Goal: Task Accomplishment & Management: Manage account settings

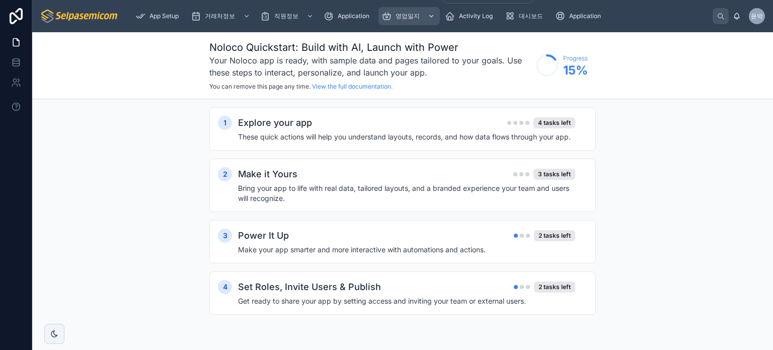
click at [392, 13] on icon "scrollable content" at bounding box center [387, 16] width 10 height 10
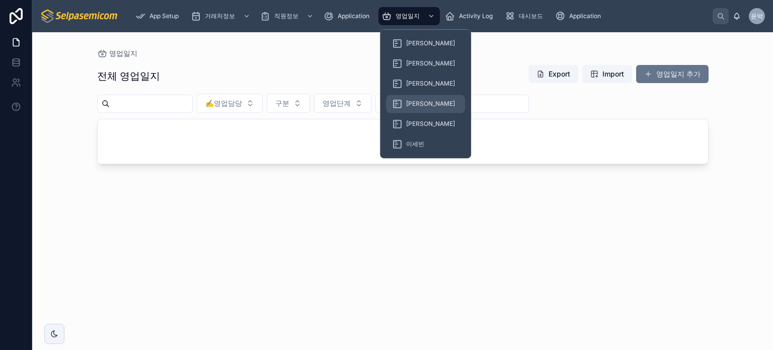
click at [407, 100] on span "[PERSON_NAME]" at bounding box center [430, 104] width 49 height 8
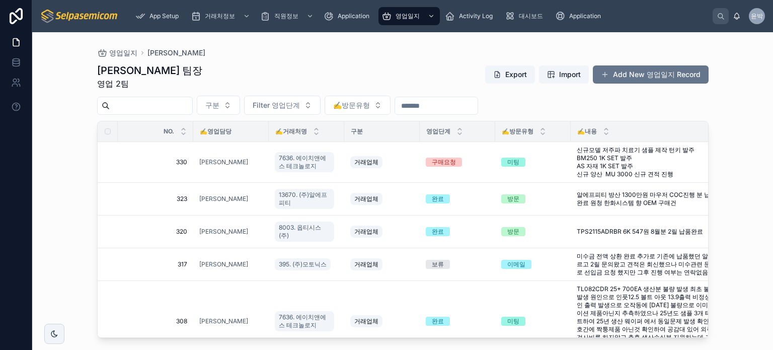
click at [336, 66] on div "[PERSON_NAME] 팀장 영업 2팀 Export Import Add New 영업일지 Record" at bounding box center [403, 76] width 612 height 26
click at [340, 54] on div "영업일지 [PERSON_NAME]" at bounding box center [403, 52] width 612 height 9
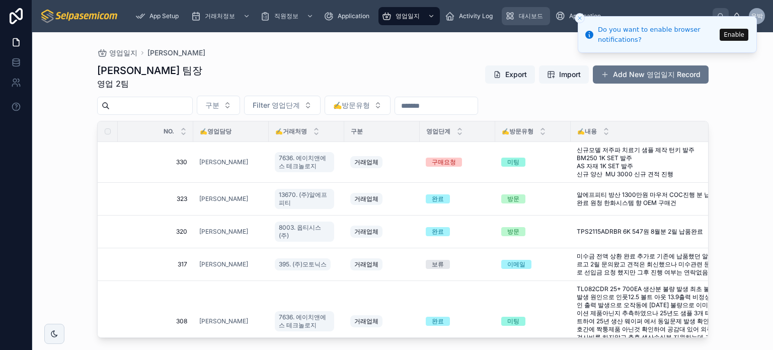
click at [525, 20] on span "대시보드" at bounding box center [531, 16] width 24 height 8
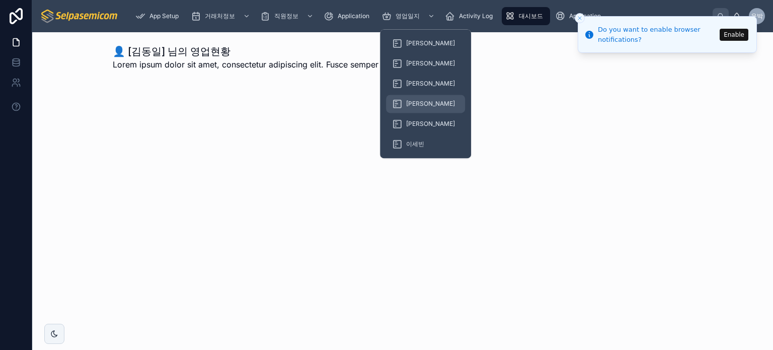
click at [408, 99] on div "[PERSON_NAME]" at bounding box center [425, 104] width 67 height 16
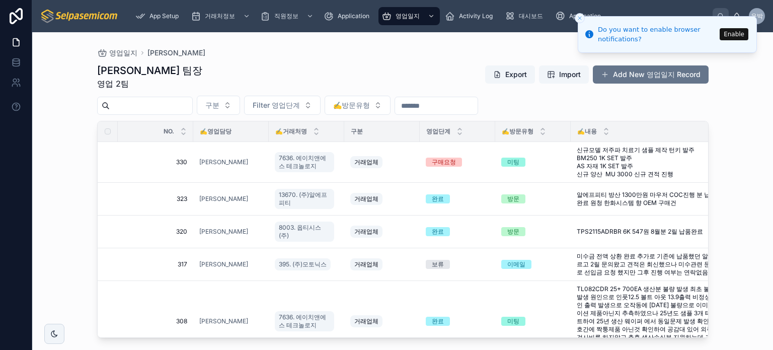
click at [579, 16] on icon "Close toast" at bounding box center [580, 18] width 6 height 6
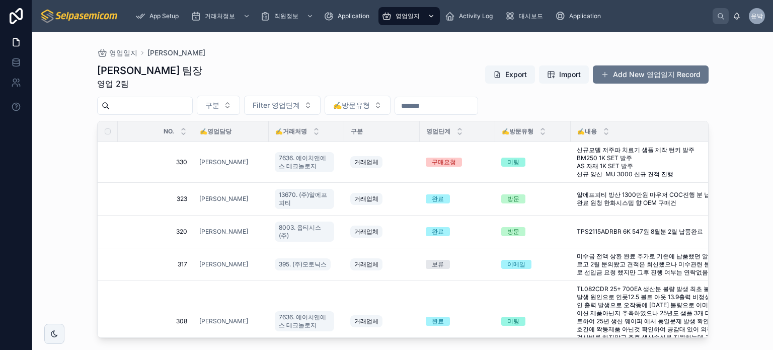
click at [418, 16] on span "영업일지" at bounding box center [408, 16] width 24 height 8
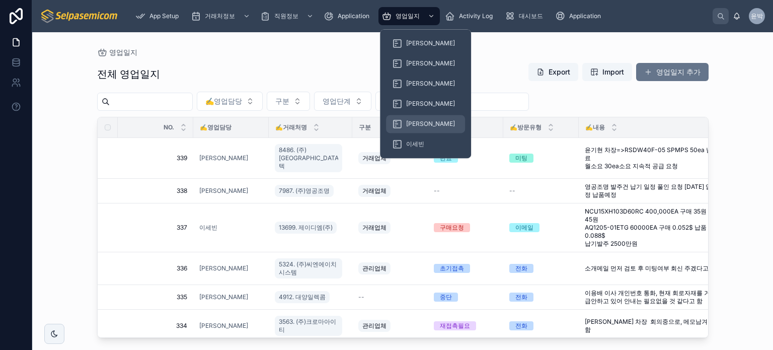
click at [408, 127] on span "[PERSON_NAME]" at bounding box center [430, 124] width 49 height 8
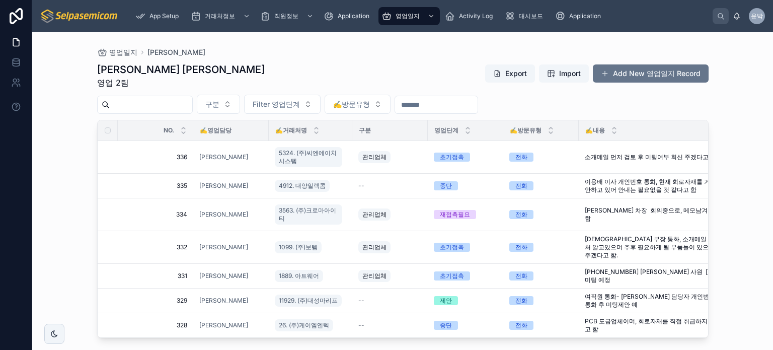
click at [80, 189] on div "영업일지 김동일 김동일 주임 영업 2팀 Export Import Add New 영업일지 Record 구분 Filter 영업단계 ✍️방문유형 N…" at bounding box center [402, 191] width 741 height 318
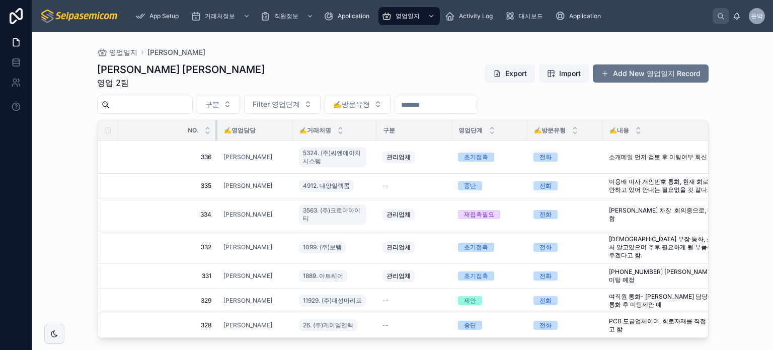
drag, startPoint x: 192, startPoint y: 131, endPoint x: 216, endPoint y: 131, distance: 24.2
click at [216, 131] on div at bounding box center [218, 130] width 4 height 20
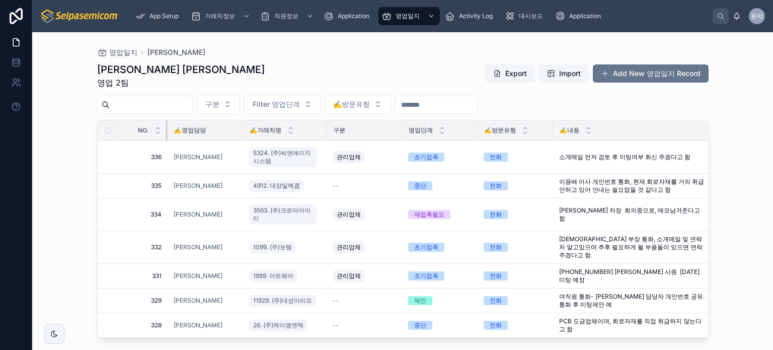
drag, startPoint x: 216, startPoint y: 131, endPoint x: 166, endPoint y: 130, distance: 49.9
click at [166, 130] on div at bounding box center [168, 130] width 4 height 20
click at [240, 104] on button "구분" at bounding box center [218, 104] width 43 height 19
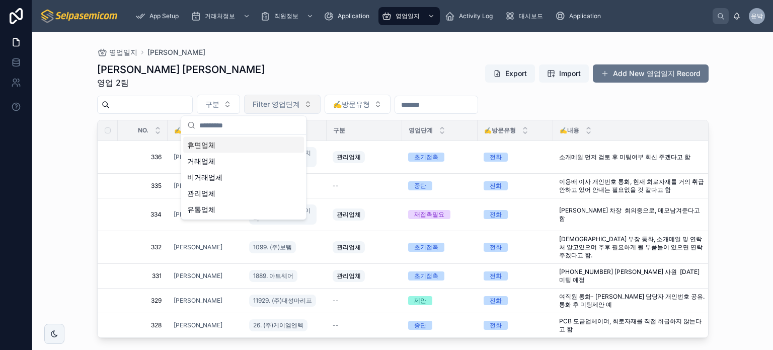
click at [300, 102] on span "Filter 영업단계" at bounding box center [276, 104] width 47 height 10
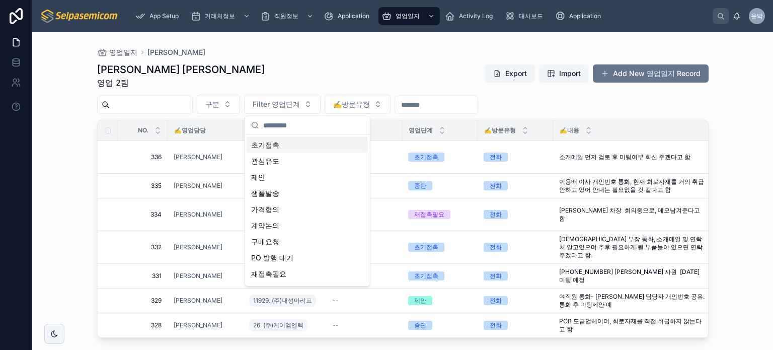
click at [363, 80] on div "김동일 주임 영업 2팀 Export Import Add New 영업일지 Record" at bounding box center [403, 75] width 612 height 26
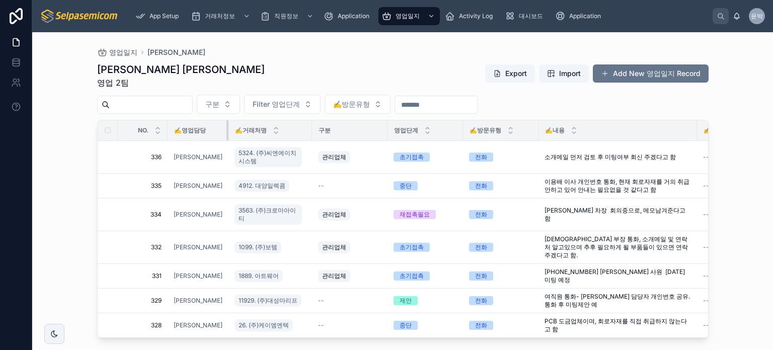
drag, startPoint x: 242, startPoint y: 130, endPoint x: 222, endPoint y: 130, distance: 19.6
click at [227, 130] on div at bounding box center [229, 130] width 4 height 20
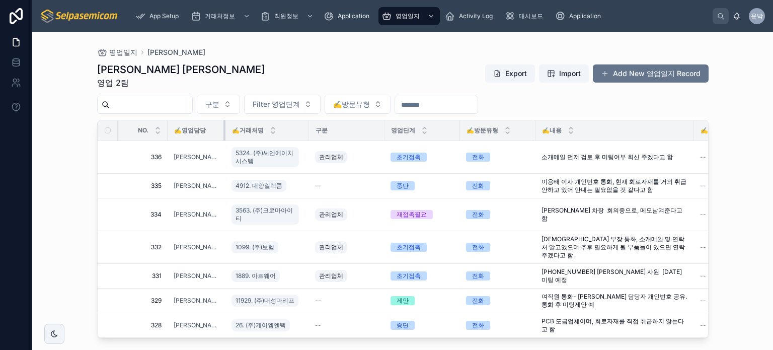
drag, startPoint x: 222, startPoint y: 124, endPoint x: 216, endPoint y: 125, distance: 6.1
click at [224, 125] on div at bounding box center [226, 130] width 4 height 20
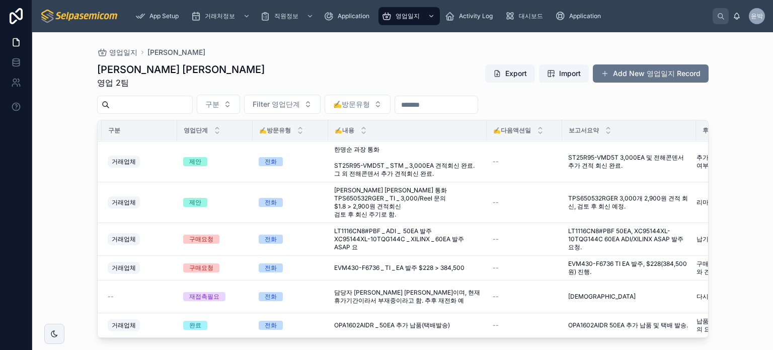
scroll to position [594, 218]
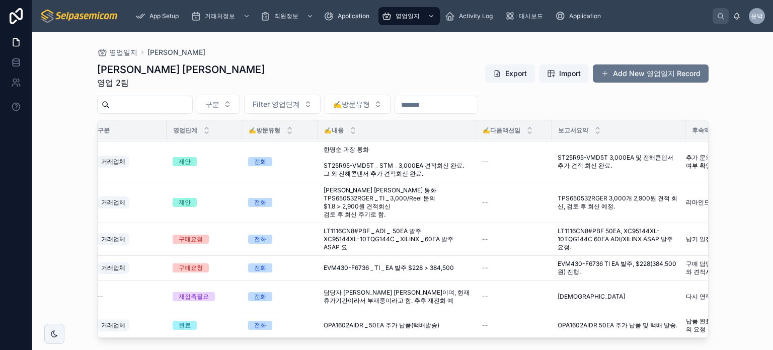
drag, startPoint x: 413, startPoint y: 58, endPoint x: 369, endPoint y: 71, distance: 46.7
click at [369, 71] on div "김동일 주임 영업 2팀 Export Import Add New 영업일지 Record" at bounding box center [403, 75] width 612 height 26
click at [370, 100] on span "✍️방문유형" at bounding box center [351, 104] width 37 height 10
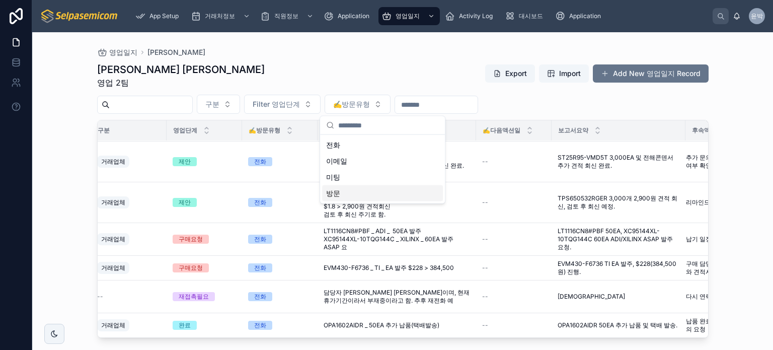
click at [359, 192] on div "방문" at bounding box center [382, 193] width 121 height 16
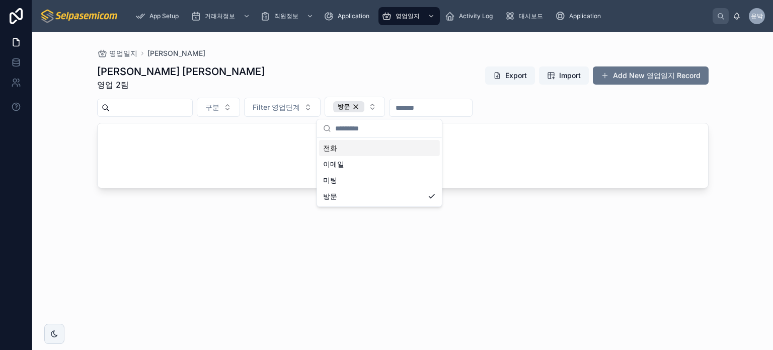
click at [393, 125] on input "text" at bounding box center [385, 128] width 101 height 18
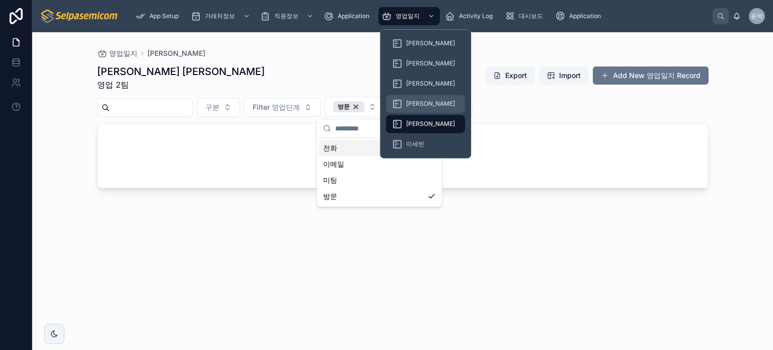
click at [405, 98] on div "[PERSON_NAME]" at bounding box center [425, 104] width 67 height 16
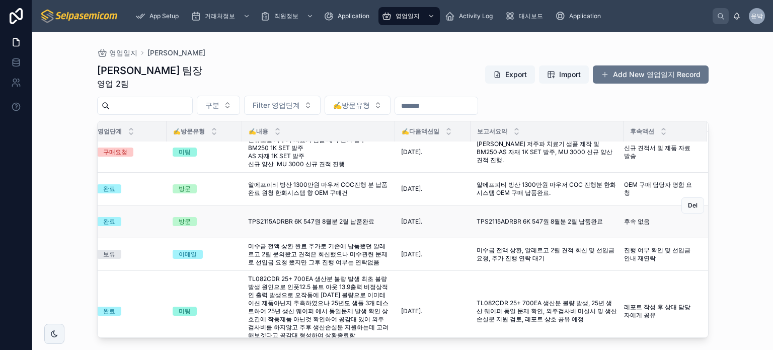
scroll to position [0, 336]
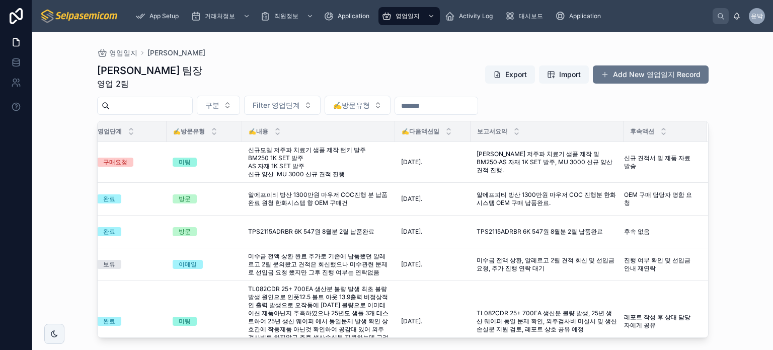
click at [630, 131] on span "후속액션" at bounding box center [642, 131] width 24 height 8
click at [629, 142] on td "신규 견적서 및 제품 자료 발송 신규 견적서 및 제품 자료 발송" at bounding box center [666, 162] width 84 height 41
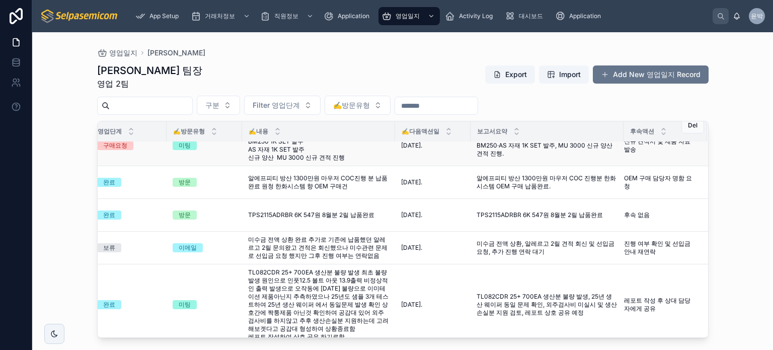
scroll to position [30, 336]
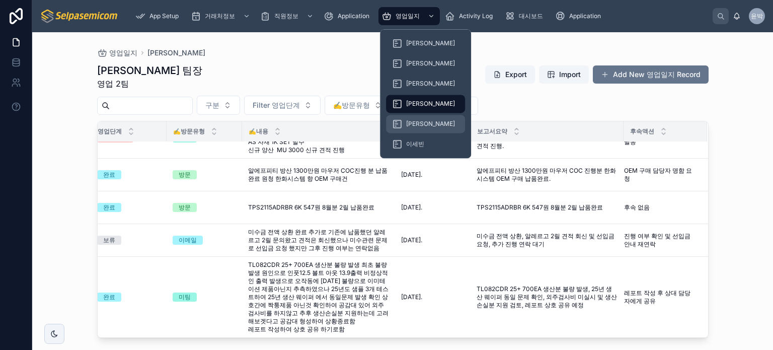
click at [416, 120] on span "[PERSON_NAME]" at bounding box center [430, 124] width 49 height 8
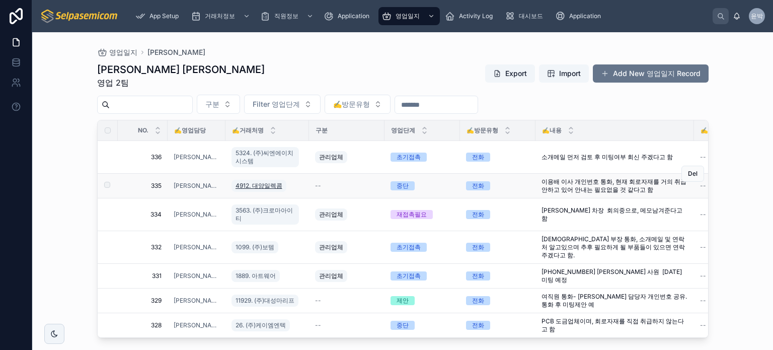
click at [260, 185] on span "4912. 대양일렉콤" at bounding box center [259, 186] width 47 height 8
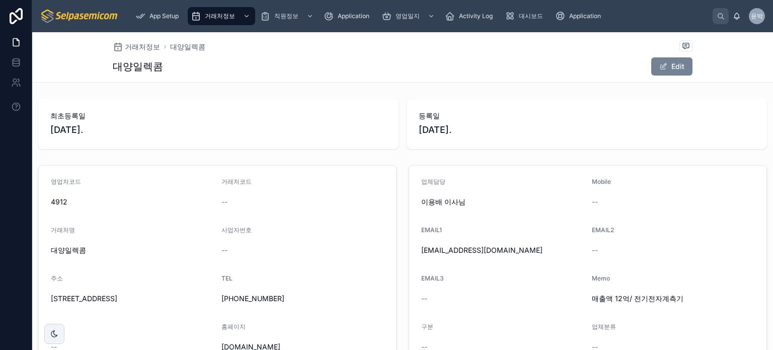
click at [669, 64] on button "Edit" at bounding box center [672, 66] width 41 height 18
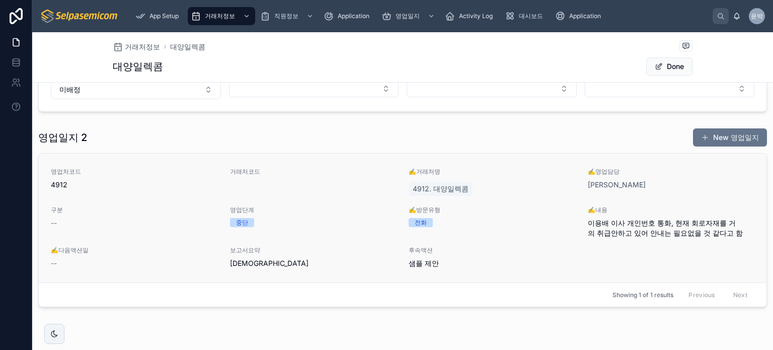
scroll to position [302, 0]
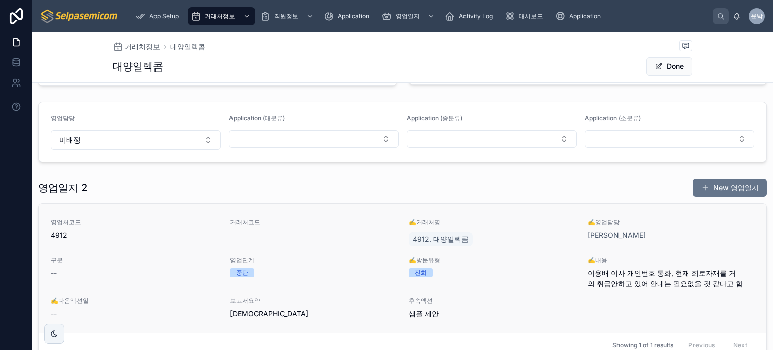
click at [251, 270] on span "중단" at bounding box center [242, 272] width 24 height 9
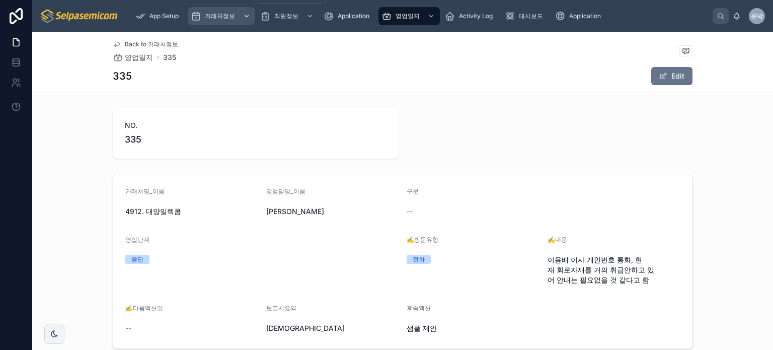
click at [224, 21] on div "거래처정보" at bounding box center [221, 16] width 61 height 16
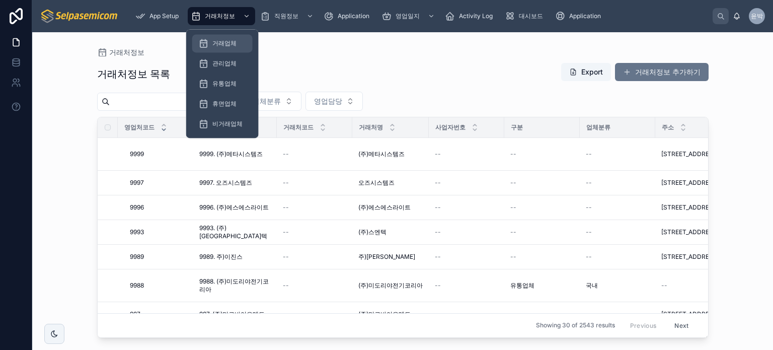
click at [239, 43] on div "거래업체" at bounding box center [222, 43] width 48 height 16
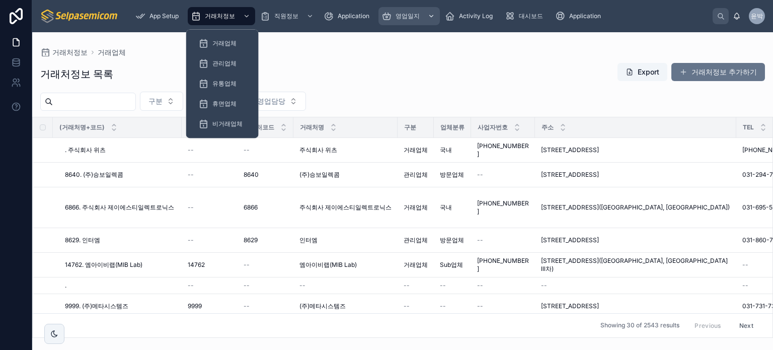
drag, startPoint x: 412, startPoint y: 20, endPoint x: 417, endPoint y: 18, distance: 5.4
click at [412, 20] on span "영업일지" at bounding box center [408, 16] width 24 height 8
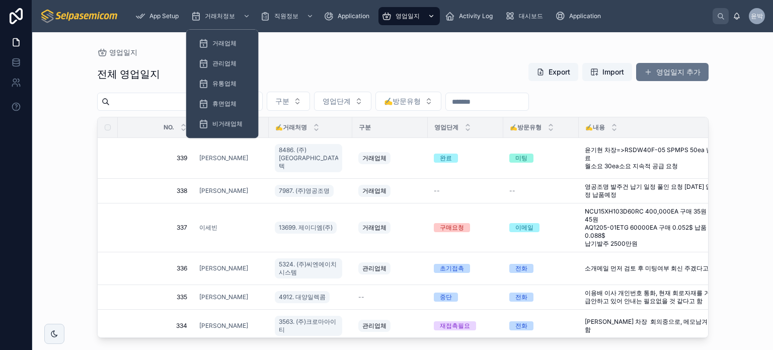
click at [417, 18] on span "영업일지" at bounding box center [408, 16] width 24 height 8
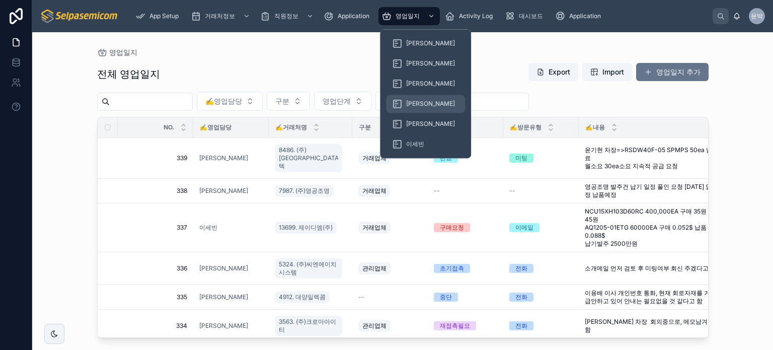
click at [411, 96] on div "[PERSON_NAME]" at bounding box center [425, 104] width 67 height 16
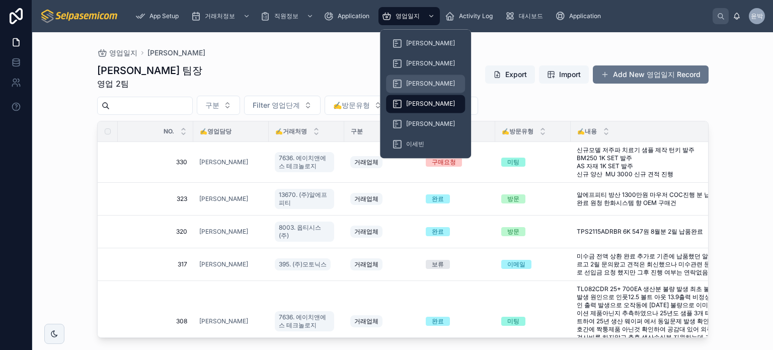
click at [413, 85] on span "[PERSON_NAME]" at bounding box center [430, 84] width 49 height 8
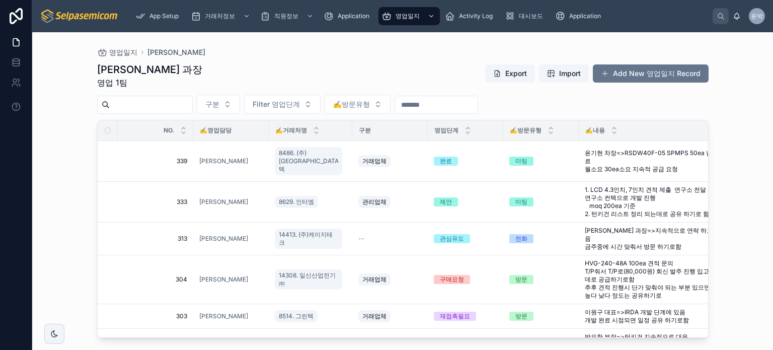
click at [724, 154] on div "영업일지 최한얼 최한얼 과장 영업 1팀 Export Import Add New 영업일지 Record 구분 Filter 영업단계 ✍️방문유형 N…" at bounding box center [403, 185] width 644 height 306
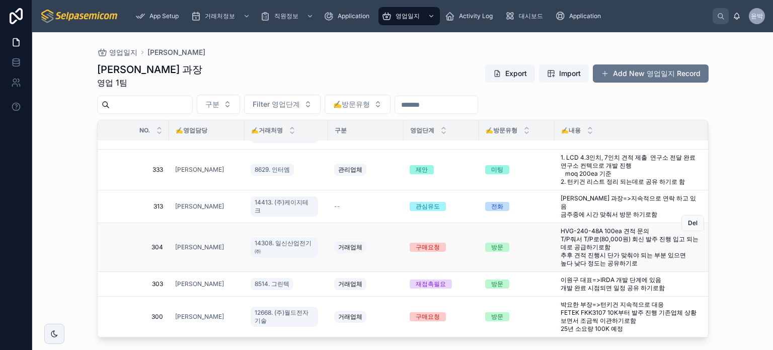
scroll to position [62, 24]
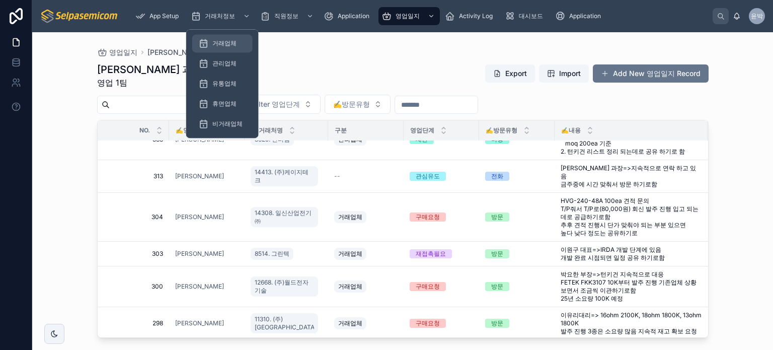
click at [205, 44] on icon at bounding box center [203, 43] width 10 height 10
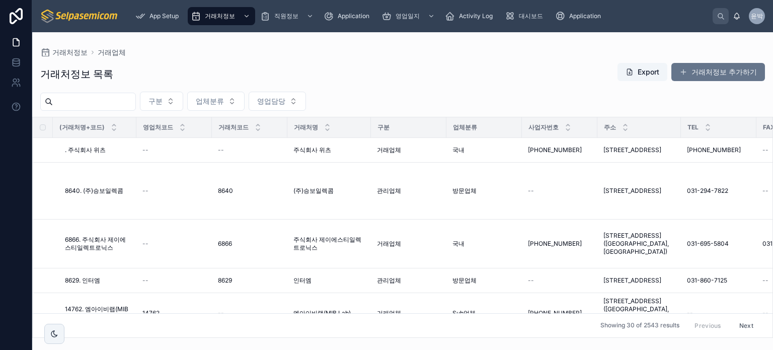
click at [112, 107] on input "text" at bounding box center [94, 102] width 83 height 14
type input "*"
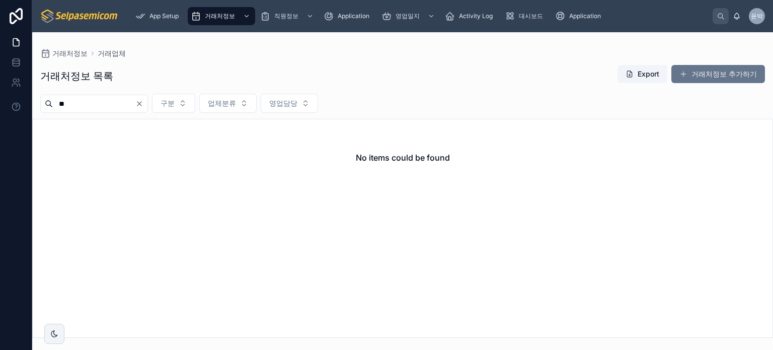
click at [117, 107] on input "**" at bounding box center [94, 104] width 83 height 14
type input "*"
type input "**"
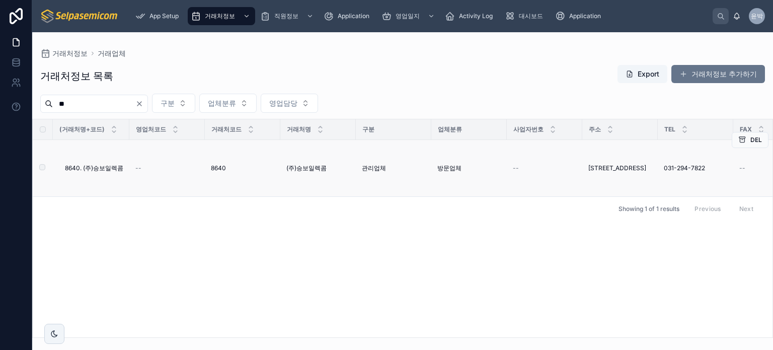
click at [102, 169] on span "8640. (주)승보일렉콤" at bounding box center [94, 168] width 58 height 8
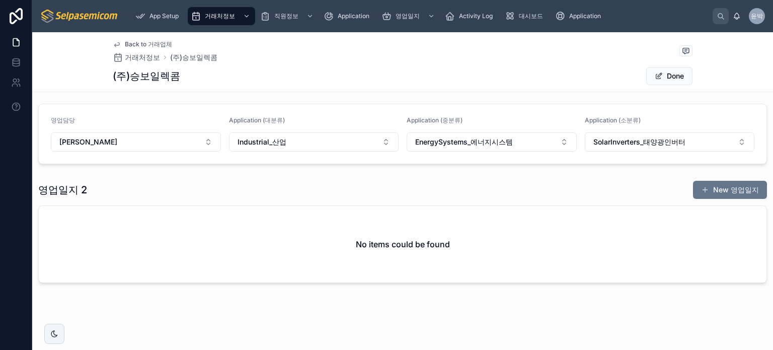
scroll to position [179, 0]
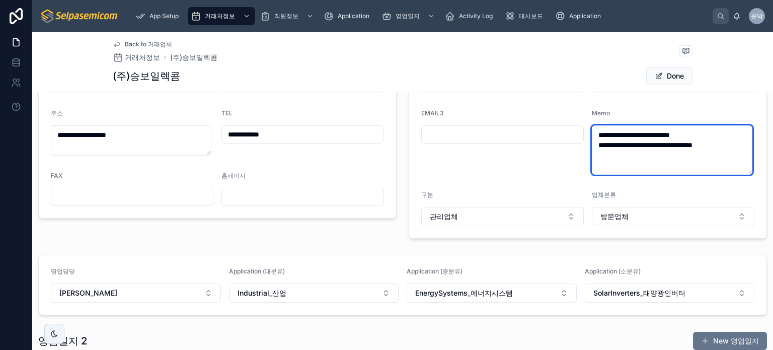
drag, startPoint x: 666, startPoint y: 161, endPoint x: 564, endPoint y: 106, distance: 116.0
click at [564, 106] on form "**********" at bounding box center [588, 117] width 358 height 242
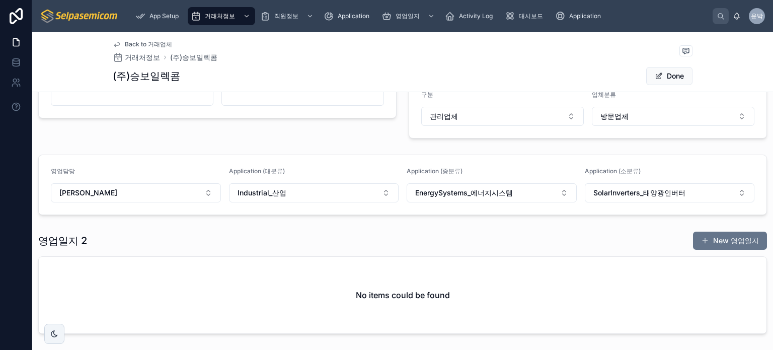
scroll to position [279, 0]
click at [733, 237] on button "New 영업일지" at bounding box center [730, 240] width 74 height 18
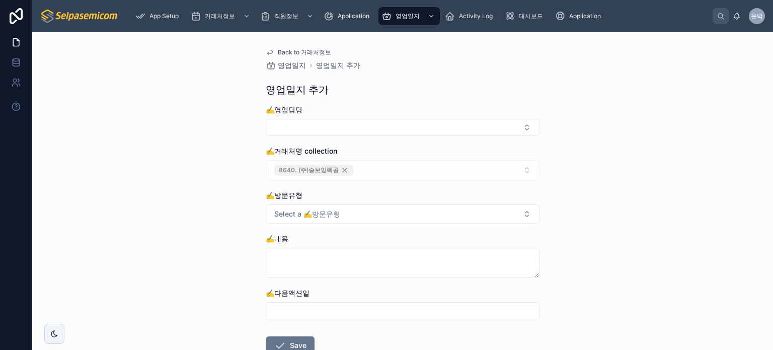
click at [151, 106] on div "Back to 거래처정보 영업일지 영업일지 추가 영업일지 추가 ✍️영업담당 ✍️거래처명 collection 8640. (주)승보일렉콤 ✍️방문…" at bounding box center [402, 191] width 741 height 318
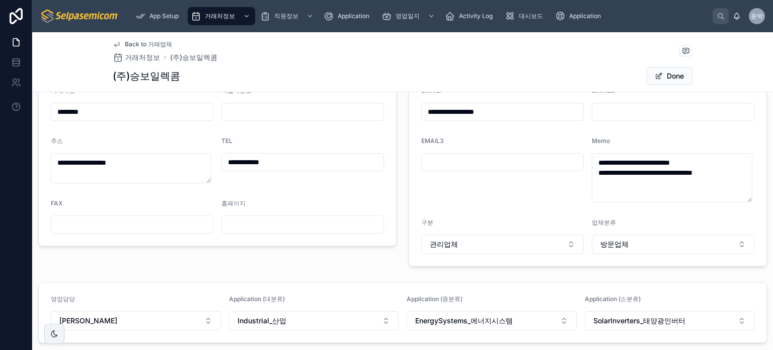
scroll to position [302, 0]
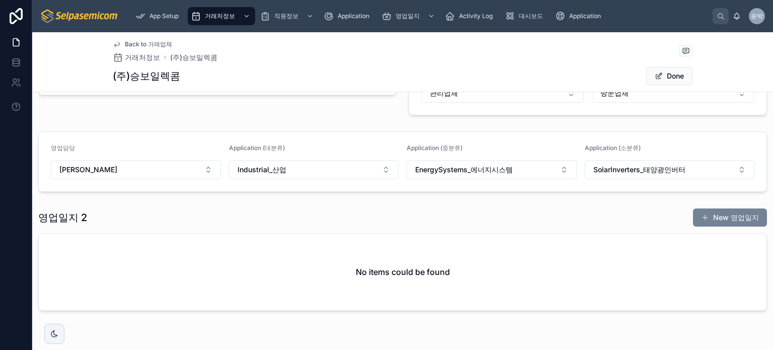
click at [693, 223] on button "New 영업일지" at bounding box center [730, 217] width 74 height 18
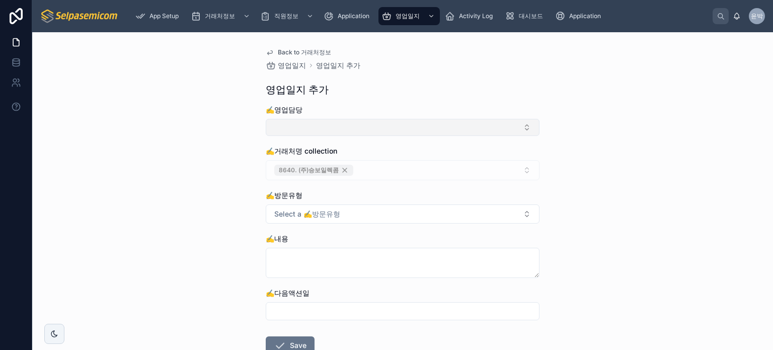
click at [338, 124] on button "Select Button" at bounding box center [403, 127] width 274 height 17
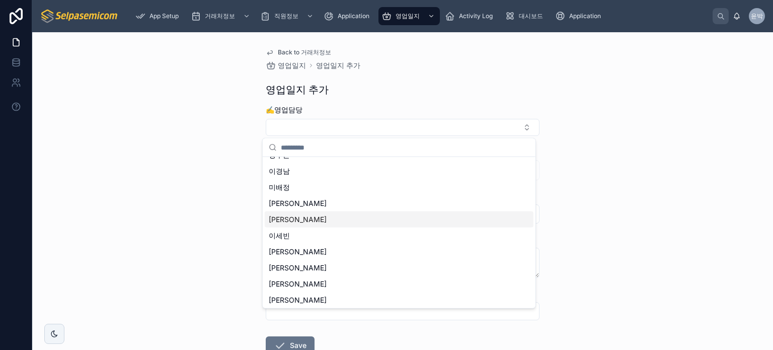
scroll to position [46, 0]
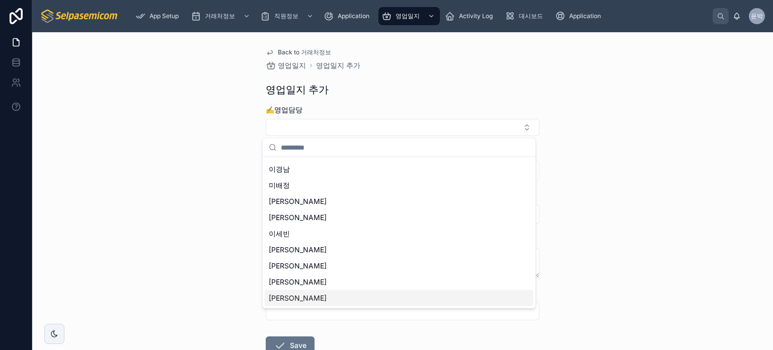
click at [306, 303] on div "[PERSON_NAME]" at bounding box center [399, 298] width 269 height 16
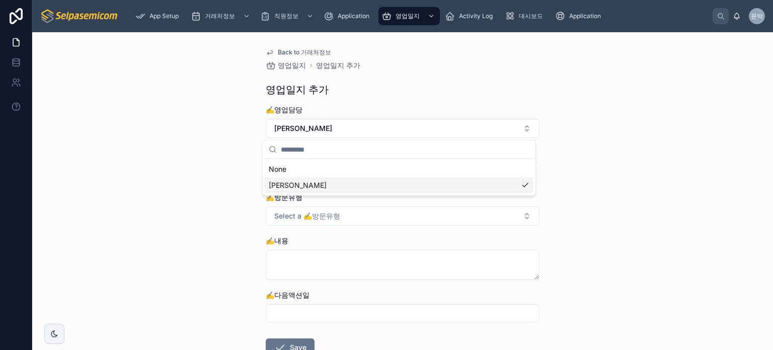
scroll to position [0, 0]
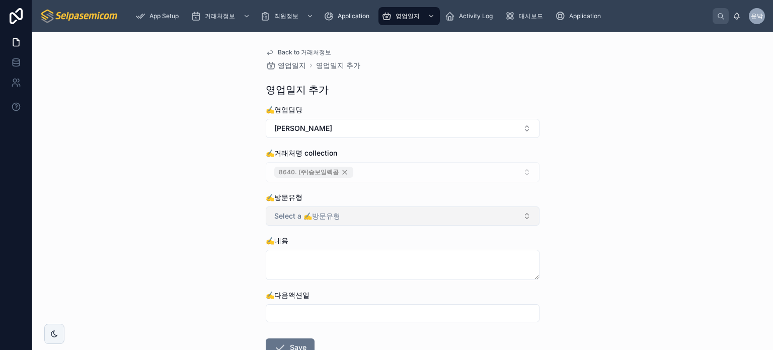
click at [351, 216] on button "Select a ✍️방문유형" at bounding box center [403, 215] width 274 height 19
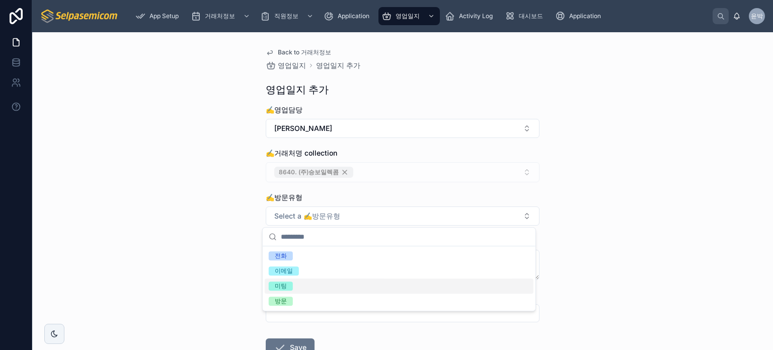
click at [330, 291] on div "미팅" at bounding box center [399, 285] width 269 height 15
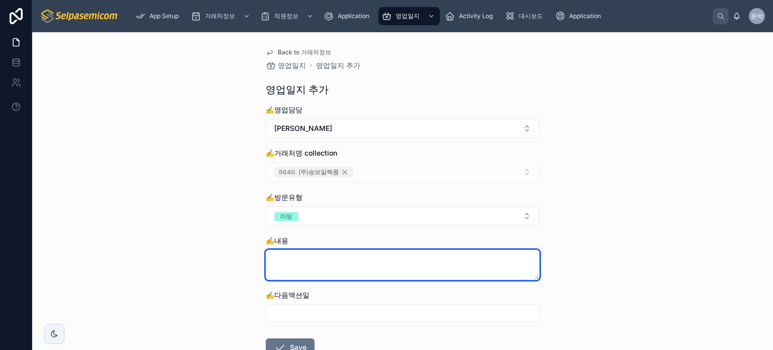
click at [331, 271] on textarea at bounding box center [403, 265] width 274 height 30
paste textarea "**********"
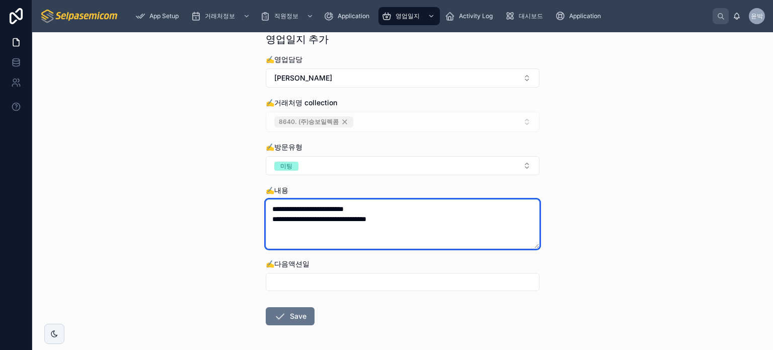
scroll to position [89, 0]
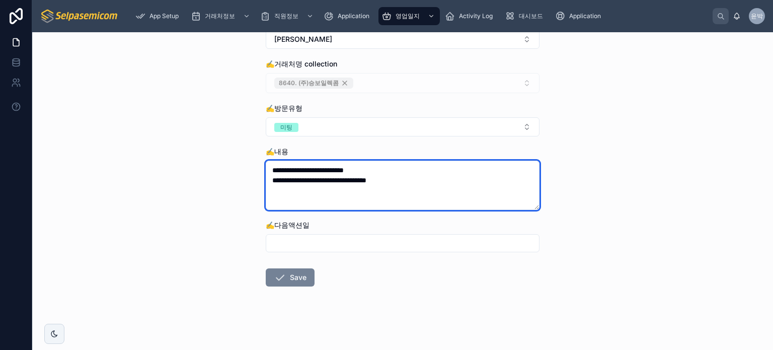
type textarea "**********"
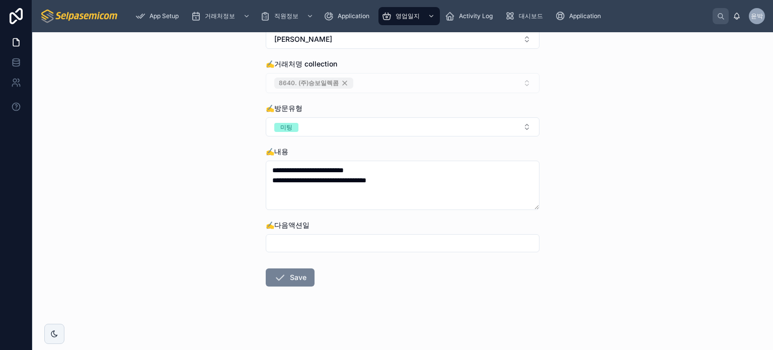
click at [298, 275] on button "Save" at bounding box center [290, 277] width 49 height 18
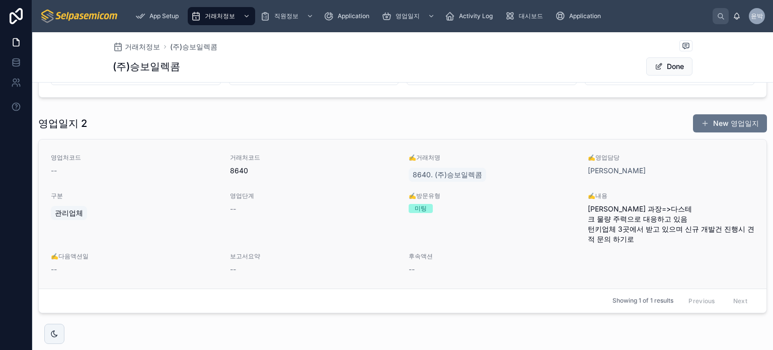
scroll to position [416, 0]
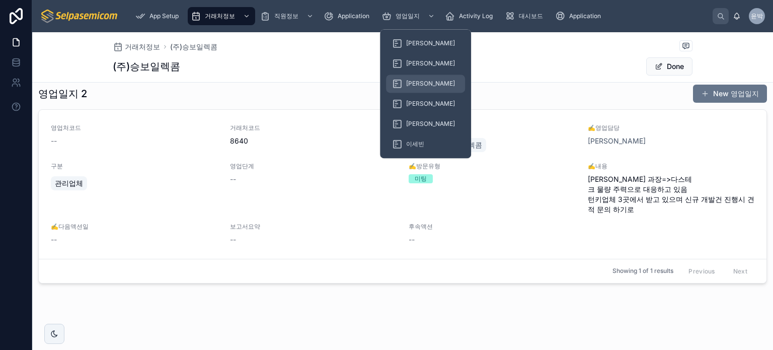
click at [425, 87] on div "[PERSON_NAME]" at bounding box center [425, 84] width 67 height 16
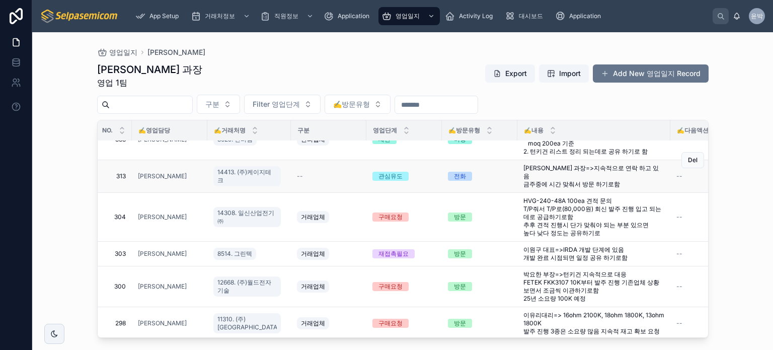
scroll to position [0, 61]
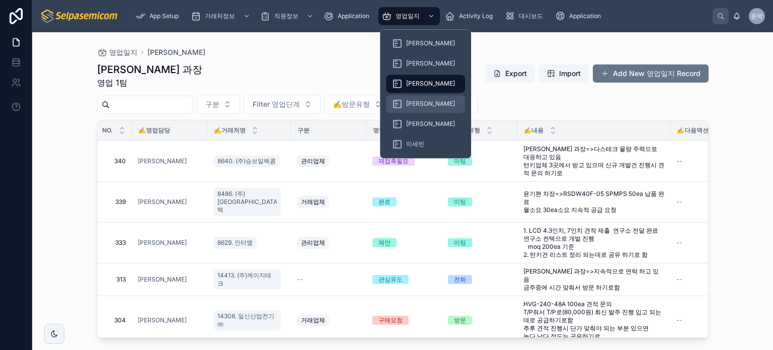
click at [403, 96] on div "[PERSON_NAME]" at bounding box center [425, 104] width 67 height 16
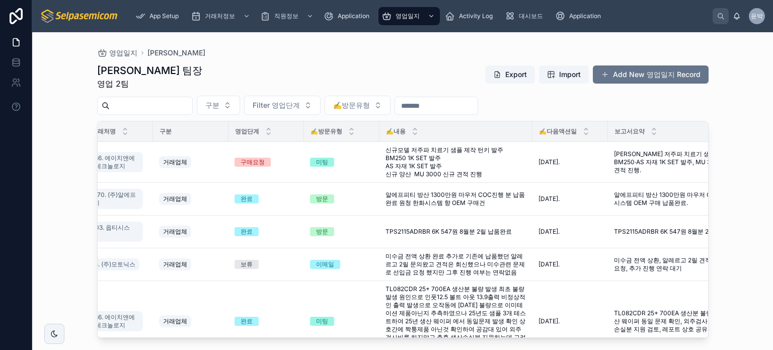
scroll to position [0, 336]
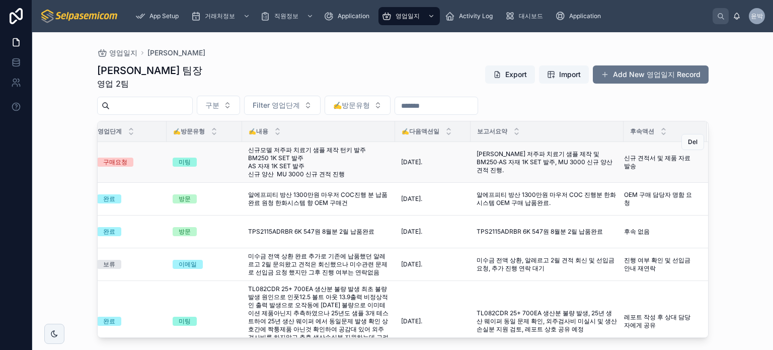
drag, startPoint x: 388, startPoint y: 164, endPoint x: 423, endPoint y: 164, distance: 35.2
click at [423, 164] on td "[DATE]. [DATE]." at bounding box center [433, 162] width 76 height 41
click at [414, 177] on td "[DATE]. [DATE]." at bounding box center [433, 162] width 76 height 41
drag, startPoint x: 391, startPoint y: 166, endPoint x: 423, endPoint y: 165, distance: 32.2
click at [423, 165] on td "[DATE]. [DATE]." at bounding box center [433, 162] width 76 height 41
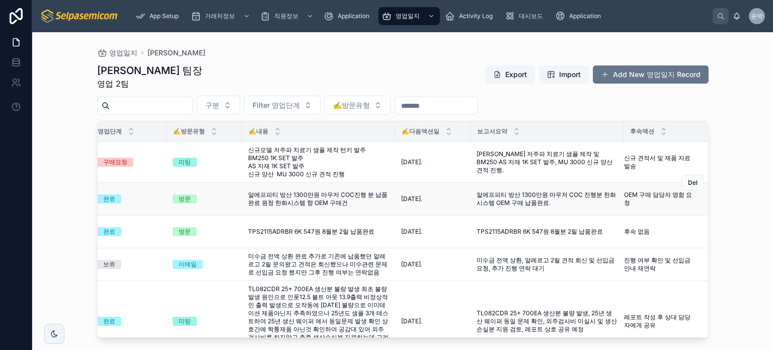
click at [440, 197] on div "[DATE]. [DATE]." at bounding box center [432, 199] width 63 height 8
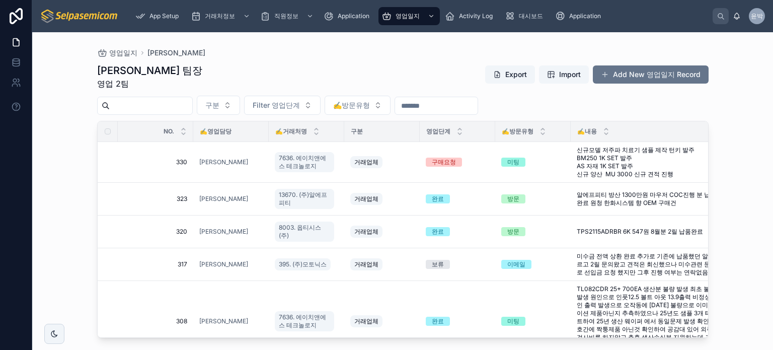
click at [405, 72] on div "[PERSON_NAME] 팀장 영업 2팀 Export Import Add New 영업일지 Record" at bounding box center [403, 76] width 612 height 26
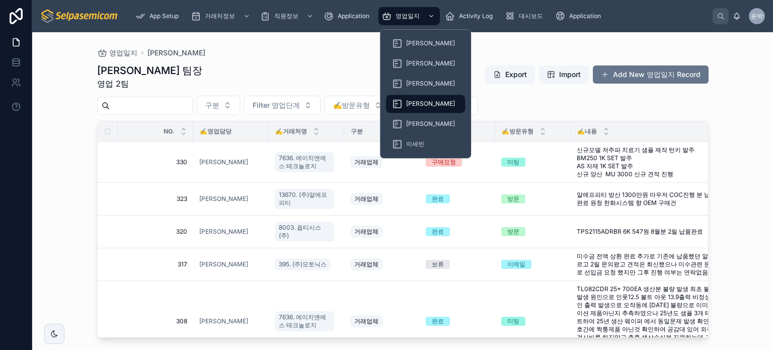
click at [407, 102] on span "[PERSON_NAME]" at bounding box center [430, 104] width 49 height 8
click at [404, 43] on div "[PERSON_NAME]" at bounding box center [425, 43] width 67 height 16
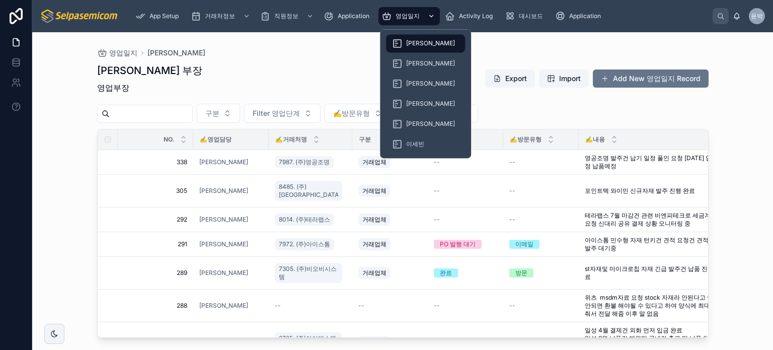
click at [411, 16] on span "영업일지" at bounding box center [408, 16] width 24 height 8
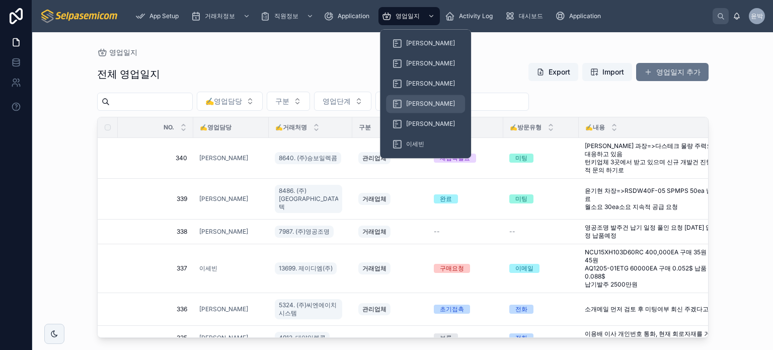
click at [405, 100] on div "[PERSON_NAME]" at bounding box center [425, 104] width 67 height 16
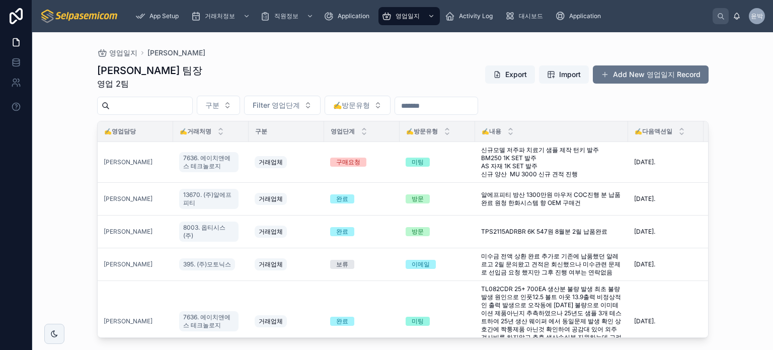
scroll to position [0, 102]
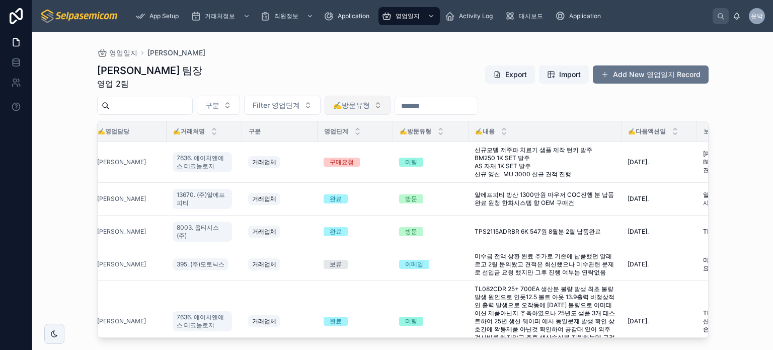
click at [391, 109] on button "✍️방문유형" at bounding box center [358, 105] width 66 height 19
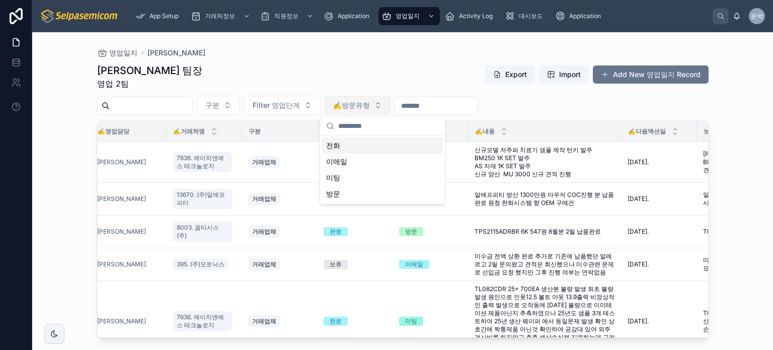
click at [391, 109] on button "✍️방문유형" at bounding box center [358, 105] width 66 height 19
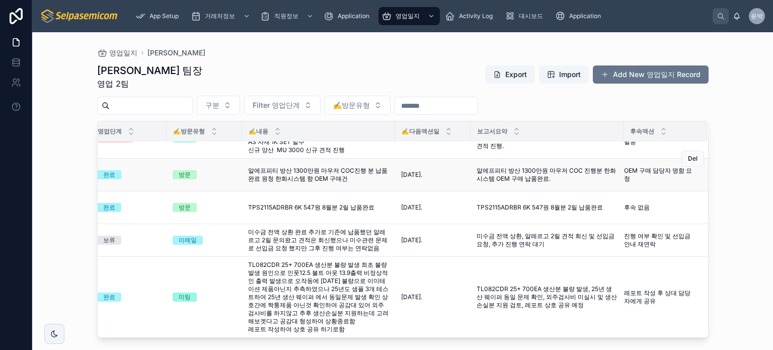
scroll to position [0, 336]
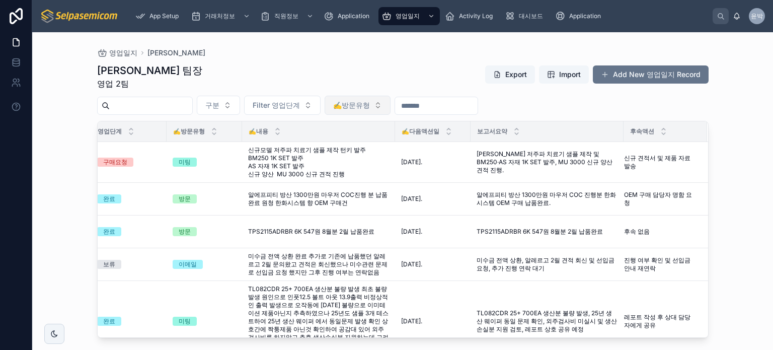
click at [370, 102] on span "✍️방문유형" at bounding box center [351, 105] width 37 height 10
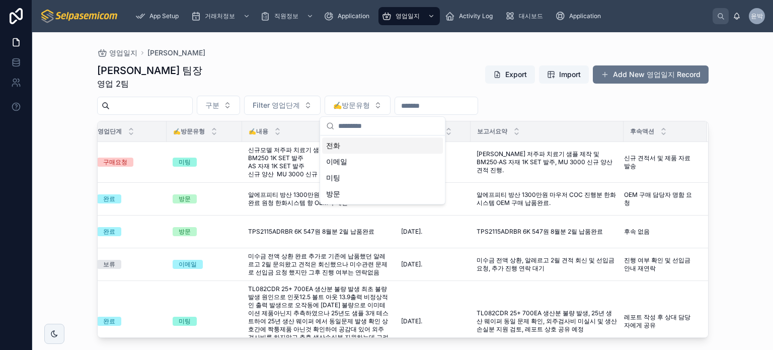
click at [412, 91] on div "박윤호 팀장 영업 2팀 Export Import Add New 영업일지 Record 구분 Filter 영업단계 ✍️방문유형 NO. ✍️영업담당…" at bounding box center [403, 197] width 612 height 280
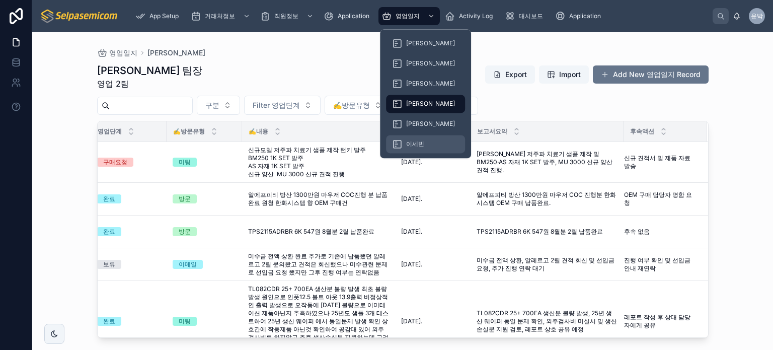
drag, startPoint x: 411, startPoint y: 147, endPoint x: 418, endPoint y: 149, distance: 7.0
click at [411, 147] on span "이세빈" at bounding box center [415, 144] width 18 height 8
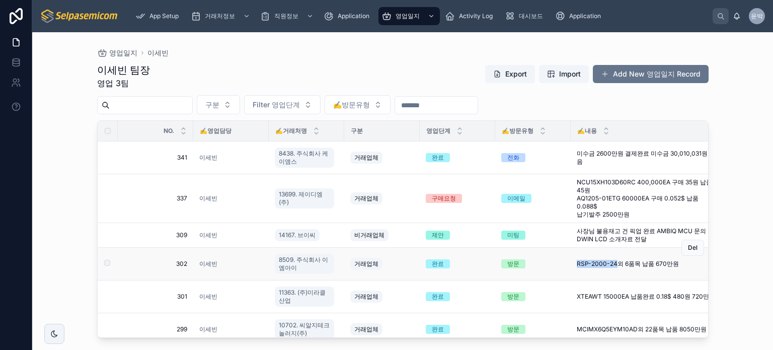
drag, startPoint x: 578, startPoint y: 267, endPoint x: 616, endPoint y: 266, distance: 38.3
click at [616, 266] on td "RSP-2000-24외 6품목 납품 670만원 RSP-2000-24외 6품목 납품 670만원" at bounding box center [647, 264] width 153 height 33
copy span "RSP-2000-24"
click at [400, 73] on div "이세빈 팀장 영업 3팀 Export Import Add New 영업일지 Record" at bounding box center [403, 76] width 612 height 26
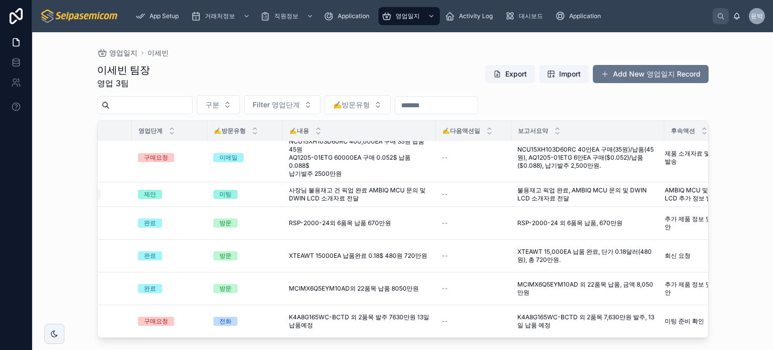
scroll to position [47, 278]
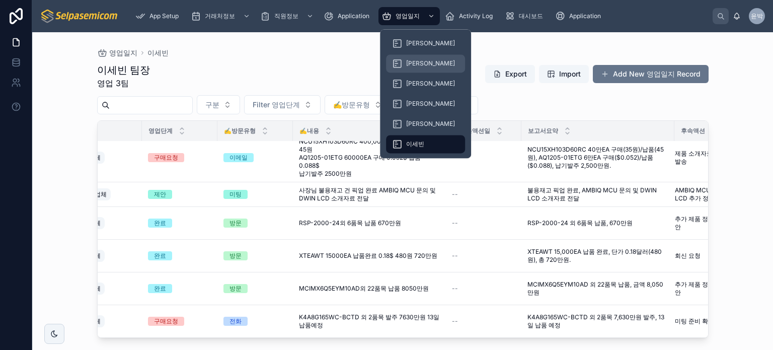
click at [413, 56] on div "[PERSON_NAME]" at bounding box center [425, 63] width 67 height 16
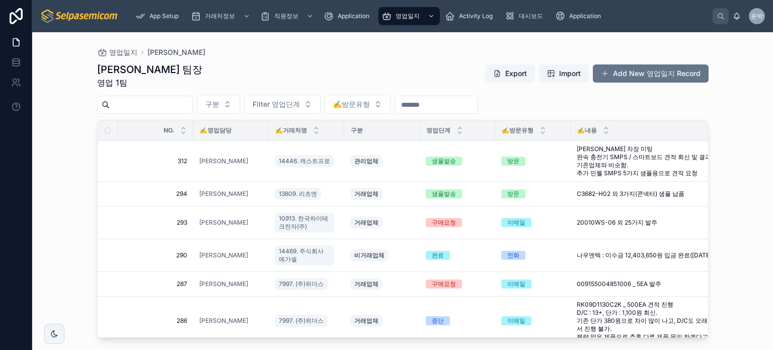
click at [312, 55] on div "영업일지 [PERSON_NAME]" at bounding box center [403, 52] width 612 height 8
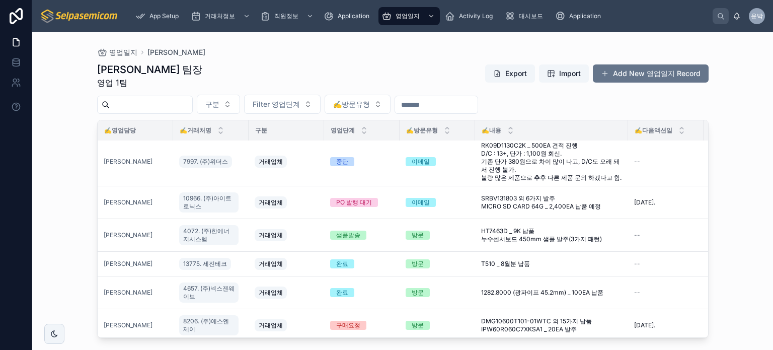
scroll to position [209, 96]
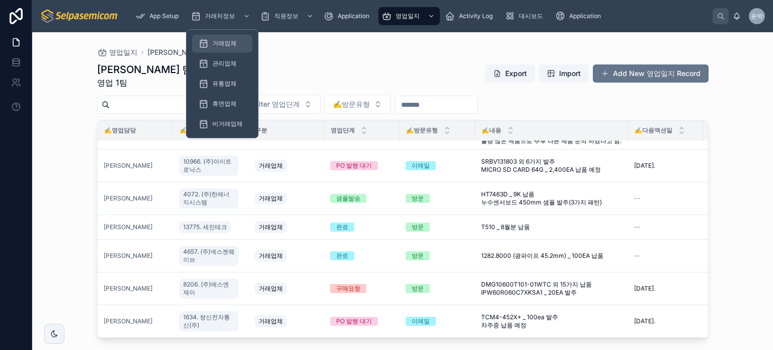
click at [230, 38] on div "거래업체" at bounding box center [222, 43] width 48 height 16
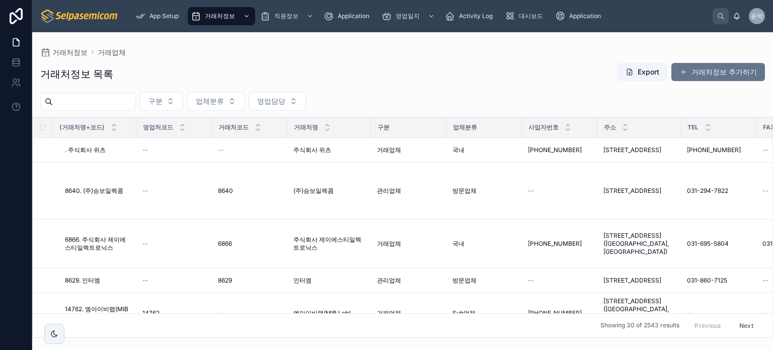
click at [97, 101] on input "text" at bounding box center [94, 102] width 83 height 14
type input "******"
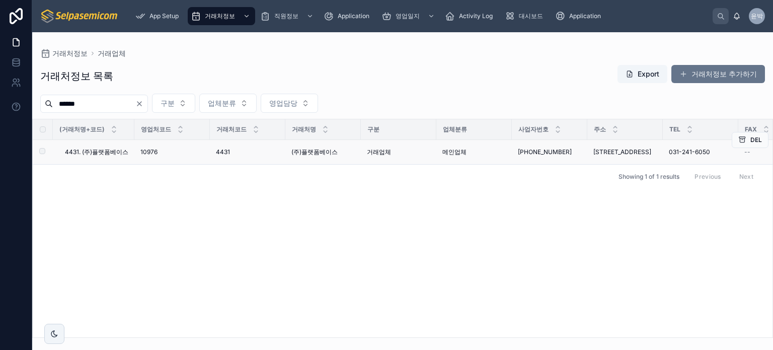
click at [120, 155] on span "4431. (주)플랫폼베이스" at bounding box center [96, 152] width 63 height 8
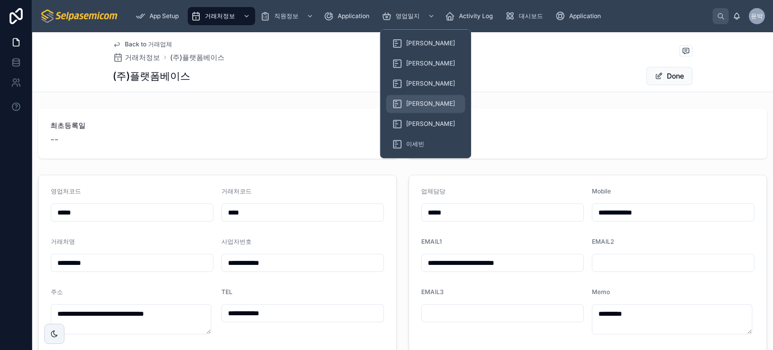
click at [401, 102] on icon at bounding box center [397, 104] width 10 height 10
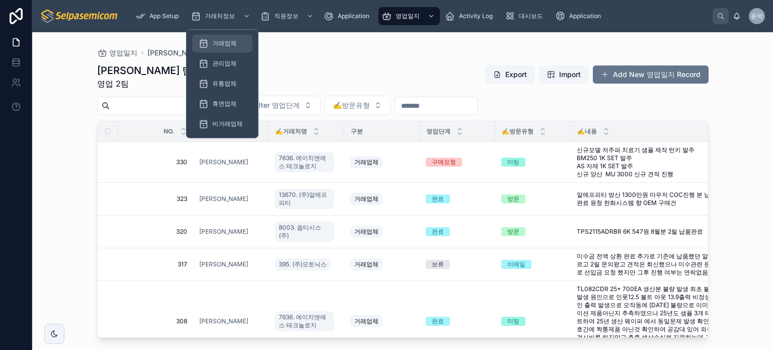
click at [224, 37] on div "거래업체" at bounding box center [222, 43] width 48 height 16
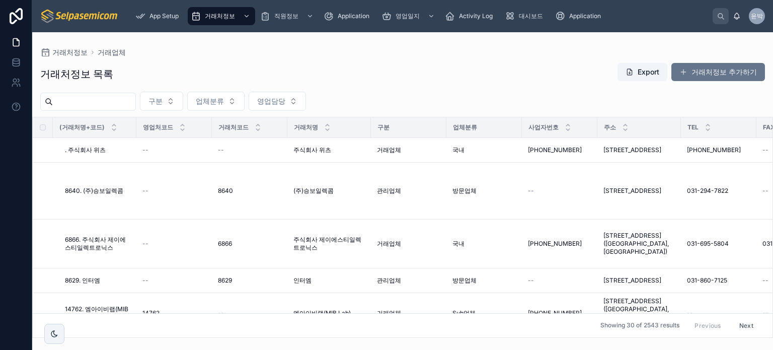
click at [98, 104] on input "text" at bounding box center [94, 102] width 83 height 14
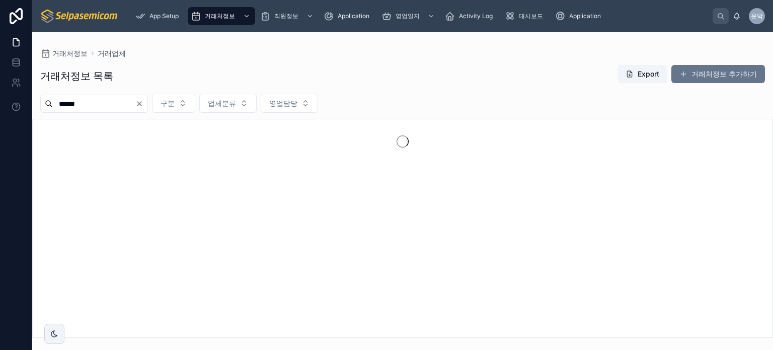
type input "******"
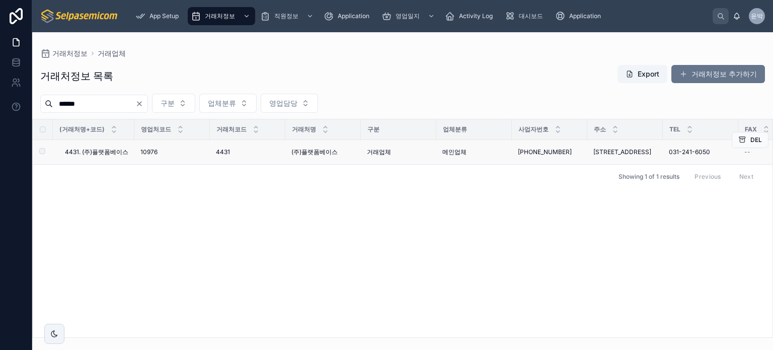
click at [567, 152] on div "[PHONE_NUMBER] [PHONE_NUMBER]" at bounding box center [549, 152] width 63 height 8
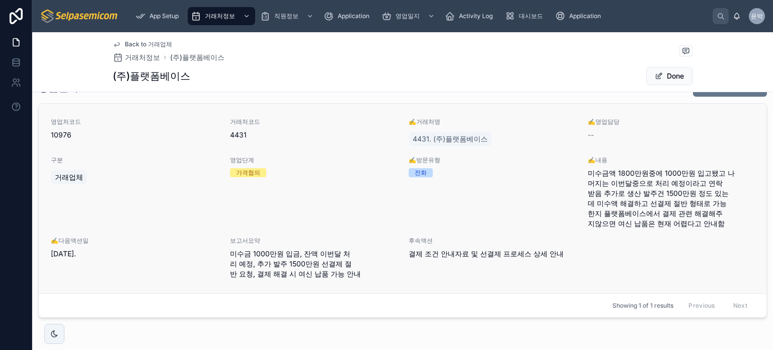
scroll to position [397, 0]
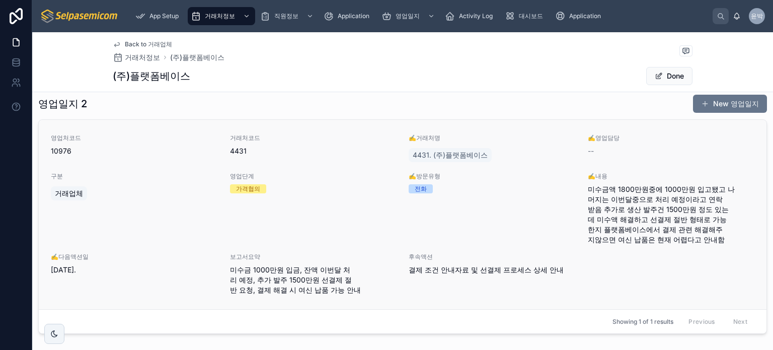
click at [614, 190] on span "미수금액 1800만원중에 1000만원 입고됐고 나머지는 이번달중으로 처리 예정이라고 연락받음 추가로 생산 발주건 1500만원 정도 있는데 미수…" at bounding box center [671, 214] width 167 height 60
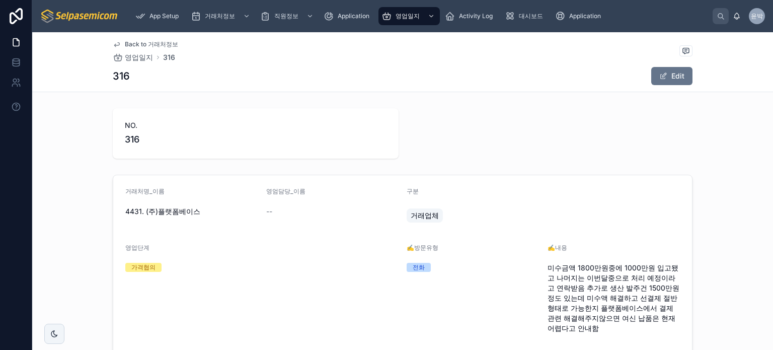
drag, startPoint x: 157, startPoint y: 248, endPoint x: 170, endPoint y: 247, distance: 13.1
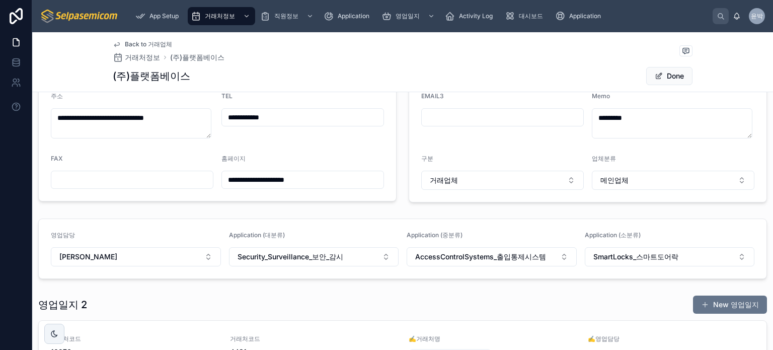
scroll to position [201, 0]
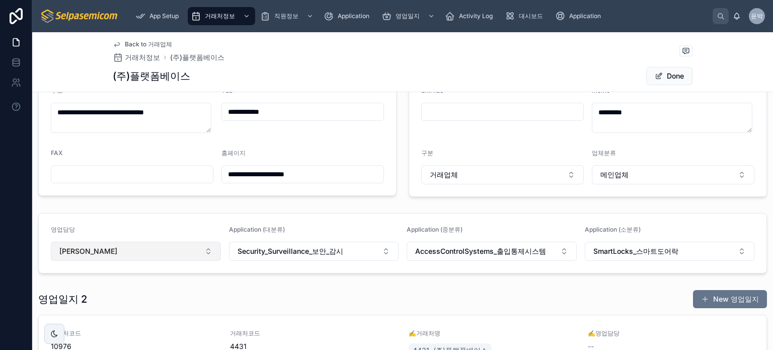
click at [139, 249] on button "[PERSON_NAME]" at bounding box center [136, 251] width 170 height 19
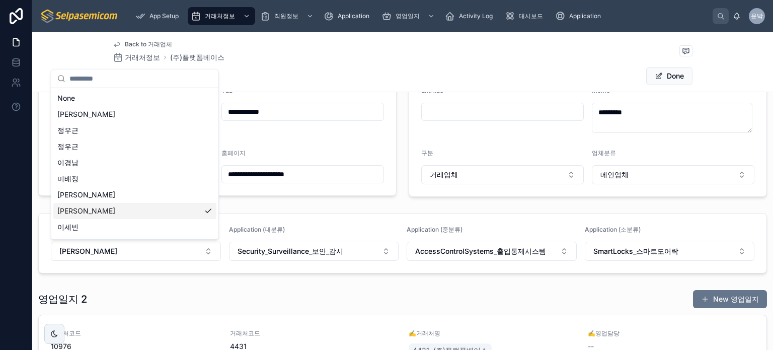
click at [147, 210] on div "[PERSON_NAME]" at bounding box center [134, 211] width 163 height 16
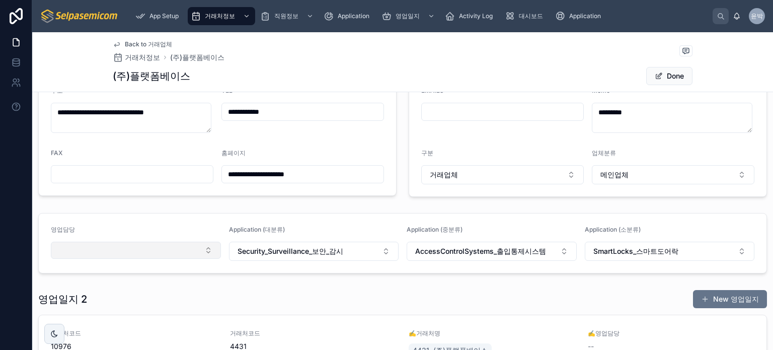
click at [137, 248] on button "Select Button" at bounding box center [136, 250] width 170 height 17
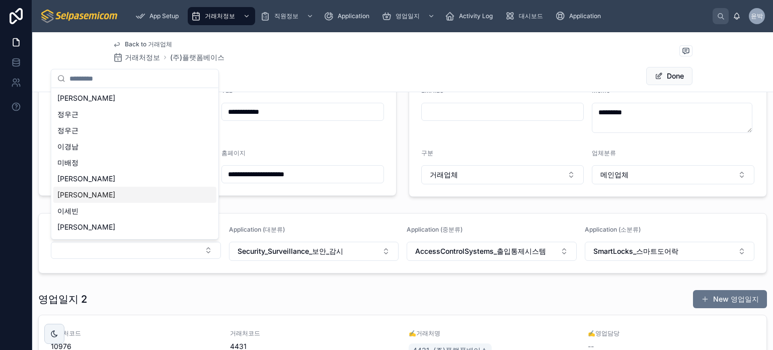
click at [156, 194] on div "[PERSON_NAME]" at bounding box center [134, 195] width 163 height 16
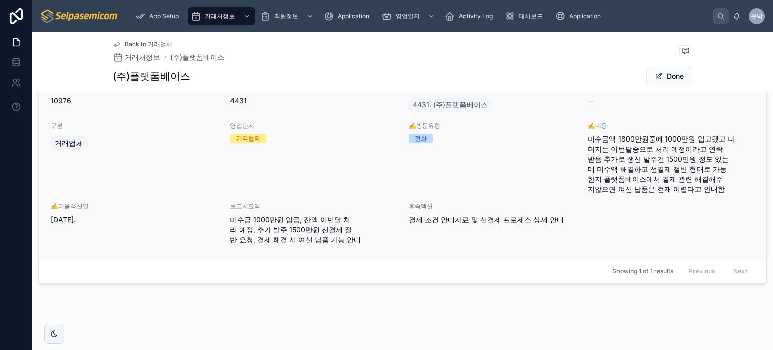
click at [611, 188] on span "미수금액 1800만원중에 1000만원 입고됐고 나머지는 이번달중으로 처리 예정이라고 연락받음 추가로 생산 발주건 1500만원 정도 있는데 미수…" at bounding box center [671, 164] width 167 height 60
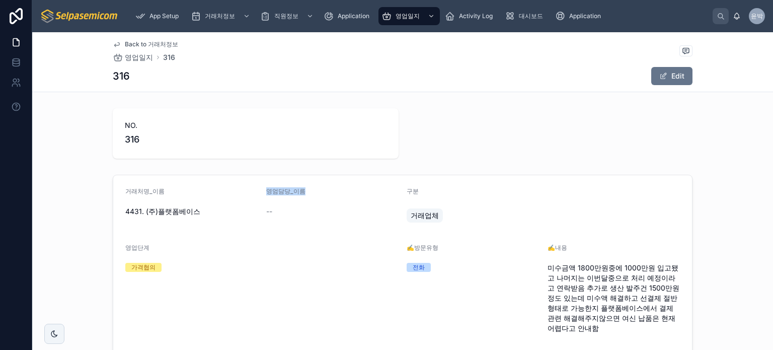
drag, startPoint x: 285, startPoint y: 190, endPoint x: 323, endPoint y: 191, distance: 38.3
click at [323, 191] on div "영엄담당_이름" at bounding box center [332, 193] width 133 height 12
click at [312, 202] on div "영엄담당_이름 --" at bounding box center [332, 207] width 133 height 40
click at [652, 79] on button "Edit" at bounding box center [672, 76] width 41 height 18
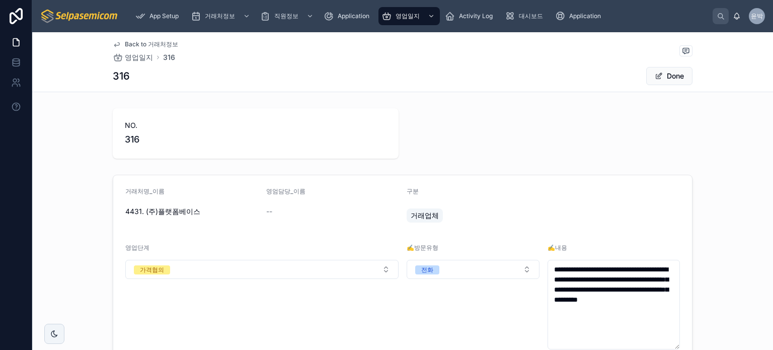
click at [270, 208] on div "--" at bounding box center [332, 211] width 133 height 10
click at [270, 209] on div "--" at bounding box center [332, 211] width 133 height 10
click at [270, 204] on div "--" at bounding box center [332, 211] width 133 height 16
drag, startPoint x: 268, startPoint y: 207, endPoint x: 299, endPoint y: 207, distance: 31.2
click at [298, 207] on div "--" at bounding box center [332, 211] width 133 height 10
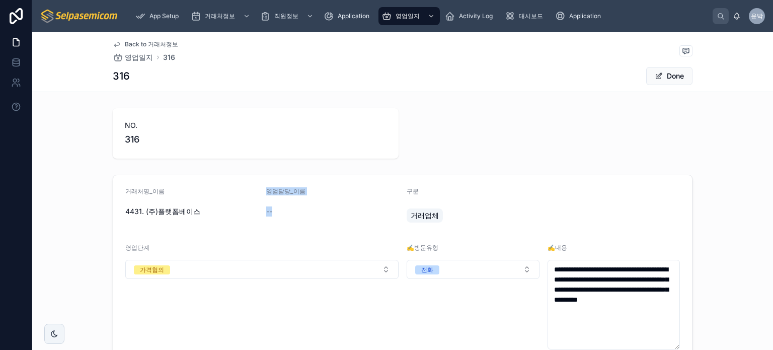
drag, startPoint x: 299, startPoint y: 207, endPoint x: 232, endPoint y: 203, distance: 67.6
click at [232, 203] on form "**********" at bounding box center [402, 302] width 579 height 255
click at [251, 193] on div "거래처명_이름" at bounding box center [191, 193] width 133 height 12
drag, startPoint x: 263, startPoint y: 200, endPoint x: 298, endPoint y: 198, distance: 34.8
click at [298, 198] on div "영엄담당_이름 --" at bounding box center [332, 207] width 133 height 40
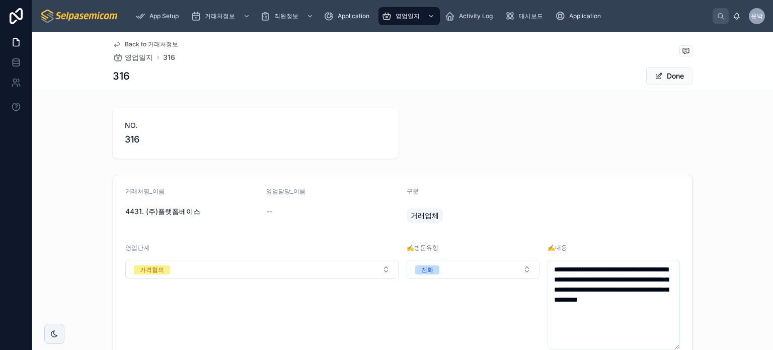
click at [298, 203] on div "--" at bounding box center [332, 211] width 133 height 16
click at [274, 217] on div "--" at bounding box center [332, 211] width 133 height 16
drag, startPoint x: 262, startPoint y: 214, endPoint x: 286, endPoint y: 212, distance: 24.2
click at [286, 212] on div "--" at bounding box center [332, 211] width 133 height 10
click at [293, 211] on div "--" at bounding box center [332, 211] width 133 height 10
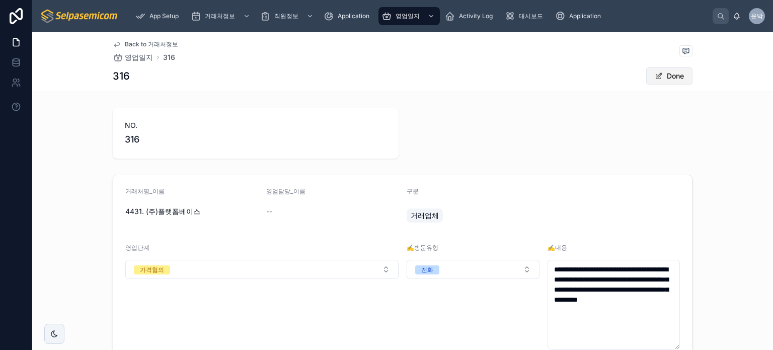
click at [675, 79] on button "Done" at bounding box center [670, 76] width 46 height 18
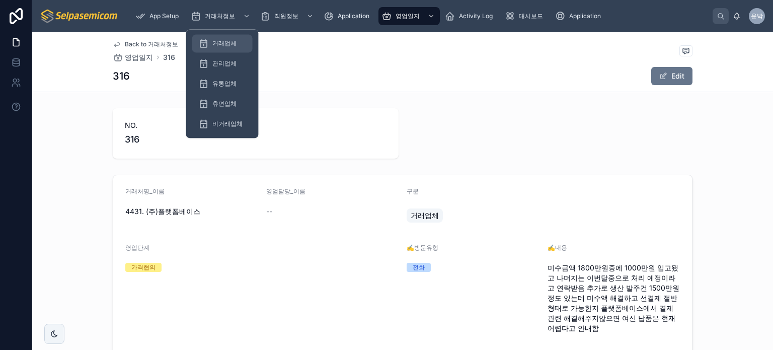
click at [232, 40] on span "거래업체" at bounding box center [225, 43] width 24 height 8
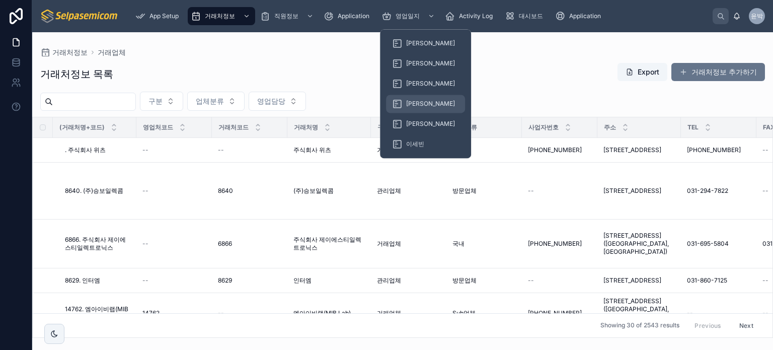
click at [403, 99] on div "[PERSON_NAME]" at bounding box center [425, 104] width 67 height 16
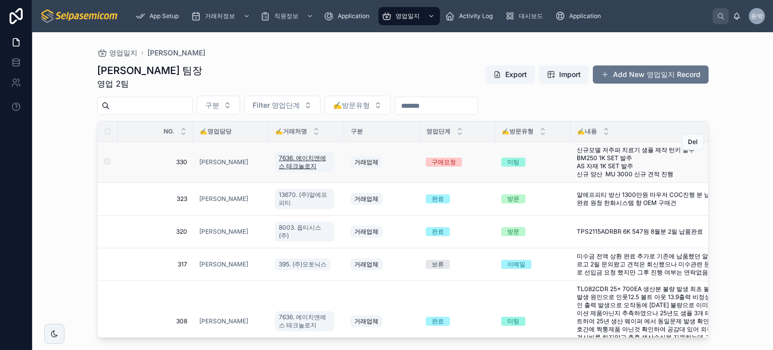
click at [297, 161] on span "7636. 에이치앤에스 테크놀로지" at bounding box center [304, 162] width 51 height 16
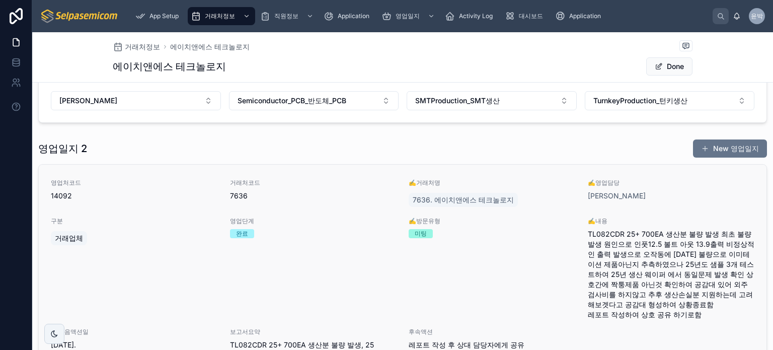
scroll to position [429, 0]
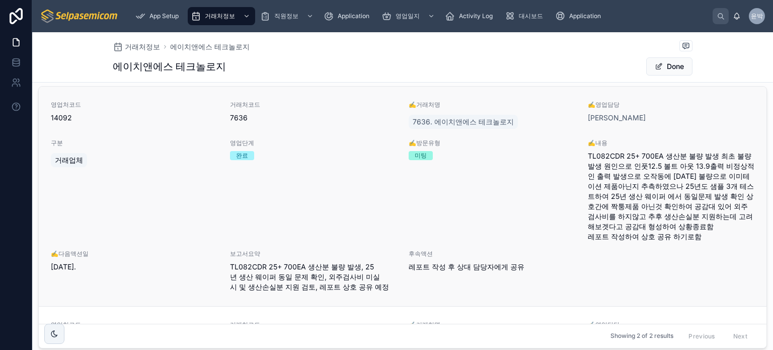
click at [313, 147] on div "영업단계 완료" at bounding box center [313, 149] width 167 height 21
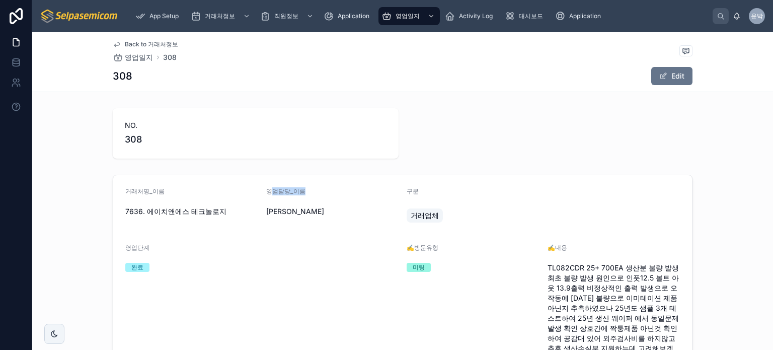
drag, startPoint x: 267, startPoint y: 188, endPoint x: 332, endPoint y: 194, distance: 65.3
click at [332, 194] on div "영엄담당_이름" at bounding box center [332, 193] width 133 height 12
click at [322, 197] on div "영엄담당_이름" at bounding box center [332, 193] width 133 height 12
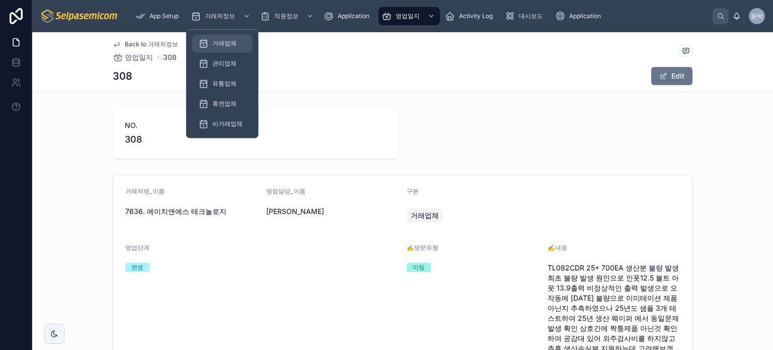
click at [220, 39] on div "거래업체" at bounding box center [222, 43] width 48 height 16
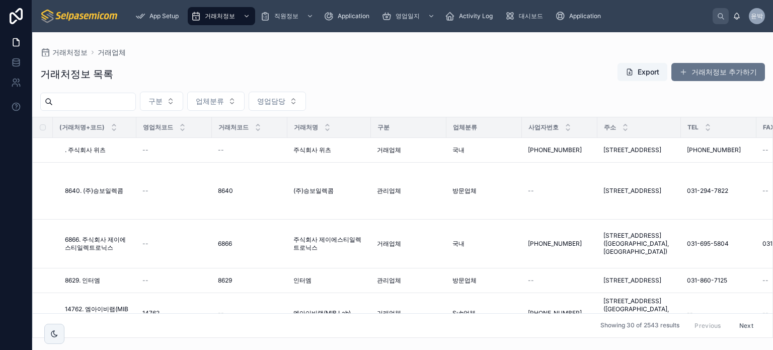
click at [103, 98] on input "text" at bounding box center [94, 102] width 83 height 14
type input "******"
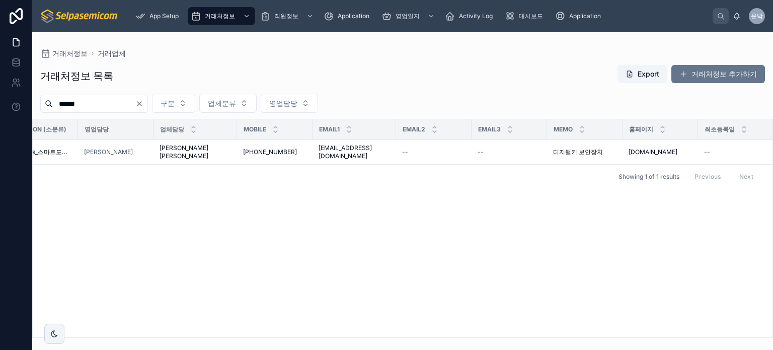
scroll to position [0, 959]
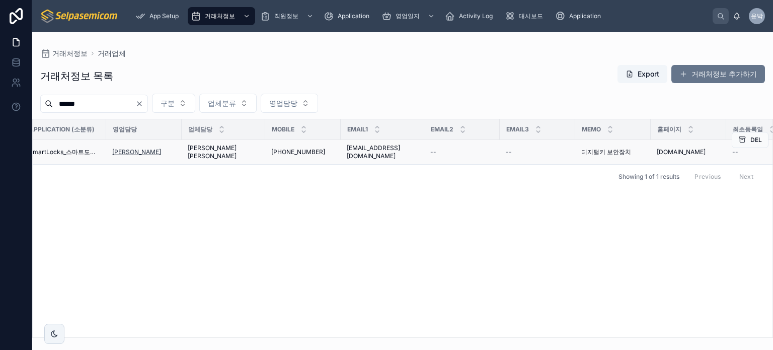
click at [134, 152] on span "[PERSON_NAME]" at bounding box center [136, 152] width 49 height 8
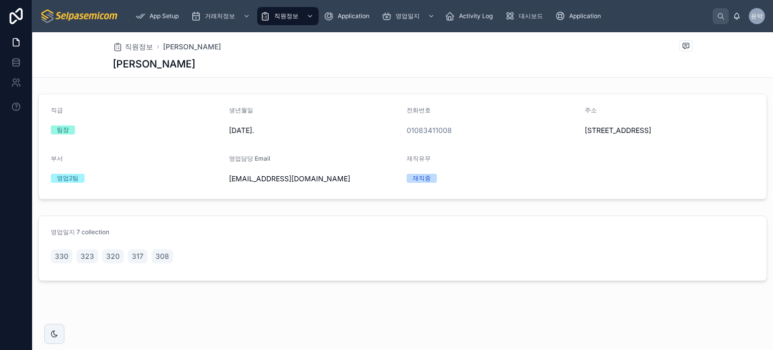
scroll to position [9, 0]
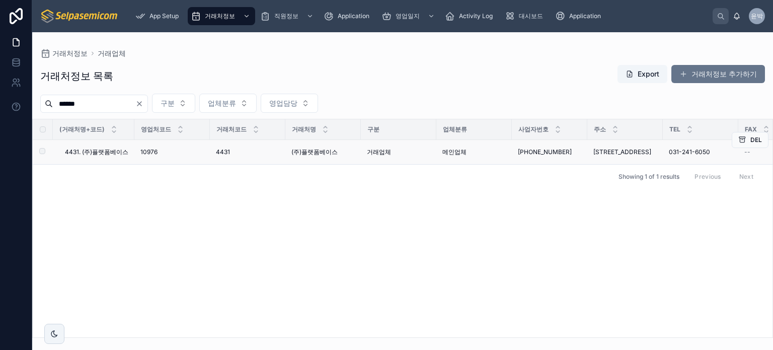
click at [175, 156] on div "10976 10976" at bounding box center [171, 152] width 63 height 8
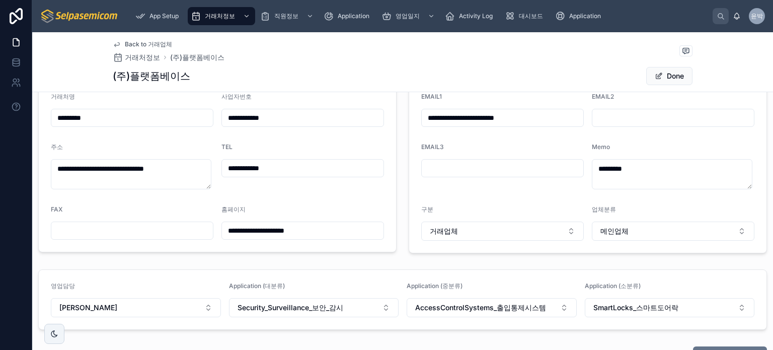
scroll to position [397, 0]
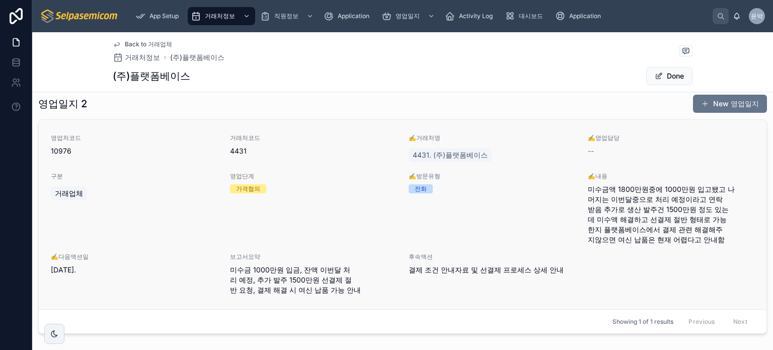
click at [322, 174] on span "영업단계" at bounding box center [313, 176] width 167 height 8
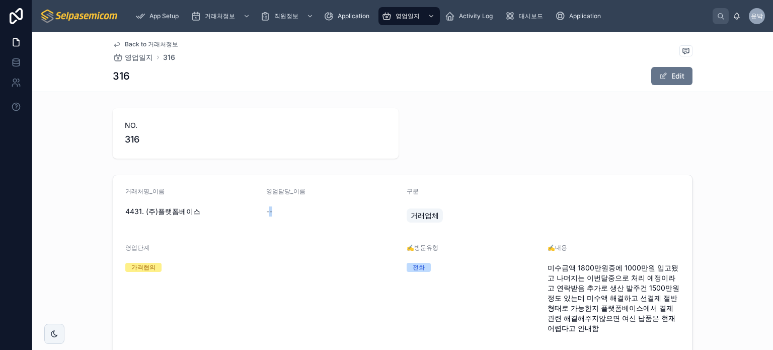
drag, startPoint x: 265, startPoint y: 206, endPoint x: 326, endPoint y: 207, distance: 60.4
click at [317, 207] on div "--" at bounding box center [332, 211] width 133 height 10
click at [305, 204] on div "--" at bounding box center [332, 211] width 133 height 16
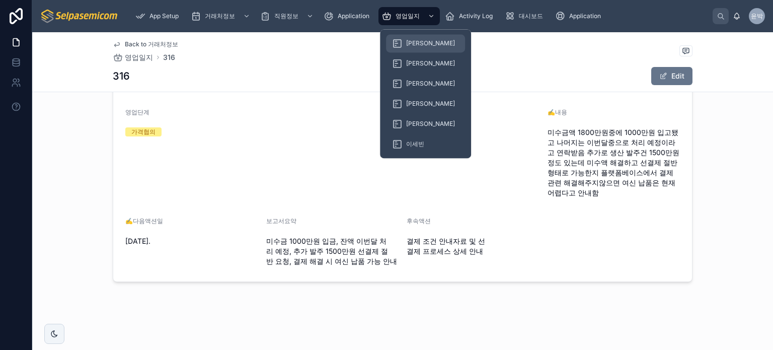
click at [412, 50] on div "[PERSON_NAME]" at bounding box center [425, 43] width 67 height 16
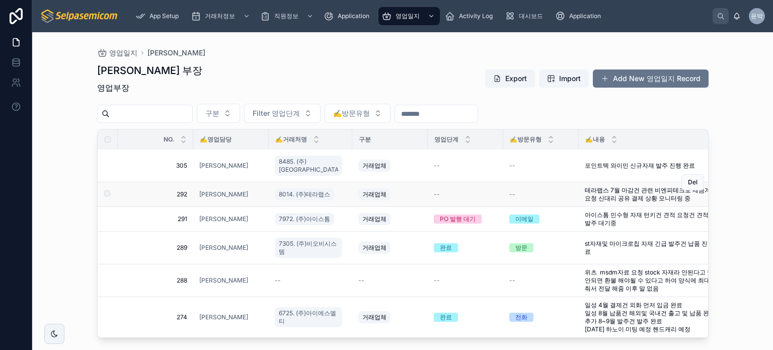
scroll to position [55, 0]
drag, startPoint x: 449, startPoint y: 330, endPoint x: 498, endPoint y: 331, distance: 48.9
click at [498, 331] on div "NO. ✍️영업담당 ✍️거래처명 구분 영업단계 ✍️방문유형 ✍️내용 ✍️다음액션일 보고서요약 후속액션 338 338 [PERSON_NAME] …" at bounding box center [403, 233] width 611 height 208
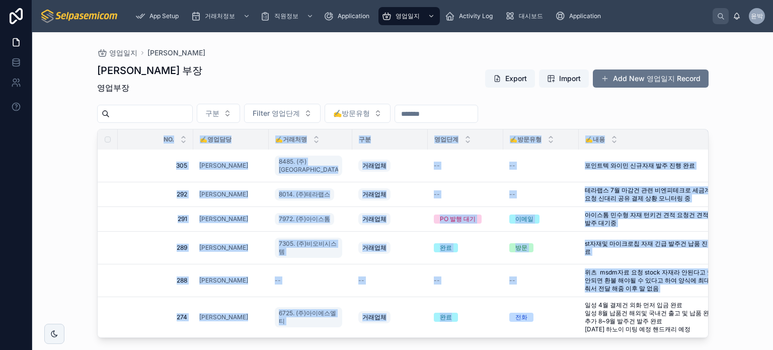
click at [82, 209] on div "영업일지 허창윤 [PERSON_NAME] 부장 영업부장 Export Import Add New 영업일지 Record 구분 Filter 영업단계…" at bounding box center [403, 185] width 644 height 306
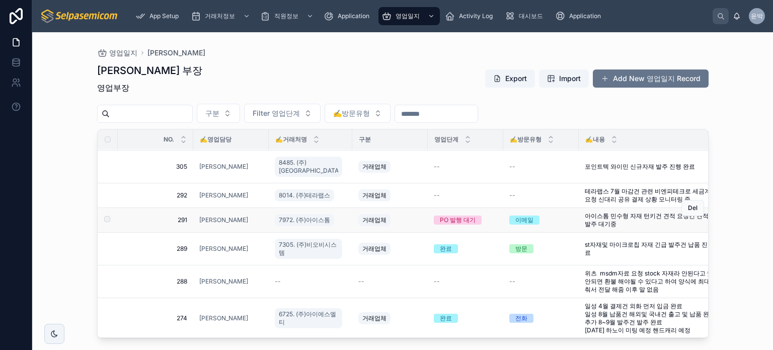
scroll to position [0, 0]
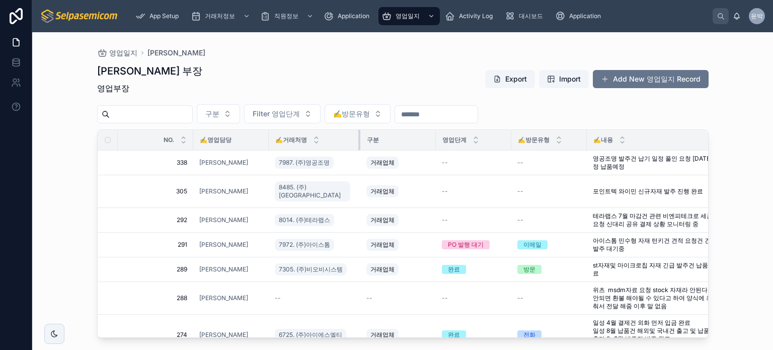
drag, startPoint x: 342, startPoint y: 137, endPoint x: 358, endPoint y: 136, distance: 16.1
click at [359, 136] on div at bounding box center [361, 140] width 4 height 20
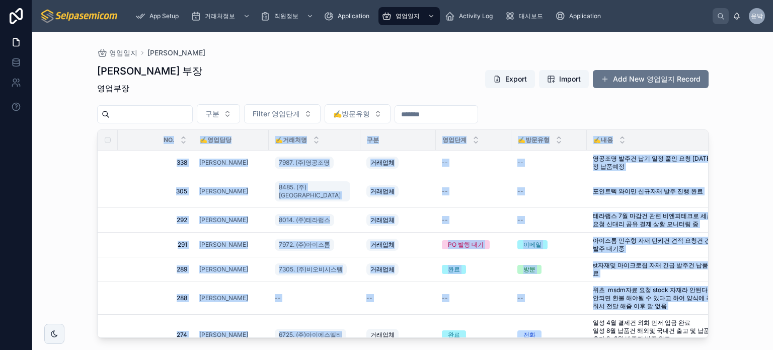
scroll to position [16, 0]
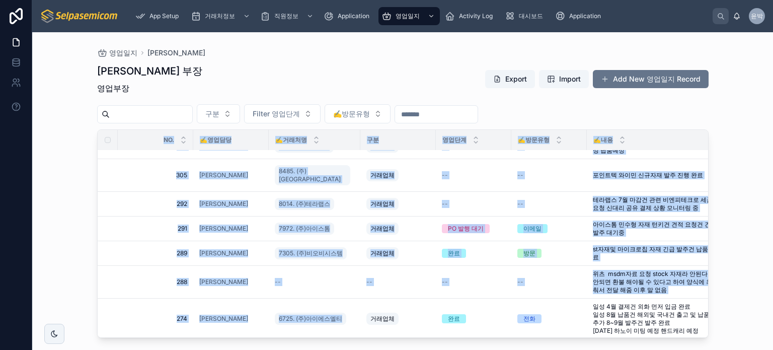
drag, startPoint x: 344, startPoint y: 338, endPoint x: 641, endPoint y: 332, distance: 296.7
click at [641, 332] on div "NO. ✍️영업담당 ✍️거래처명 구분 영업단계 ✍️방문유형 ✍️내용 ✍️다음액션일 보고서요약 후속액션 338 338 [PERSON_NAME] …" at bounding box center [403, 233] width 612 height 208
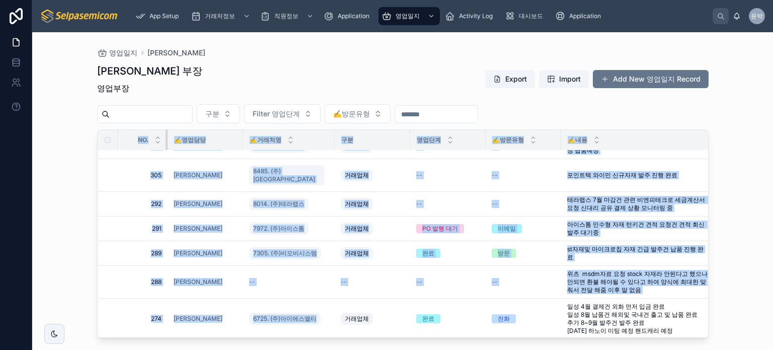
drag, startPoint x: 191, startPoint y: 134, endPoint x: 166, endPoint y: 135, distance: 25.7
click at [166, 135] on div at bounding box center [168, 140] width 4 height 20
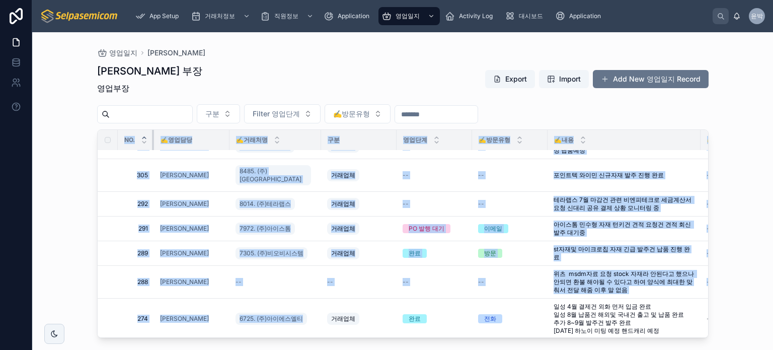
drag, startPoint x: 165, startPoint y: 138, endPoint x: 145, endPoint y: 134, distance: 20.4
click at [145, 134] on th "NO." at bounding box center [136, 140] width 36 height 21
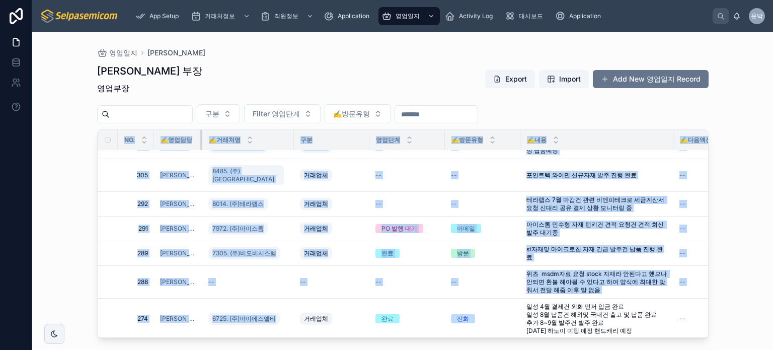
drag, startPoint x: 228, startPoint y: 133, endPoint x: 193, endPoint y: 132, distance: 35.3
click at [193, 132] on th "✍️영업담당" at bounding box center [178, 140] width 48 height 21
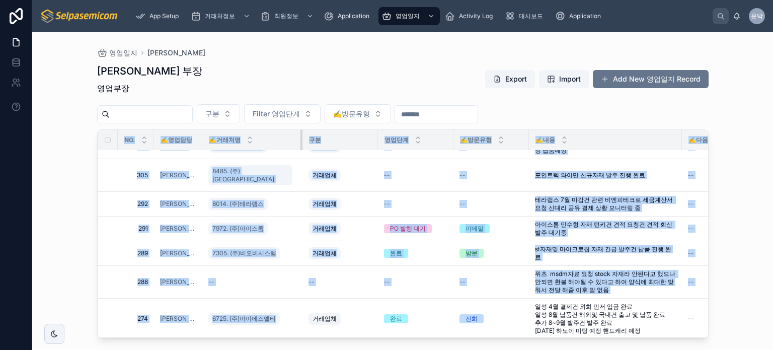
drag, startPoint x: 290, startPoint y: 140, endPoint x: 299, endPoint y: 136, distance: 9.7
click at [301, 136] on div at bounding box center [303, 140] width 4 height 20
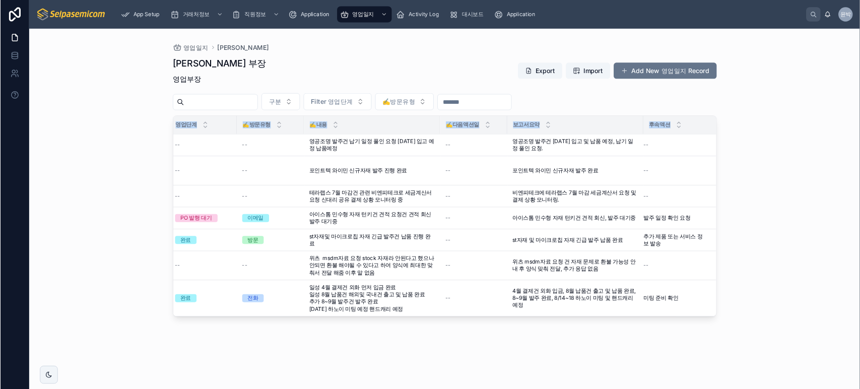
scroll to position [0, 0]
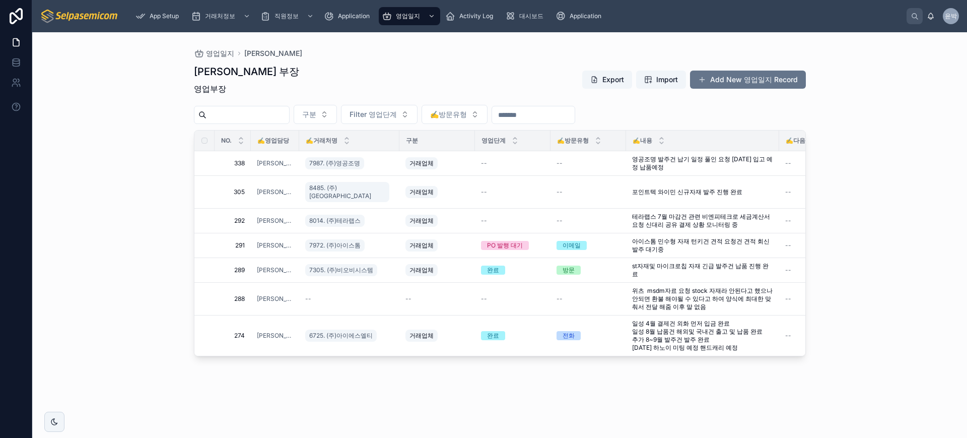
click at [365, 349] on div "허창윤 부장 영업부장 Export Import Add New 영업일지 Record 구분 Filter 영업단계 ✍️방문유형 NO. ✍️영업담당 …" at bounding box center [500, 241] width 612 height 367
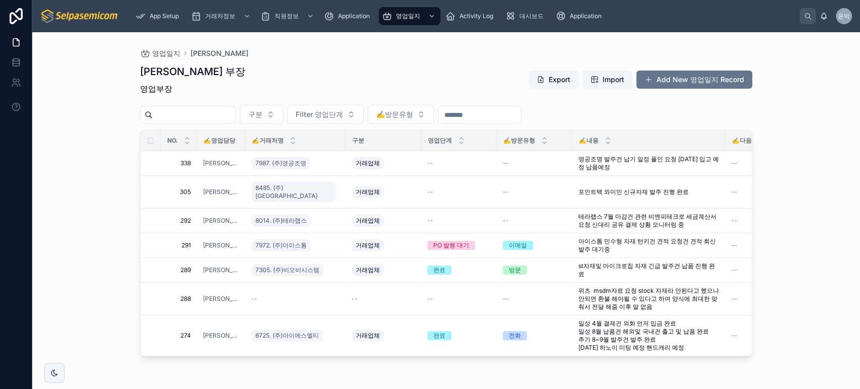
click at [324, 135] on div "✍️거래처명" at bounding box center [295, 140] width 99 height 19
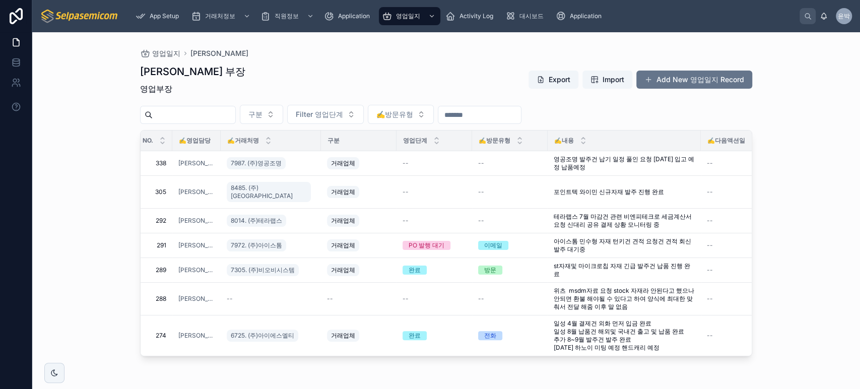
scroll to position [0, 6]
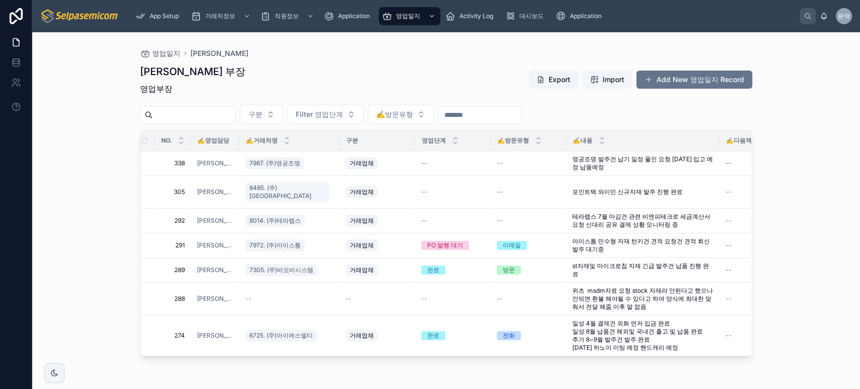
drag, startPoint x: 651, startPoint y: 142, endPoint x: 104, endPoint y: 171, distance: 547.7
click at [104, 171] on div "영업일지 허창윤 [PERSON_NAME] 부장 영업부장 Export Import Add New 영업일지 Record 구분 Filter 영업단계…" at bounding box center [445, 210] width 827 height 357
click at [190, 140] on div at bounding box center [191, 140] width 4 height 20
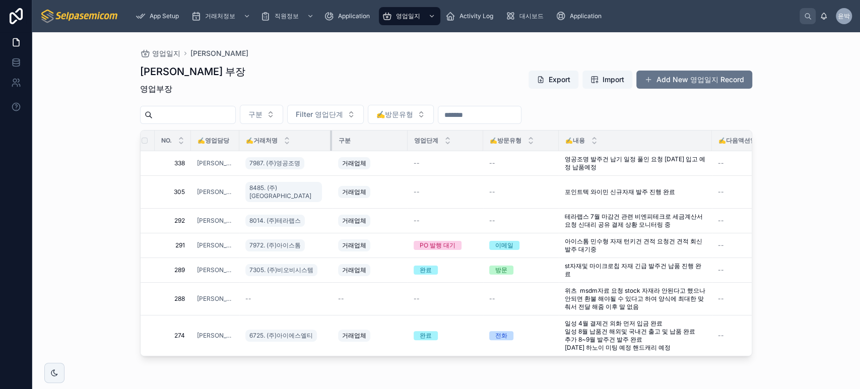
drag, startPoint x: 335, startPoint y: 137, endPoint x: 327, endPoint y: 137, distance: 7.6
click at [330, 137] on div at bounding box center [332, 140] width 4 height 20
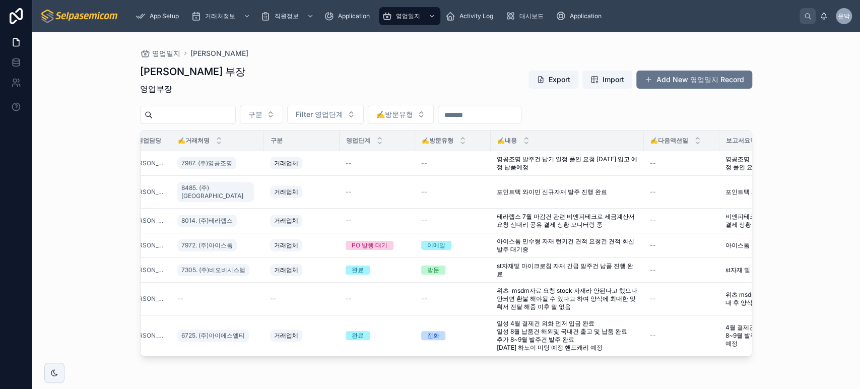
scroll to position [0, 0]
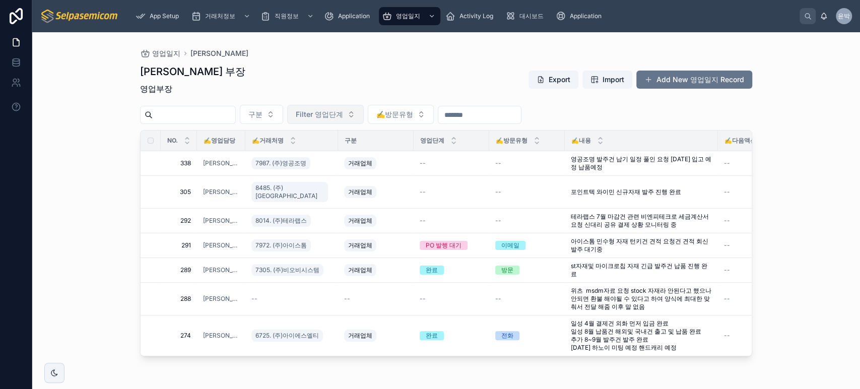
click at [330, 112] on span "Filter 영업단계" at bounding box center [319, 114] width 47 height 10
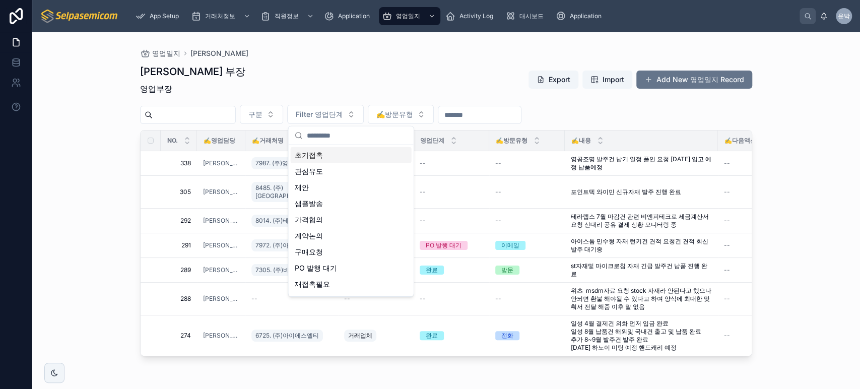
click at [352, 74] on div "[PERSON_NAME] 부장 영업부장 Export Import Add New 영업일지 Record" at bounding box center [446, 81] width 612 height 34
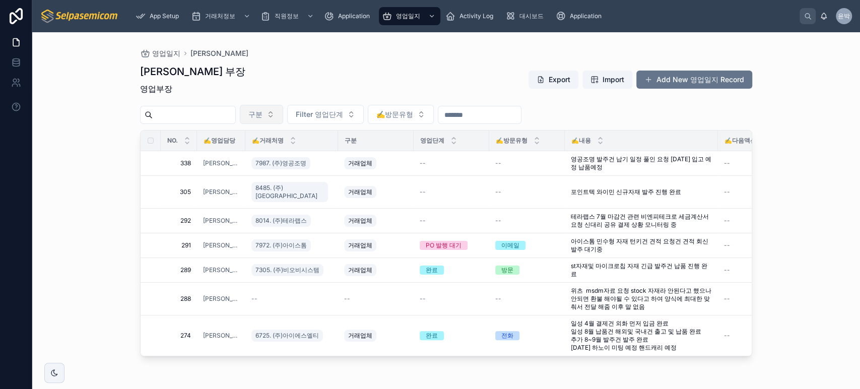
click at [283, 116] on button "구분" at bounding box center [261, 114] width 43 height 19
click at [339, 82] on div "[PERSON_NAME] 부장 영업부장 Export Import Add New 영업일지 Record" at bounding box center [446, 81] width 612 height 34
click at [413, 113] on span "✍️방문유형" at bounding box center [394, 114] width 37 height 10
click at [432, 76] on div "[PERSON_NAME] 부장 영업부장 Export Import Add New 영업일지 Record" at bounding box center [446, 81] width 612 height 34
click at [111, 155] on div "영업일지 허창윤 [PERSON_NAME] 부장 영업부장 Export Import Add New 영업일지 Record 구분 Filter 영업단계…" at bounding box center [445, 210] width 827 height 357
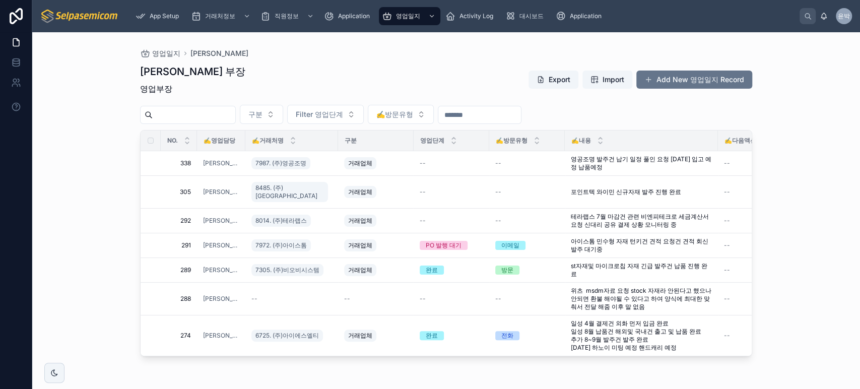
click at [100, 219] on div "영업일지 허창윤 [PERSON_NAME] 부장 영업부장 Export Import Add New 영업일지 Record 구분 Filter 영업단계…" at bounding box center [445, 210] width 827 height 357
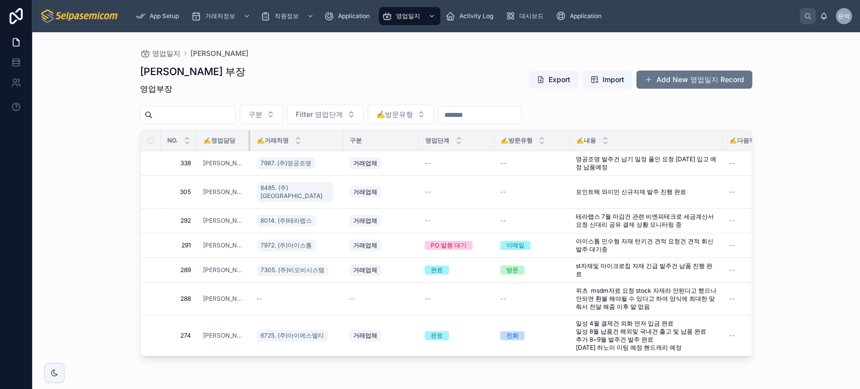
click at [245, 140] on tr "NO. ✍️영업담당 ✍️거래처명 구분 영업단계 ✍️방문유형 ✍️내용 ✍️다음액션일 보고서요약 후속액션" at bounding box center [587, 140] width 895 height 21
click at [248, 142] on div at bounding box center [250, 140] width 4 height 20
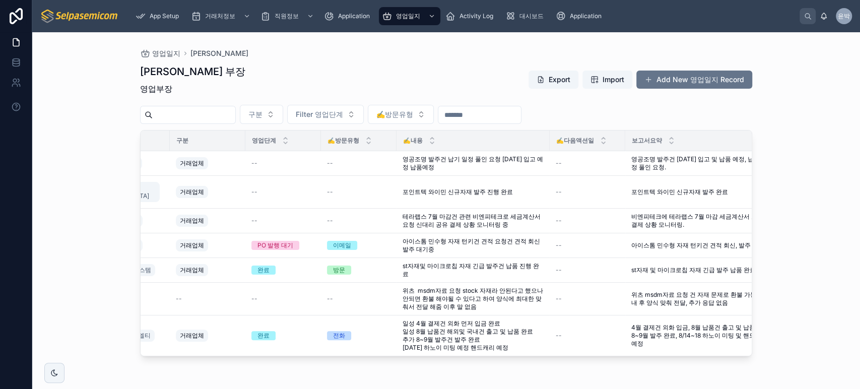
scroll to position [0, 198]
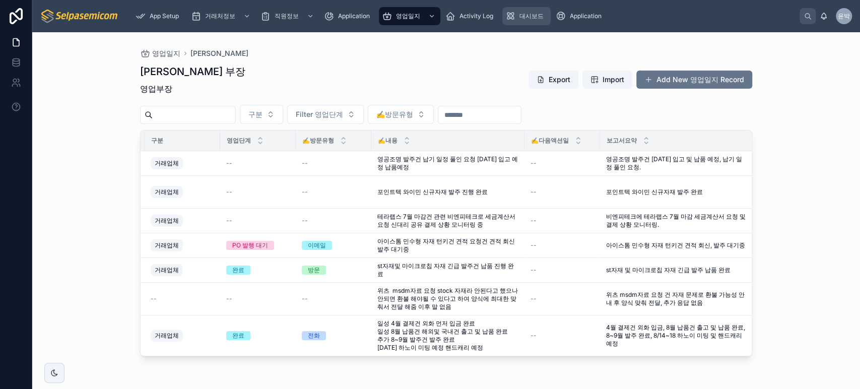
click at [536, 19] on span "대시보드" at bounding box center [531, 16] width 24 height 8
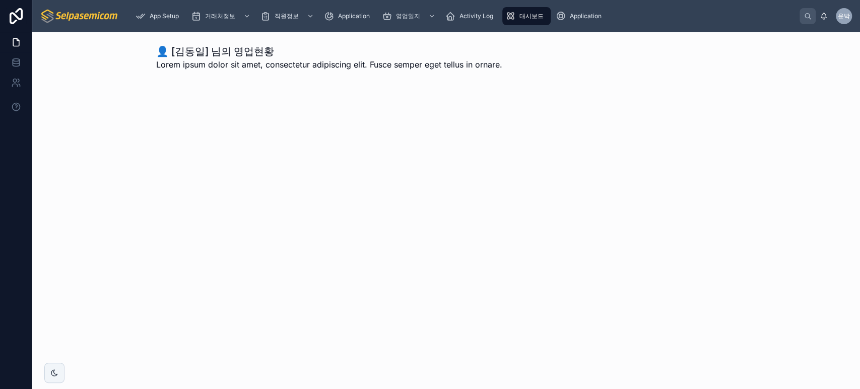
click at [413, 67] on span "Lorem ipsum dolor sit amet, consectetur adipiscing elit. Fusce semper eget tell…" at bounding box center [329, 64] width 346 height 12
click at [535, 14] on span "대시보드" at bounding box center [531, 16] width 24 height 8
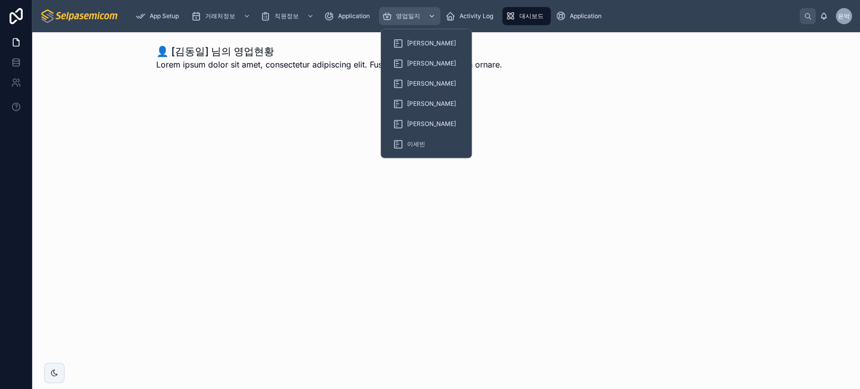
click at [411, 21] on div "영업일지" at bounding box center [409, 16] width 55 height 16
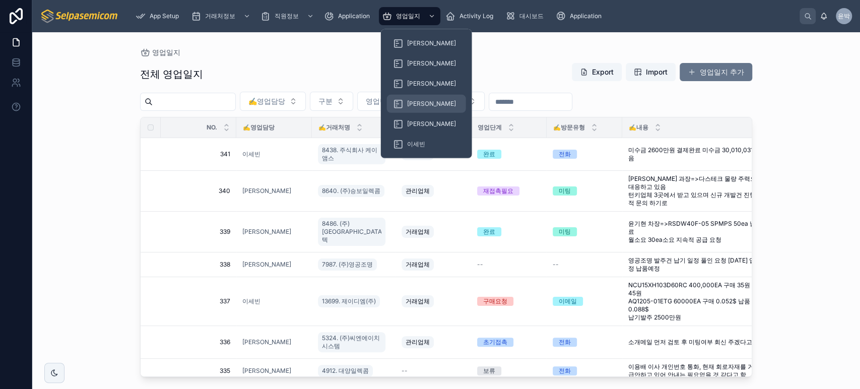
click at [420, 104] on span "[PERSON_NAME]" at bounding box center [431, 104] width 49 height 8
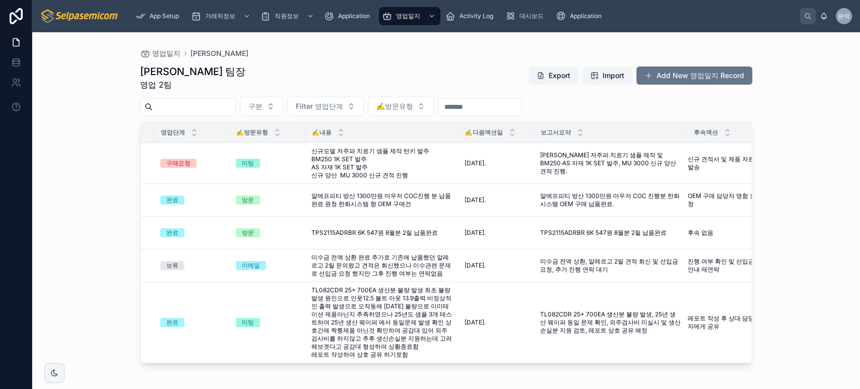
scroll to position [0, 314]
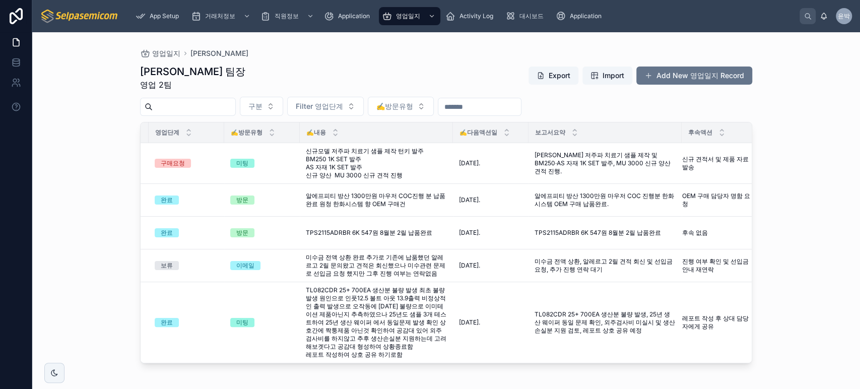
click at [110, 229] on div "영업일지 [PERSON_NAME] [PERSON_NAME] 팀장 영업 2팀 Export Import Add New 영업일지 Record 구분 …" at bounding box center [445, 210] width 827 height 357
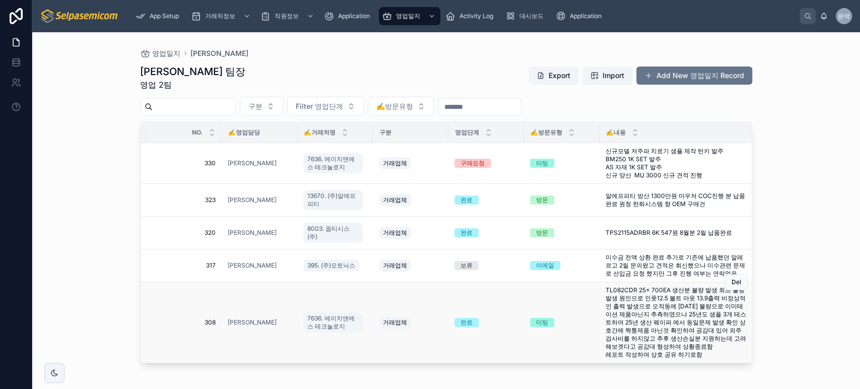
scroll to position [0, 3]
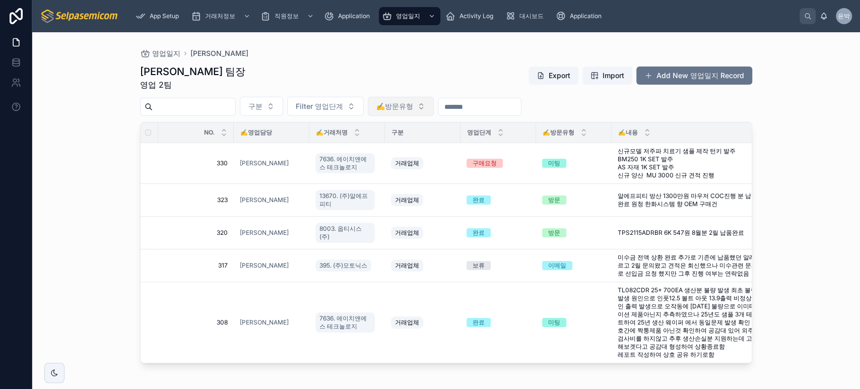
click at [413, 111] on span "✍️방문유형" at bounding box center [394, 106] width 37 height 10
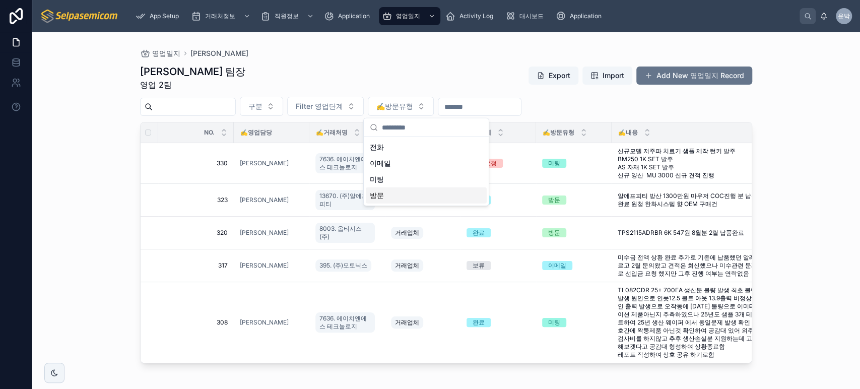
click at [325, 57] on div "영업일지 [PERSON_NAME]" at bounding box center [446, 53] width 612 height 10
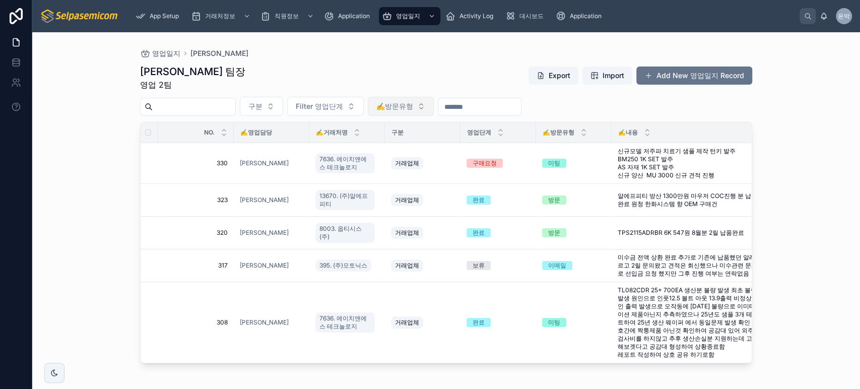
click at [413, 104] on span "✍️방문유형" at bounding box center [394, 106] width 37 height 10
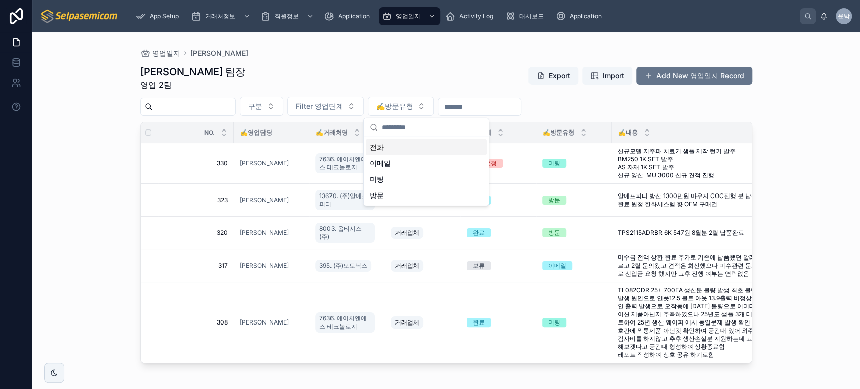
click at [395, 67] on div "[PERSON_NAME] 팀장 영업 2팀 Export Import Add New 영업일지 Record" at bounding box center [446, 77] width 612 height 26
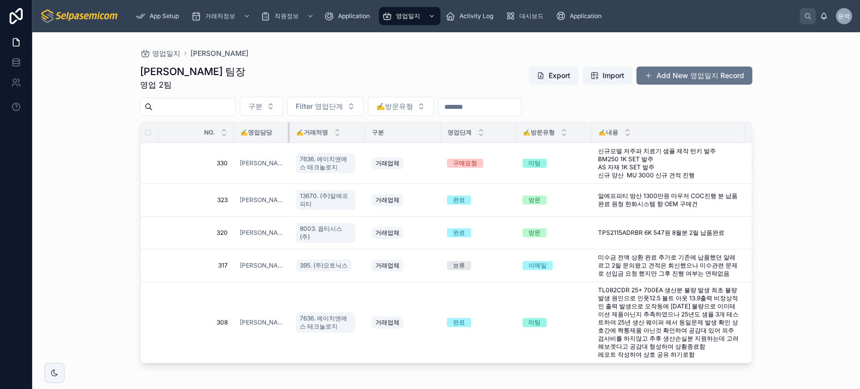
drag, startPoint x: 306, startPoint y: 131, endPoint x: 279, endPoint y: 128, distance: 27.3
click at [288, 128] on div at bounding box center [290, 132] width 4 height 20
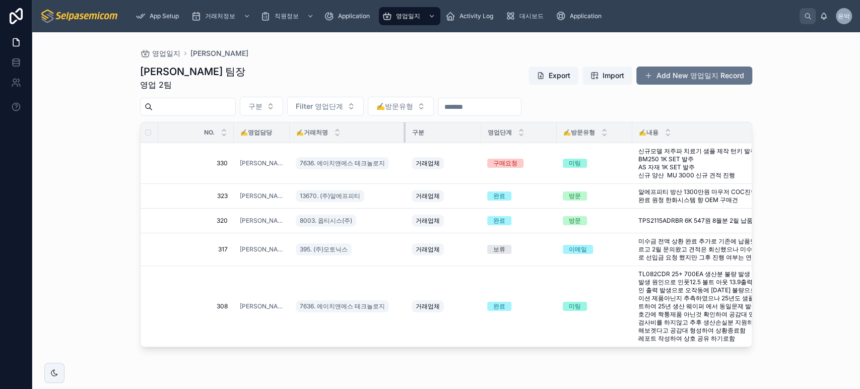
drag, startPoint x: 355, startPoint y: 129, endPoint x: 395, endPoint y: 131, distance: 40.3
click at [403, 131] on div at bounding box center [405, 132] width 4 height 20
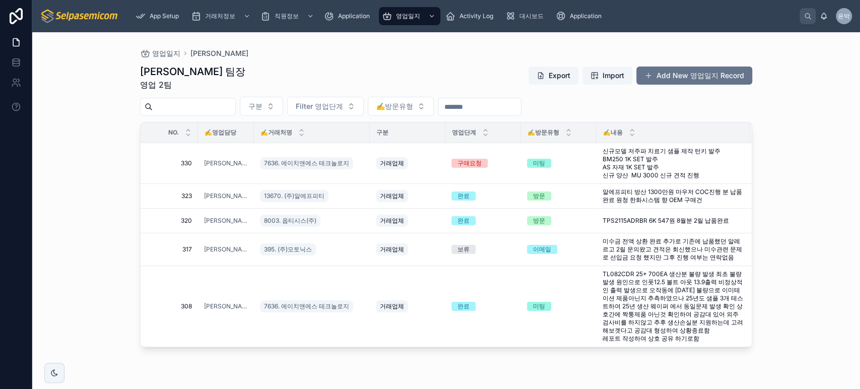
scroll to position [0, 0]
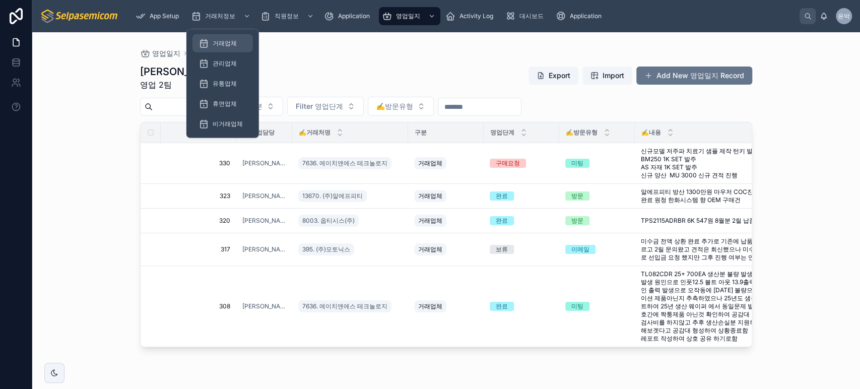
click at [226, 42] on span "거래업체" at bounding box center [225, 43] width 24 height 8
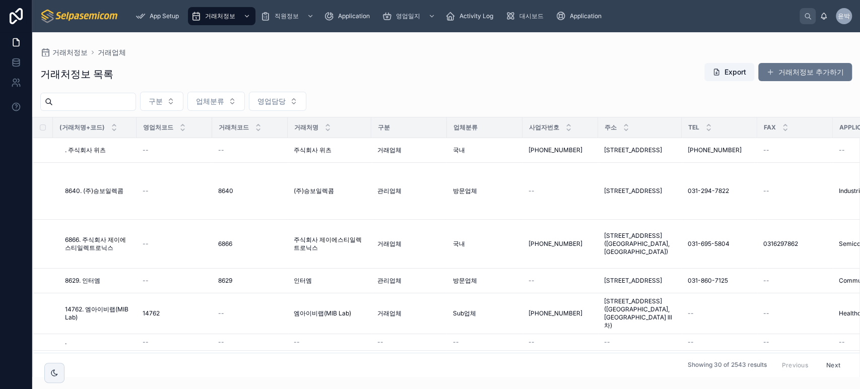
click at [458, 97] on div "구분 업체분류 영업담당" at bounding box center [445, 101] width 827 height 19
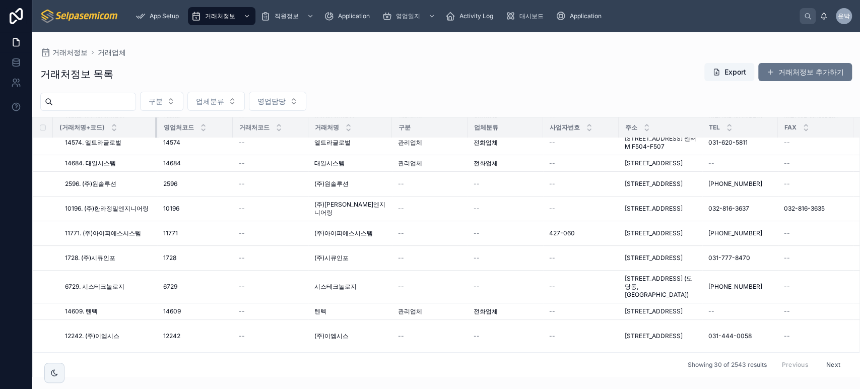
scroll to position [710, 0]
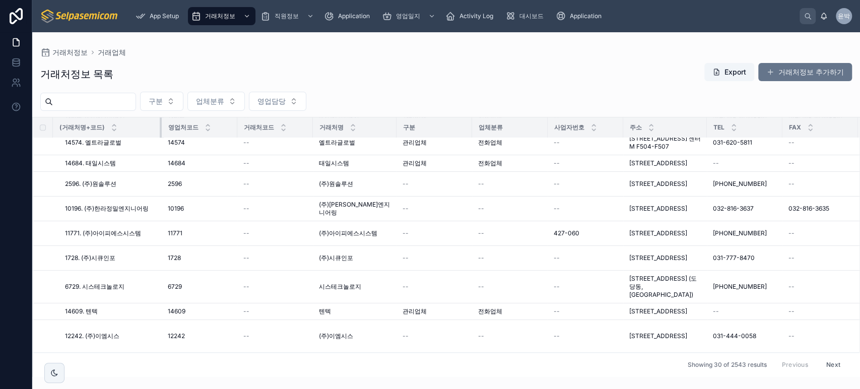
drag, startPoint x: 135, startPoint y: 126, endPoint x: 160, endPoint y: 125, distance: 25.2
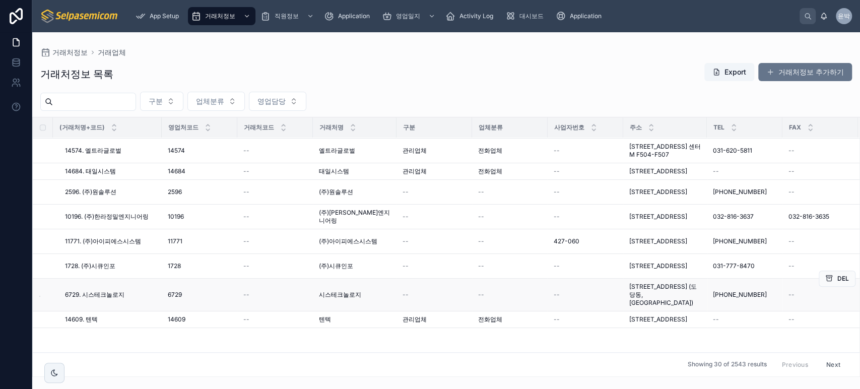
scroll to position [0, 0]
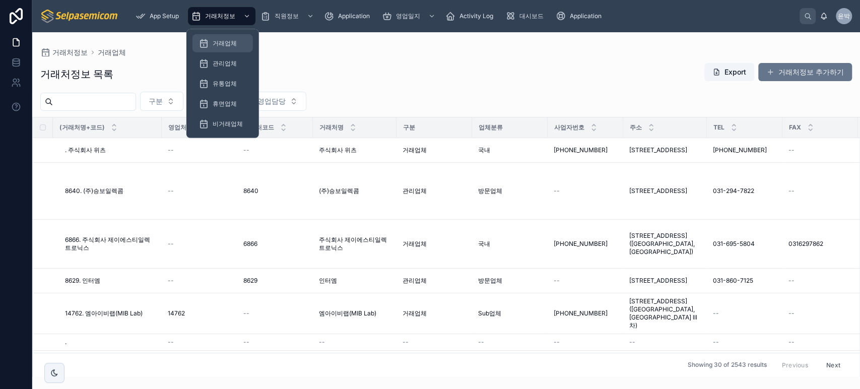
click at [241, 48] on div "거래업체" at bounding box center [222, 43] width 48 height 16
click at [228, 45] on span "거래업체" at bounding box center [225, 43] width 24 height 8
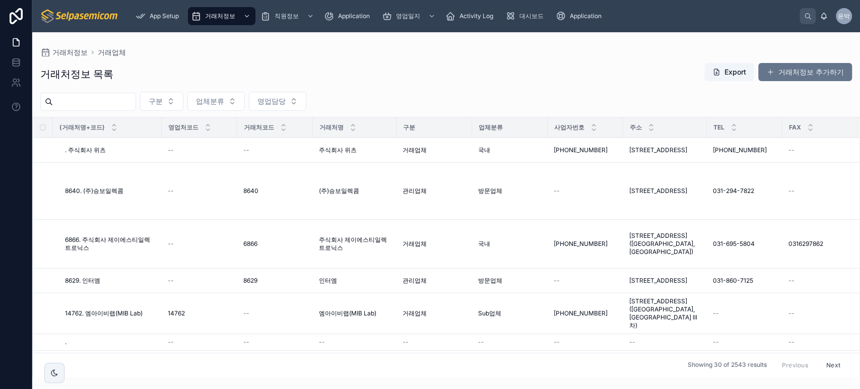
click at [390, 84] on div "거래처정보 목록 Export 거래처정보 추가하기" at bounding box center [445, 73] width 811 height 23
click at [375, 68] on div "거래처정보 목록 Export 거래처정보 추가하기" at bounding box center [445, 73] width 811 height 23
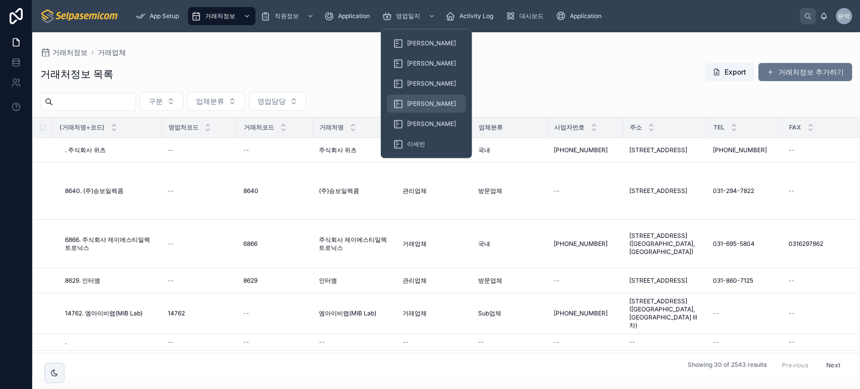
click at [410, 100] on span "[PERSON_NAME]" at bounding box center [431, 104] width 49 height 8
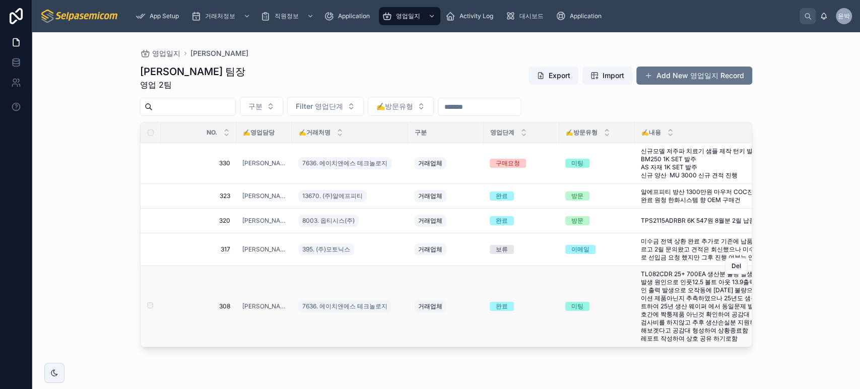
click at [483, 342] on td "완료" at bounding box center [521, 306] width 76 height 81
click at [104, 125] on div "영업일지 [PERSON_NAME] [PERSON_NAME] 팀장 영업 2팀 Export Import Add New 영업일지 Record 구분 …" at bounding box center [445, 210] width 827 height 357
click at [434, 98] on button "✍️방문유형" at bounding box center [401, 106] width 66 height 19
click at [459, 77] on div "[PERSON_NAME] 팀장 영업 2팀 Export Import Add New 영업일지 Record" at bounding box center [446, 77] width 612 height 26
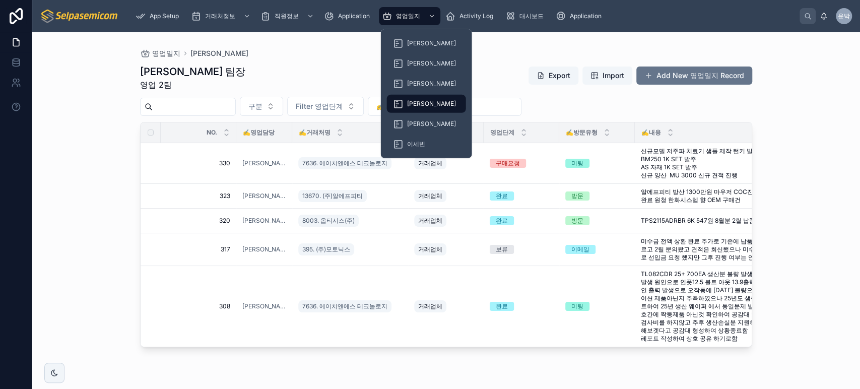
click at [407, 104] on span "[PERSON_NAME]" at bounding box center [431, 104] width 49 height 8
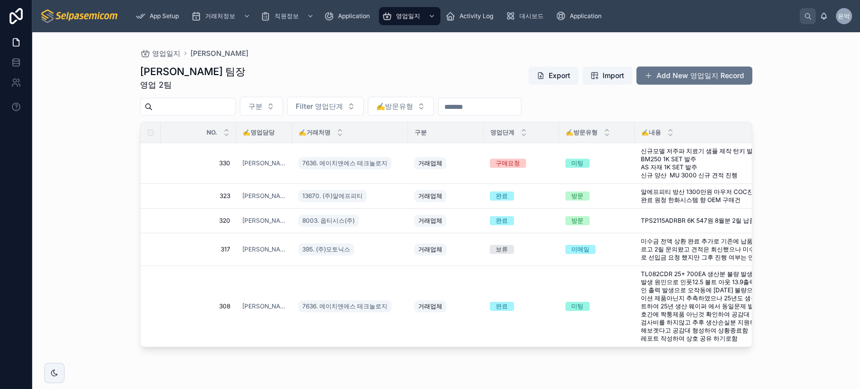
click at [344, 79] on div "[PERSON_NAME] 팀장 영업 2팀 Export Import Add New 영업일지 Record" at bounding box center [446, 77] width 612 height 26
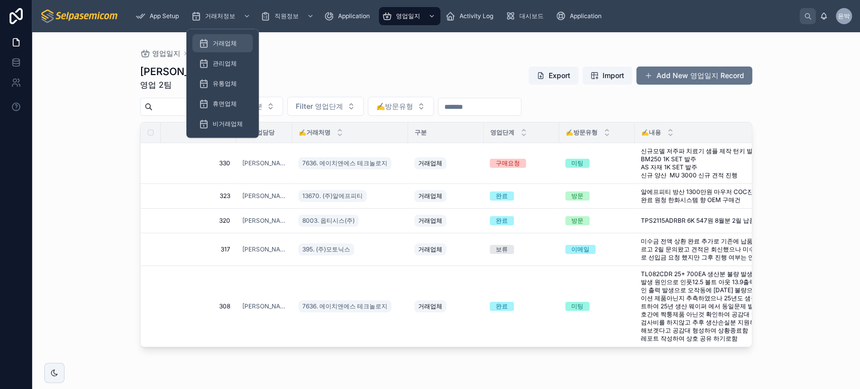
click at [229, 41] on span "거래업체" at bounding box center [225, 43] width 24 height 8
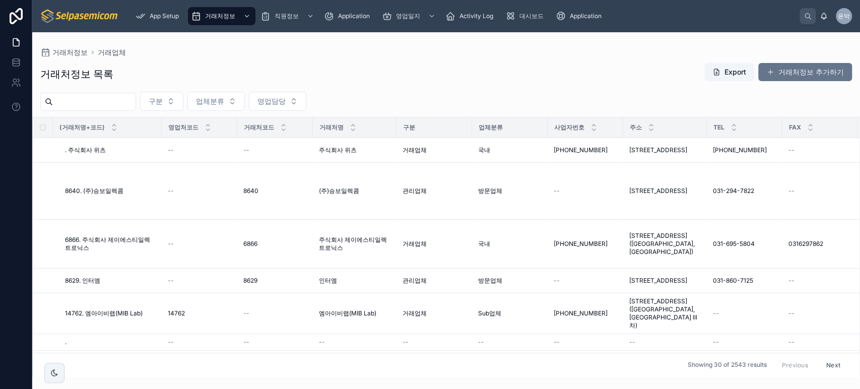
click at [109, 101] on input "text" at bounding box center [94, 102] width 83 height 14
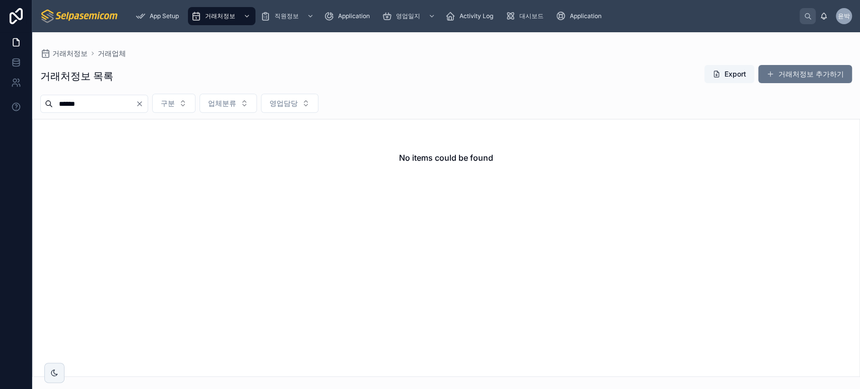
type input "******"
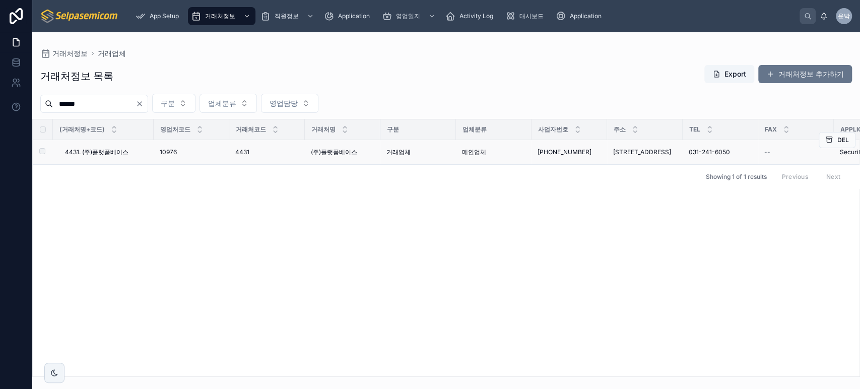
click at [116, 156] on span "4431. (주)플랫폼베이스" at bounding box center [96, 152] width 63 height 8
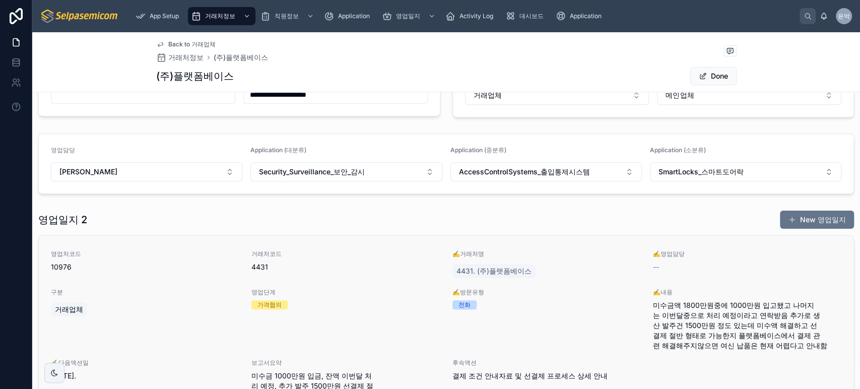
scroll to position [399, 0]
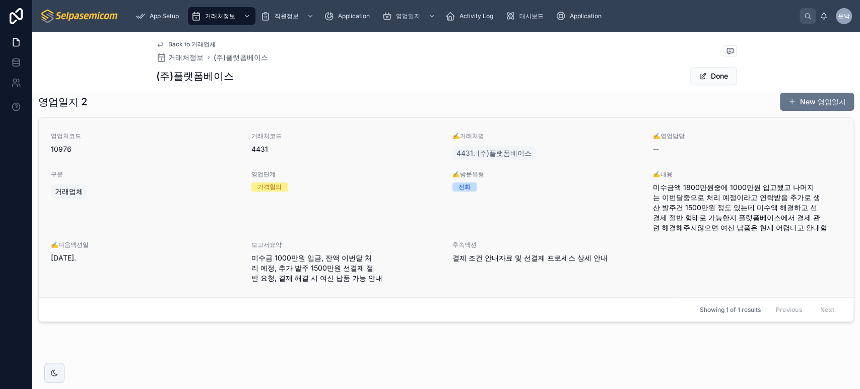
click at [340, 214] on div "영업단계 가격협의" at bounding box center [345, 201] width 188 height 62
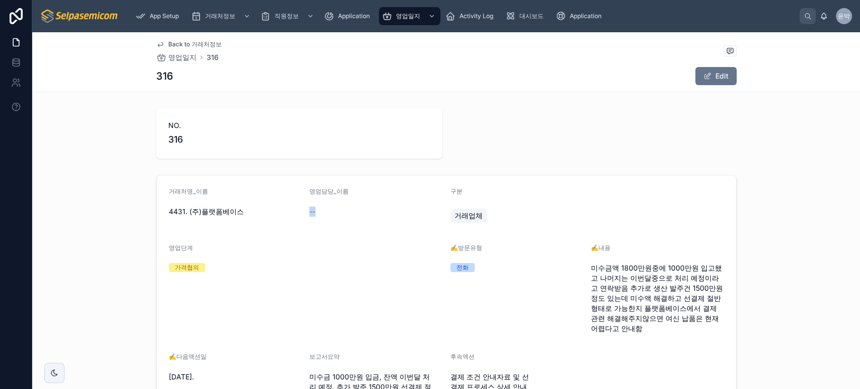
drag, startPoint x: 304, startPoint y: 212, endPoint x: 350, endPoint y: 213, distance: 46.8
click at [350, 213] on form "거래처명_이름 4431. (주)플랫폼베이스 영엄담당_이름 -- 구분 거래업체 영업단계 가격협의 ✍️방문유형 전화 ✍️내용 미수금액 1800만원…" at bounding box center [446, 296] width 579 height 242
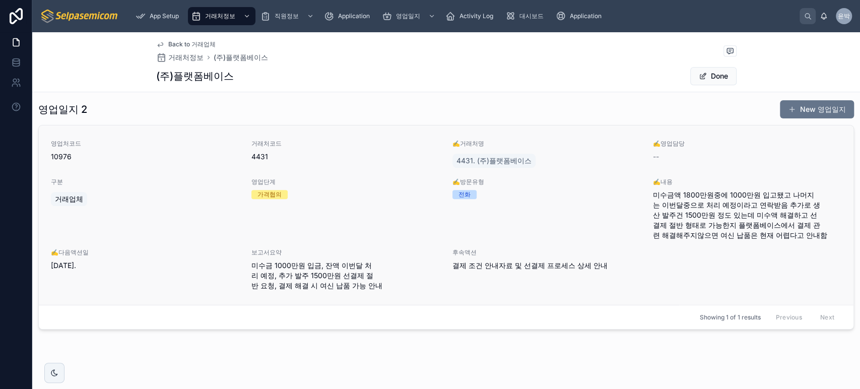
scroll to position [399, 0]
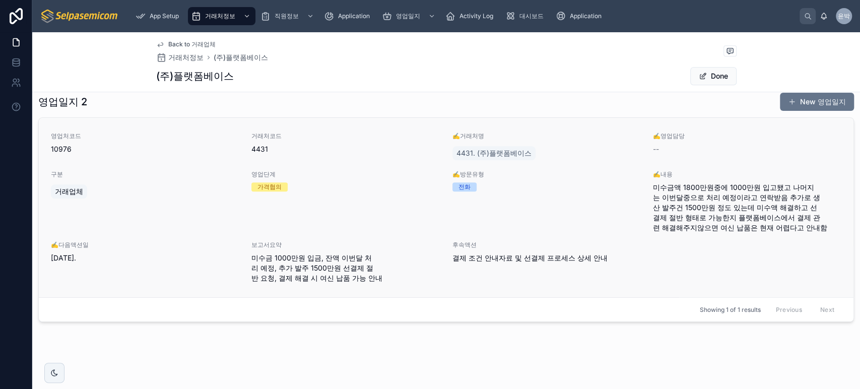
click at [359, 178] on div "영업단계 가격협의" at bounding box center [345, 180] width 188 height 21
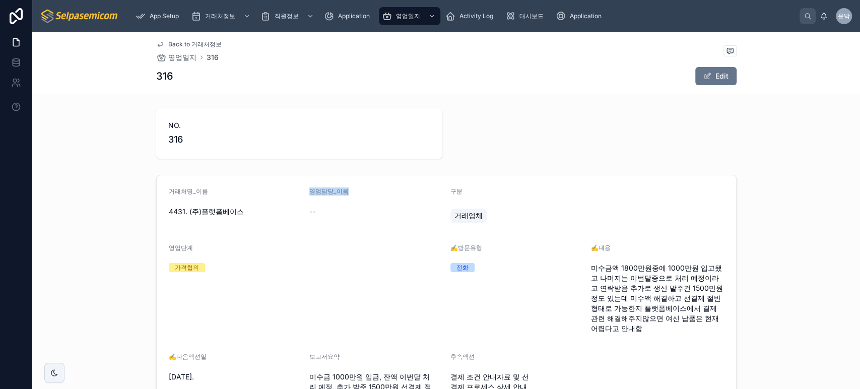
drag, startPoint x: 304, startPoint y: 189, endPoint x: 349, endPoint y: 190, distance: 45.8
click at [349, 190] on form "거래처명_이름 4431. (주)플랫폼베이스 영엄담당_이름 -- 구분 거래업체 영업단계 가격협의 ✍️방문유형 전화 ✍️내용 미수금액 1800만원…" at bounding box center [446, 296] width 579 height 242
drag, startPoint x: 302, startPoint y: 208, endPoint x: 337, endPoint y: 208, distance: 35.2
click at [337, 208] on form "거래처명_이름 4431. (주)플랫폼베이스 영엄담당_이름 -- 구분 거래업체 영업단계 가격협의 ✍️방문유형 전화 ✍️내용 미수금액 1800만원…" at bounding box center [446, 296] width 579 height 242
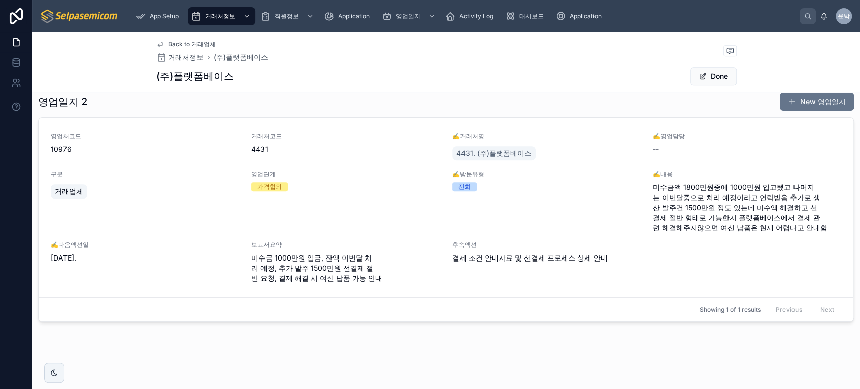
scroll to position [287, 0]
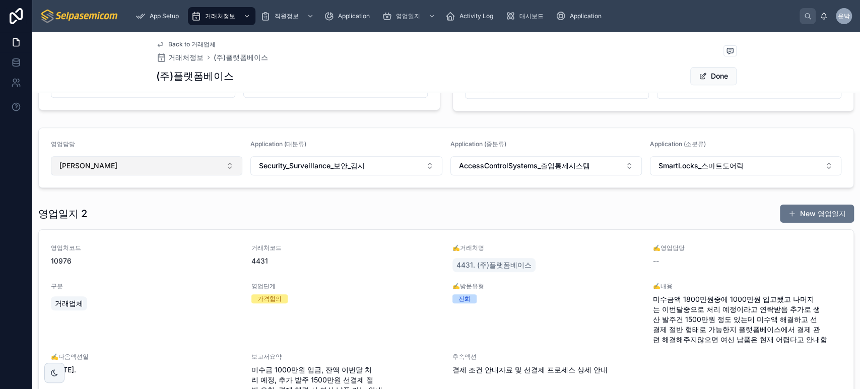
click at [109, 160] on button "[PERSON_NAME]" at bounding box center [146, 165] width 191 height 19
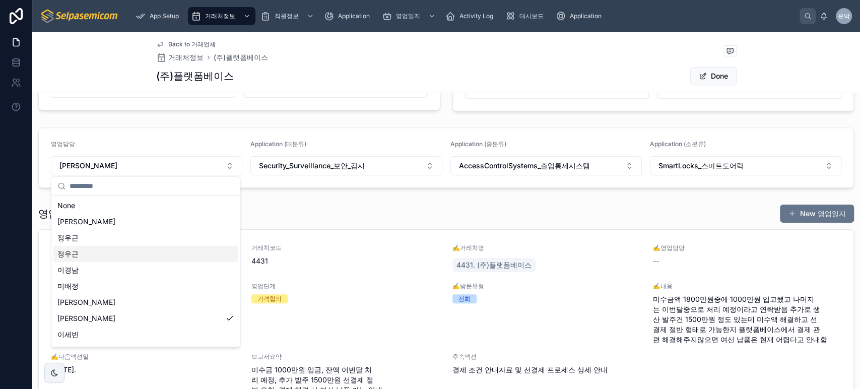
click at [363, 222] on div "영업일지 2 New 영업일지 영업처코드 10976 거래처코드 4431 ✍️거래처명 4431. (주)플랫폼베이스 ✍️영업담당 -- 구분 거래업체…" at bounding box center [445, 319] width 815 height 230
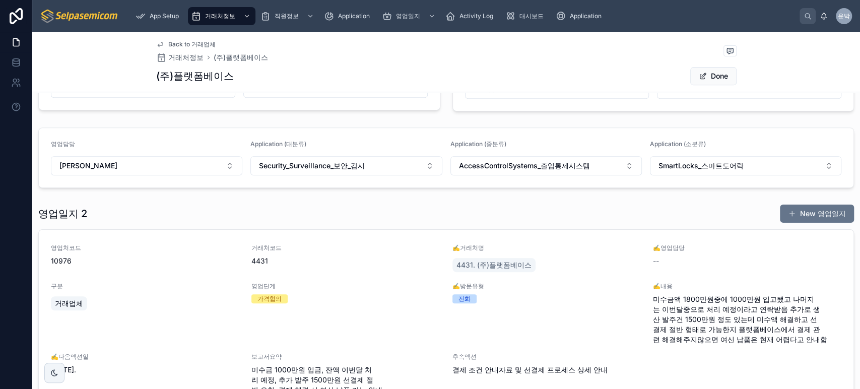
scroll to position [399, 0]
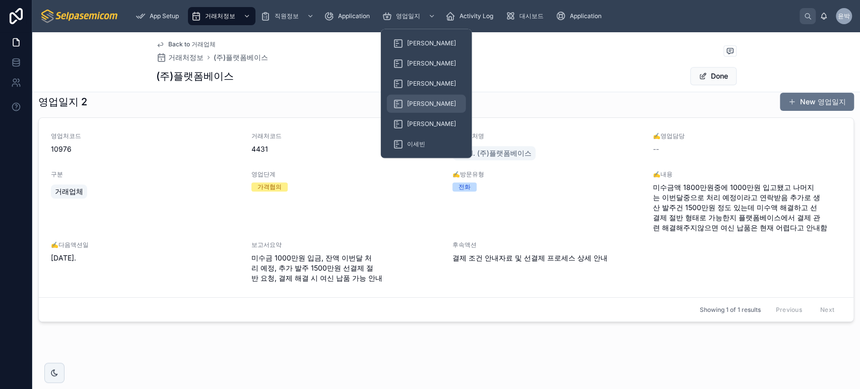
click at [411, 102] on span "[PERSON_NAME]" at bounding box center [431, 104] width 49 height 8
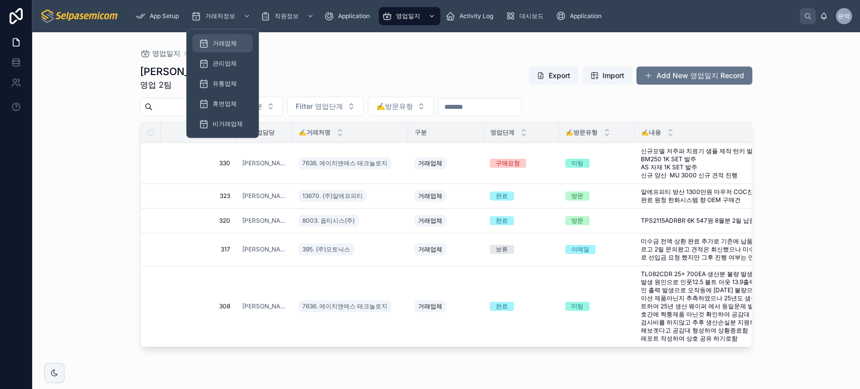
click at [224, 41] on span "거래업체" at bounding box center [225, 43] width 24 height 8
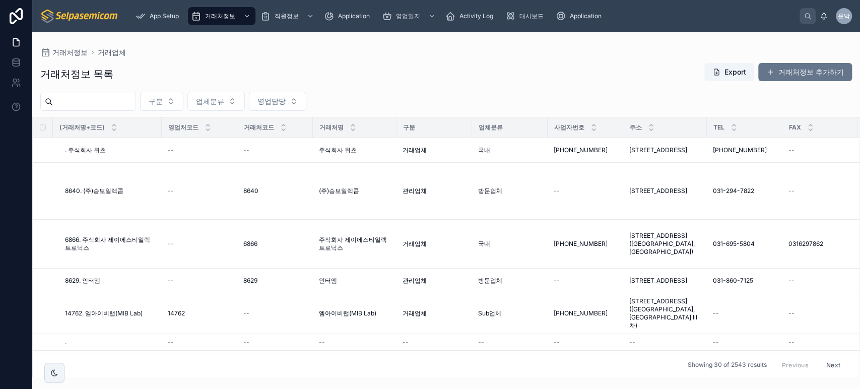
click at [127, 103] on input "text" at bounding box center [94, 102] width 83 height 14
type input "*"
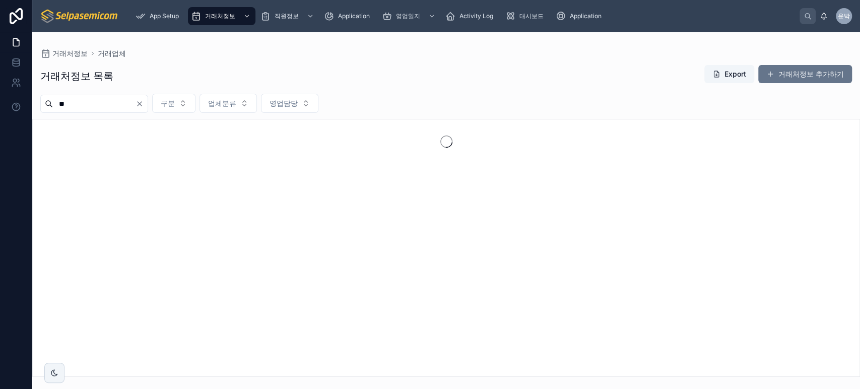
click at [118, 104] on input "**" at bounding box center [94, 104] width 83 height 14
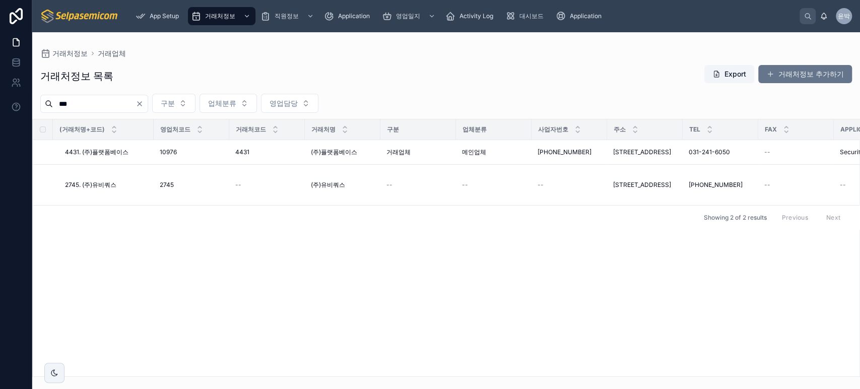
click at [117, 102] on input "***" at bounding box center [94, 104] width 83 height 14
type input "******"
click at [118, 153] on span "4431. (주)플랫폼베이스" at bounding box center [96, 152] width 63 height 8
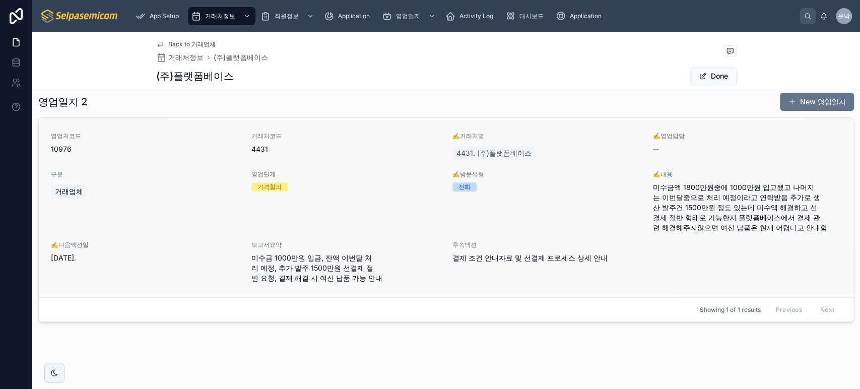
click at [359, 221] on div "영업단계 가격협의" at bounding box center [345, 201] width 188 height 62
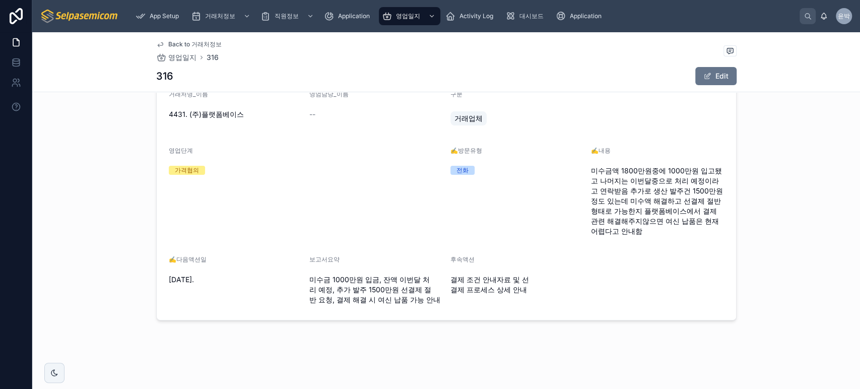
scroll to position [97, 0]
drag, startPoint x: 305, startPoint y: 117, endPoint x: 347, endPoint y: 118, distance: 42.8
click at [347, 118] on form "거래처명_이름 4431. (주)플랫폼베이스 영엄담당_이름 -- 구분 거래업체 영업단계 가격협의 ✍️방문유형 전화 ✍️내용 미수금액 1800만원…" at bounding box center [446, 200] width 579 height 242
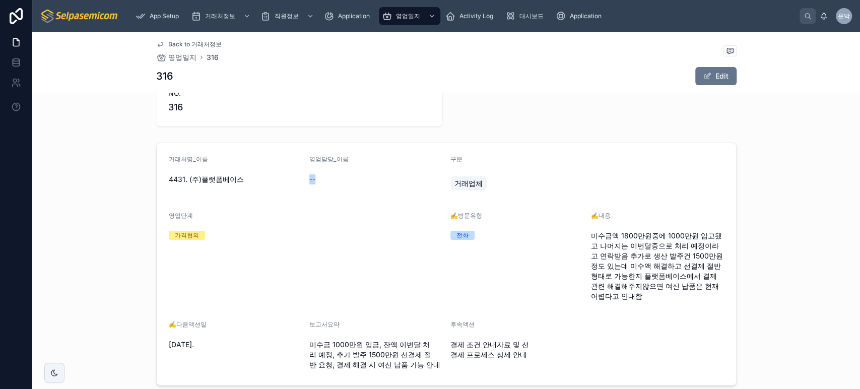
scroll to position [0, 0]
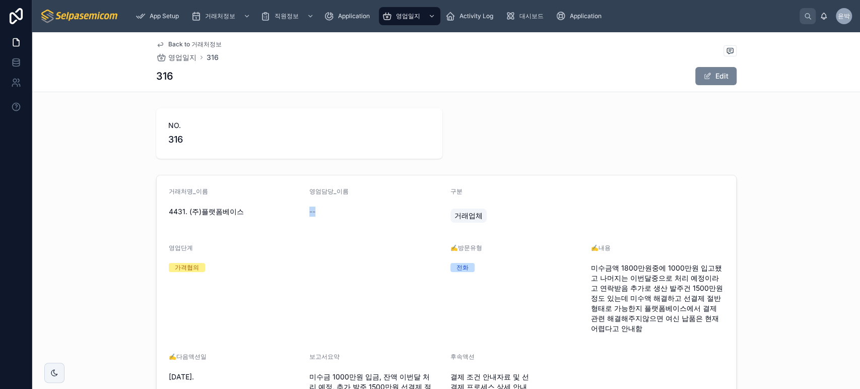
click at [716, 75] on button "Edit" at bounding box center [715, 76] width 41 height 18
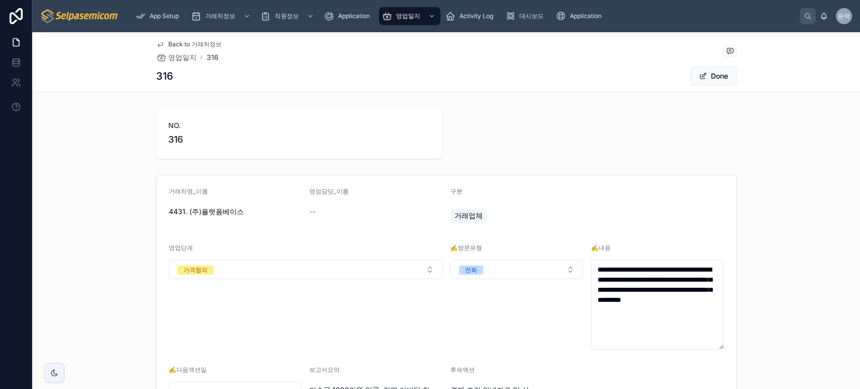
click at [314, 206] on div "--" at bounding box center [375, 211] width 133 height 10
click at [309, 208] on span "--" at bounding box center [312, 211] width 6 height 10
click at [316, 207] on div "--" at bounding box center [375, 211] width 133 height 10
click at [309, 209] on span "--" at bounding box center [312, 211] width 6 height 10
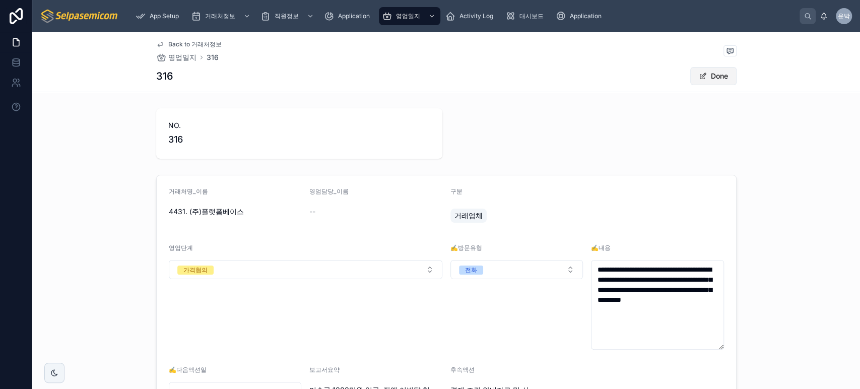
click at [723, 77] on button "Done" at bounding box center [713, 76] width 46 height 18
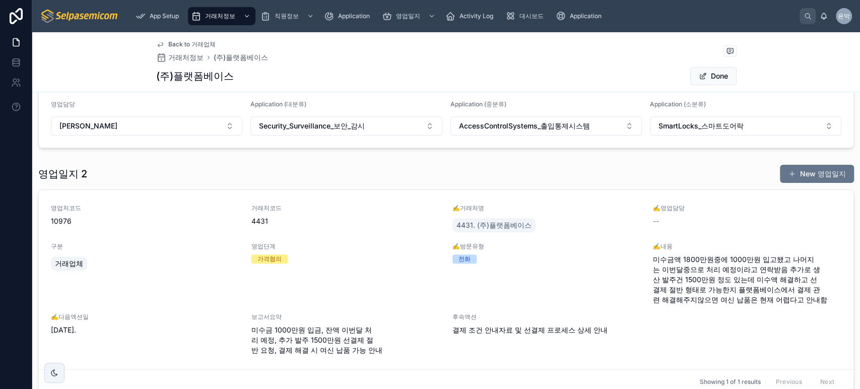
scroll to position [287, 0]
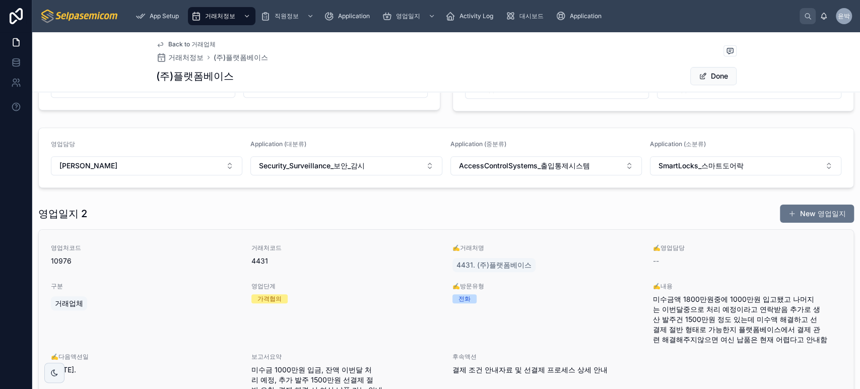
click at [361, 280] on div "영업처코드 10976 거래처코드 4431 ✍️거래처명 4431. (주)플랫폼베이스 ✍️영업담당 -- 구분 거래업체 영업단계 가격협의 ✍️방문유…" at bounding box center [446, 319] width 790 height 151
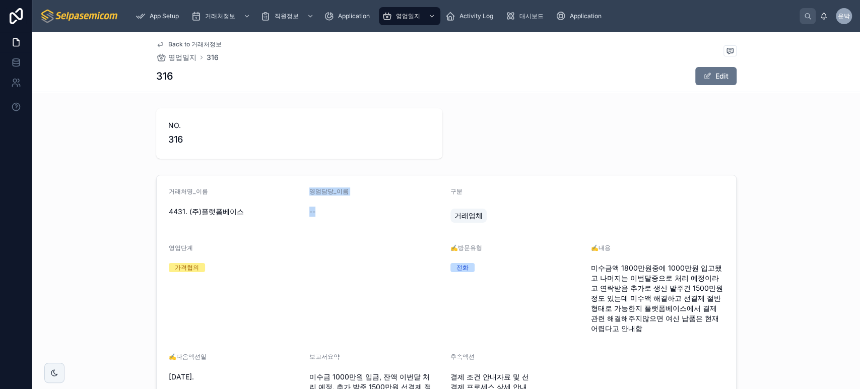
drag, startPoint x: 300, startPoint y: 213, endPoint x: 345, endPoint y: 210, distance: 45.4
click at [345, 210] on form "거래처명_이름 4431. (주)플랫폼베이스 영엄담당_이름 -- 구분 거래업체 영업단계 가격협의 ✍️방문유형 전화 ✍️내용 미수금액 1800만원…" at bounding box center [446, 296] width 579 height 242
click at [346, 210] on div "--" at bounding box center [375, 211] width 133 height 10
drag, startPoint x: 308, startPoint y: 208, endPoint x: 325, endPoint y: 207, distance: 17.2
click at [325, 207] on div "--" at bounding box center [375, 211] width 133 height 10
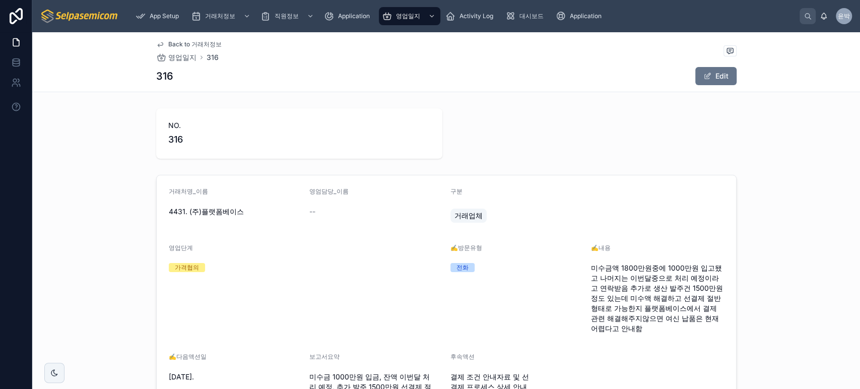
click at [299, 208] on form "거래처명_이름 4431. (주)플랫폼베이스 영엄담당_이름 -- 구분 거래업체 영업단계 가격협의 ✍️방문유형 전화 ✍️내용 미수금액 1800만원…" at bounding box center [446, 296] width 579 height 242
drag, startPoint x: 299, startPoint y: 208, endPoint x: 330, endPoint y: 208, distance: 31.2
click at [330, 208] on form "거래처명_이름 4431. (주)플랫폼베이스 영엄담당_이름 -- 구분 거래업체 영업단계 가격협의 ✍️방문유형 전화 ✍️내용 미수금액 1800만원…" at bounding box center [446, 296] width 579 height 242
click at [332, 208] on div "--" at bounding box center [375, 211] width 133 height 10
drag, startPoint x: 297, startPoint y: 206, endPoint x: 322, endPoint y: 206, distance: 25.2
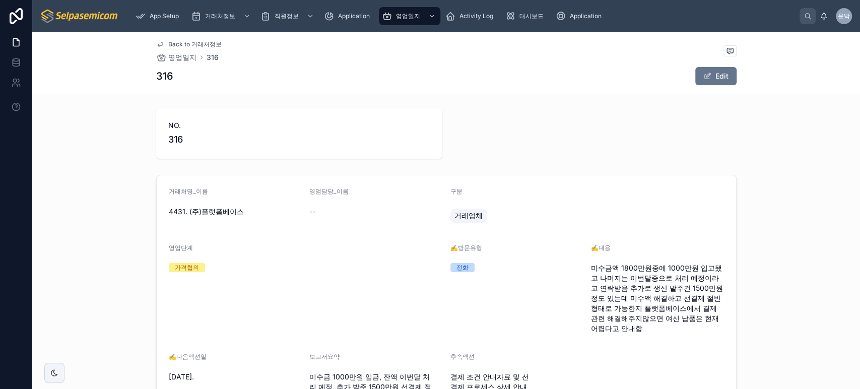
click at [298, 206] on form "거래처명_이름 4431. (주)플랫폼베이스 영엄담당_이름 -- 구분 거래업체 영업단계 가격협의 ✍️방문유형 전화 ✍️내용 미수금액 1800만원…" at bounding box center [446, 296] width 579 height 242
click at [327, 206] on div "--" at bounding box center [375, 211] width 133 height 10
drag, startPoint x: 294, startPoint y: 210, endPoint x: 318, endPoint y: 210, distance: 23.7
click at [318, 210] on form "거래처명_이름 4431. (주)플랫폼베이스 영엄담당_이름 -- 구분 거래업체 영업단계 가격협의 ✍️방문유형 전화 ✍️내용 미수금액 1800만원…" at bounding box center [446, 296] width 579 height 242
click at [318, 210] on div "--" at bounding box center [375, 211] width 133 height 10
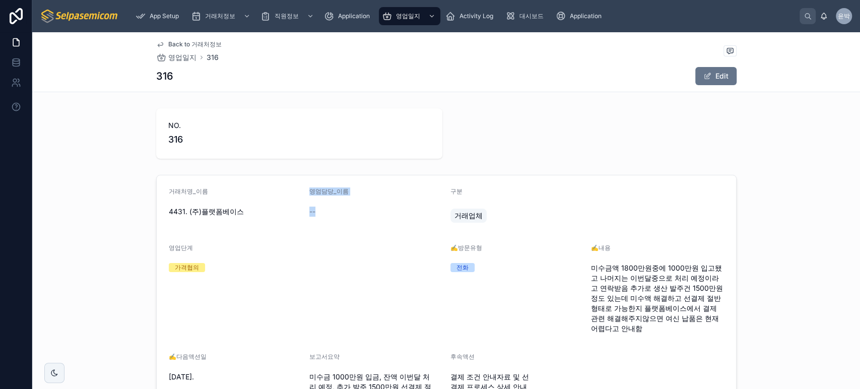
drag, startPoint x: 297, startPoint y: 211, endPoint x: 315, endPoint y: 210, distance: 18.1
click at [315, 210] on form "거래처명_이름 4431. (주)플랫폼베이스 영엄담당_이름 -- 구분 거래업체 영업단계 가격협의 ✍️방문유형 전화 ✍️내용 미수금액 1800만원…" at bounding box center [446, 296] width 579 height 242
click at [315, 210] on div "--" at bounding box center [375, 211] width 133 height 10
drag, startPoint x: 300, startPoint y: 209, endPoint x: 312, endPoint y: 209, distance: 12.1
click at [312, 209] on form "거래처명_이름 4431. (주)플랫폼베이스 영엄담당_이름 -- 구분 거래업체 영업단계 가격협의 ✍️방문유형 전화 ✍️내용 미수금액 1800만원…" at bounding box center [446, 296] width 579 height 242
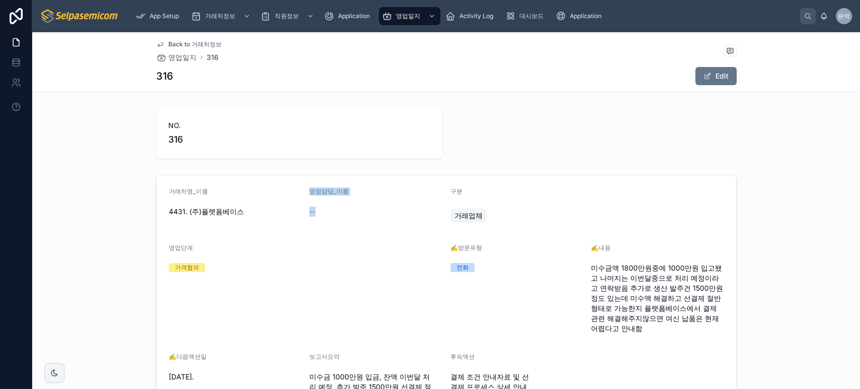
click at [312, 209] on div "--" at bounding box center [375, 211] width 133 height 10
click at [311, 194] on span "영엄담당_이름" at bounding box center [328, 191] width 39 height 8
click at [312, 191] on span "영엄담당_이름" at bounding box center [328, 191] width 39 height 8
drag, startPoint x: 329, startPoint y: 191, endPoint x: 339, endPoint y: 191, distance: 10.6
click at [339, 191] on span "영엄담당_이름" at bounding box center [328, 191] width 39 height 8
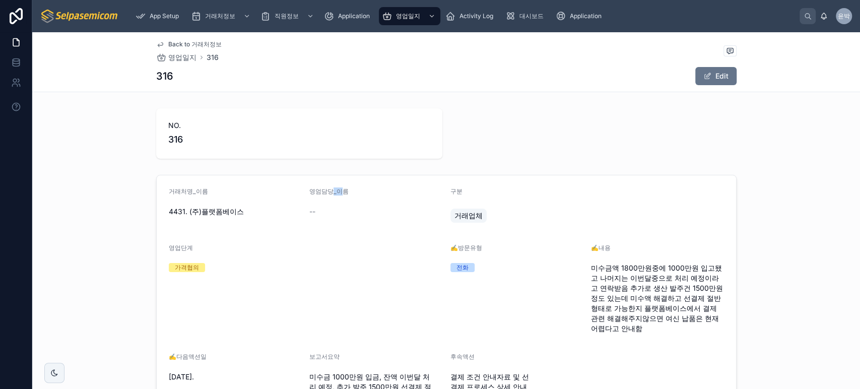
click at [338, 192] on span "영엄담당_이름" at bounding box center [328, 191] width 39 height 8
drag, startPoint x: 327, startPoint y: 192, endPoint x: 351, endPoint y: 192, distance: 24.7
click at [351, 192] on div "영엄담당_이름" at bounding box center [375, 193] width 133 height 12
click at [344, 196] on div "영엄담당_이름" at bounding box center [375, 193] width 133 height 12
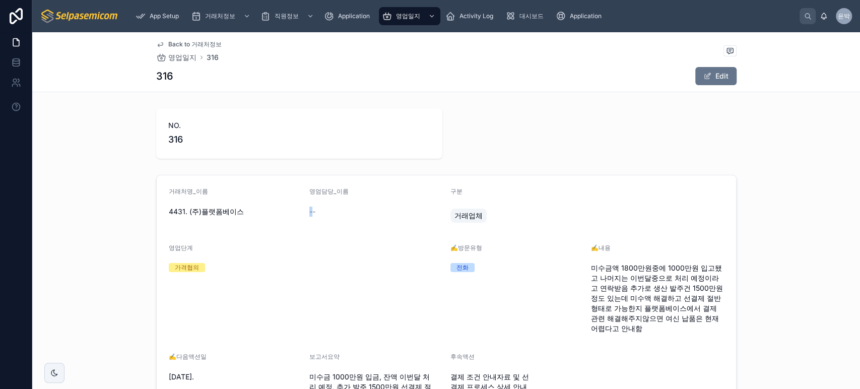
drag, startPoint x: 302, startPoint y: 210, endPoint x: 309, endPoint y: 210, distance: 7.0
click at [309, 210] on form "거래처명_이름 4431. (주)플랫폼베이스 영엄담당_이름 -- 구분 거래업체 영업단계 가격협의 ✍️방문유형 전화 ✍️내용 미수금액 1800만원…" at bounding box center [446, 296] width 579 height 242
click at [318, 210] on div "--" at bounding box center [375, 211] width 133 height 10
click at [521, 154] on div "NO. 316" at bounding box center [446, 133] width 580 height 50
drag, startPoint x: 302, startPoint y: 189, endPoint x: 354, endPoint y: 188, distance: 51.9
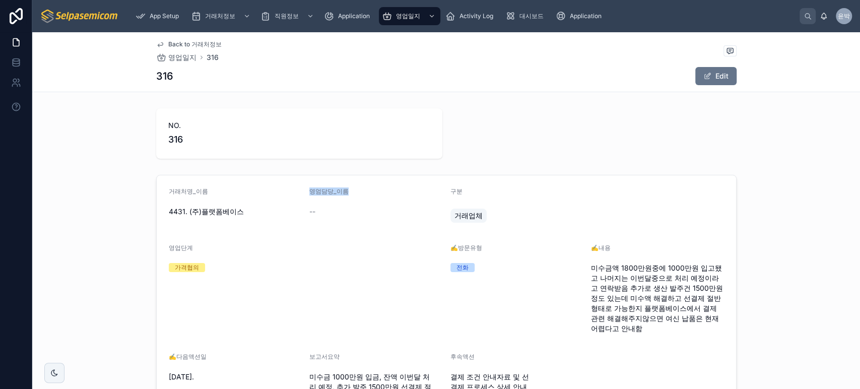
click at [354, 188] on form "거래처명_이름 4431. (주)플랫폼베이스 영엄담당_이름 -- 구분 거래업체 영업단계 가격협의 ✍️방문유형 전화 ✍️내용 미수금액 1800만원…" at bounding box center [446, 296] width 579 height 242
click at [309, 205] on div "--" at bounding box center [375, 211] width 133 height 16
drag, startPoint x: 304, startPoint y: 209, endPoint x: 314, endPoint y: 208, distance: 10.1
click at [312, 209] on form "거래처명_이름 4431. (주)플랫폼베이스 영엄담당_이름 -- 구분 거래업체 영업단계 가격협의 ✍️방문유형 전화 ✍️내용 미수금액 1800만원…" at bounding box center [446, 296] width 579 height 242
click at [317, 211] on div "--" at bounding box center [375, 211] width 133 height 10
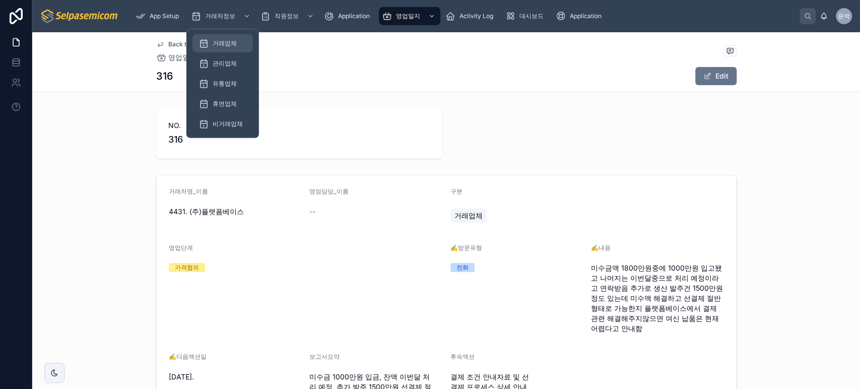
click at [215, 39] on span "거래업체" at bounding box center [225, 43] width 24 height 8
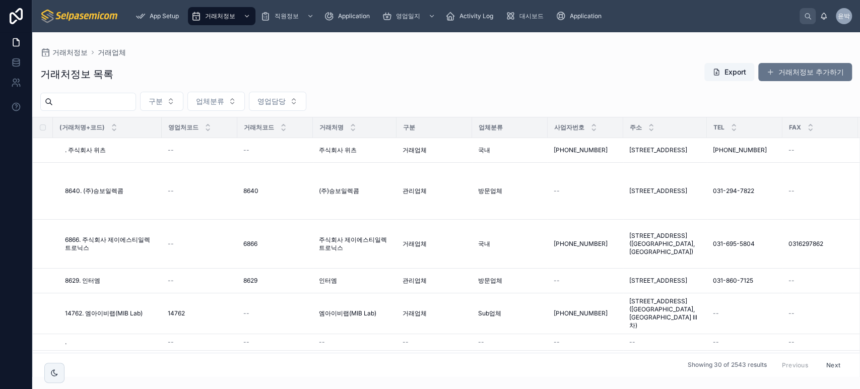
click at [100, 95] on div at bounding box center [88, 102] width 96 height 18
click at [109, 104] on input "text" at bounding box center [94, 102] width 83 height 14
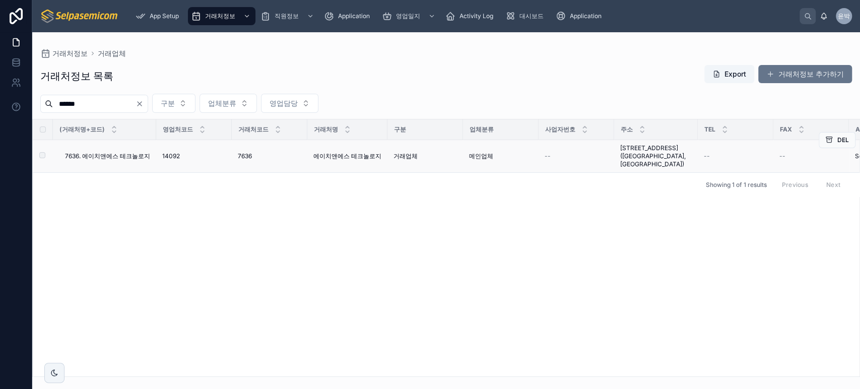
type input "******"
click at [112, 158] on span "7636. 에이치앤에스 테크놀로지" at bounding box center [107, 156] width 85 height 8
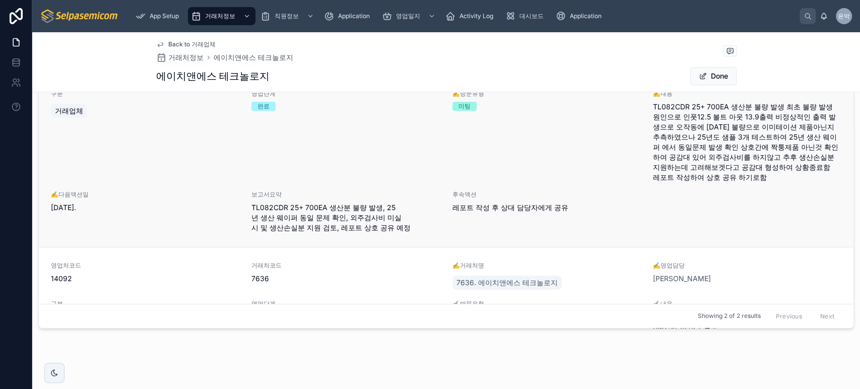
scroll to position [495, 0]
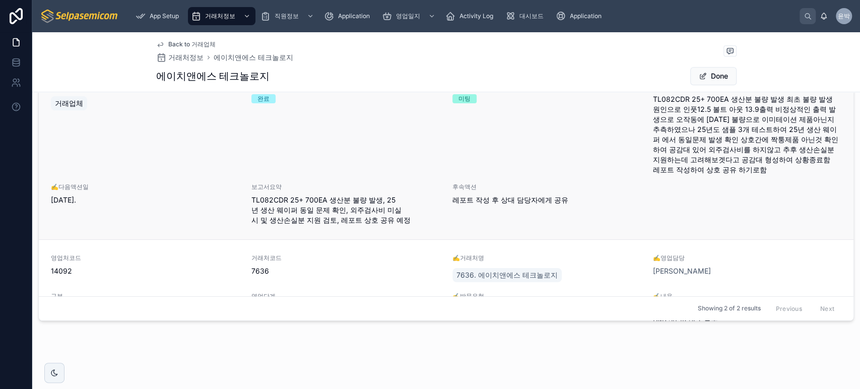
click at [370, 188] on span "보고서요약" at bounding box center [345, 187] width 188 height 8
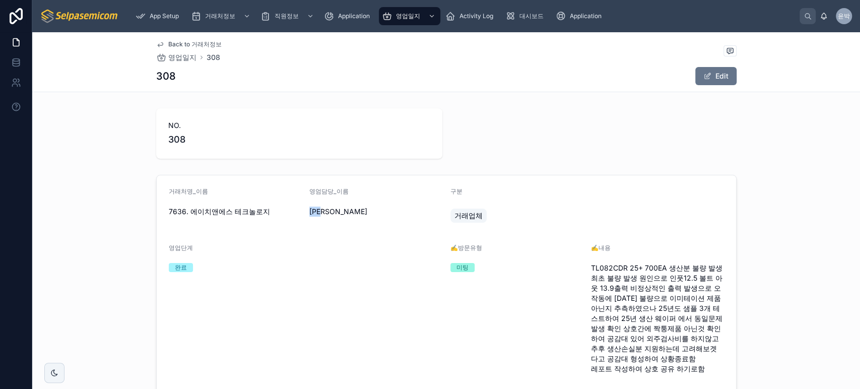
drag, startPoint x: 305, startPoint y: 211, endPoint x: 336, endPoint y: 211, distance: 31.2
click at [336, 211] on span "[PERSON_NAME]" at bounding box center [375, 211] width 133 height 10
click at [326, 211] on span "[PERSON_NAME]" at bounding box center [375, 211] width 133 height 10
drag, startPoint x: 294, startPoint y: 209, endPoint x: 347, endPoint y: 210, distance: 53.9
click at [347, 210] on form "거래처명_이름 7636. 에이치앤에스 테크놀로지 영엄담당_이름 박윤호 구분 거래업체 영업단계 완료 ✍️방문유형 미팅 ✍️내용 TL082CDR …" at bounding box center [446, 321] width 579 height 292
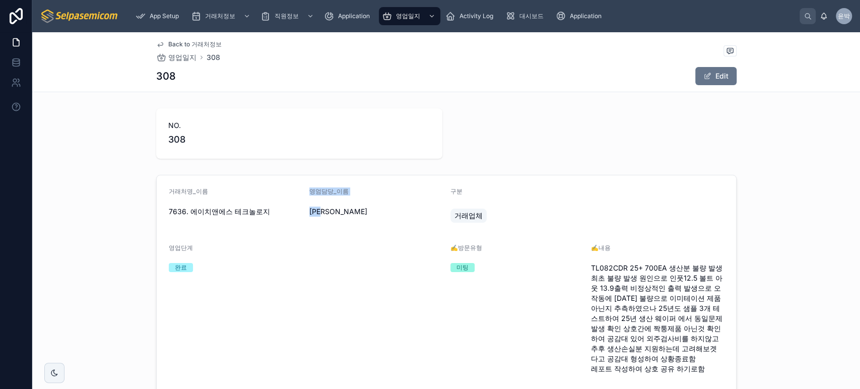
click at [347, 210] on span "[PERSON_NAME]" at bounding box center [375, 211] width 133 height 10
drag, startPoint x: 310, startPoint y: 208, endPoint x: 342, endPoint y: 210, distance: 32.8
click at [342, 210] on span "[PERSON_NAME]" at bounding box center [375, 211] width 133 height 10
click at [346, 210] on span "[PERSON_NAME]" at bounding box center [375, 211] width 133 height 10
drag, startPoint x: 297, startPoint y: 211, endPoint x: 334, endPoint y: 211, distance: 37.3
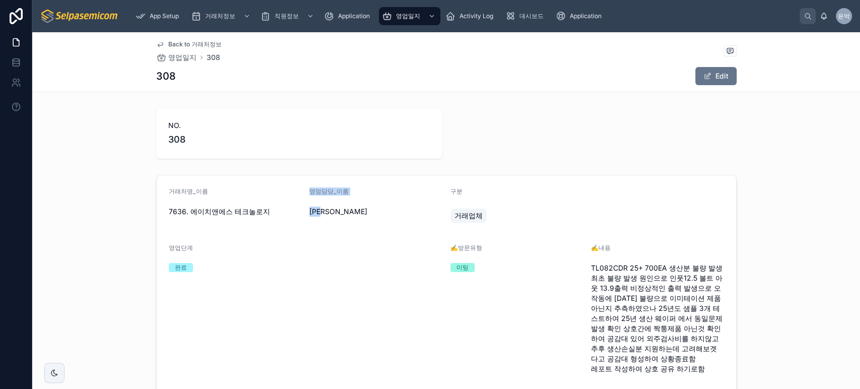
click at [334, 211] on form "거래처명_이름 7636. 에이치앤에스 테크놀로지 영엄담당_이름 박윤호 구분 거래업체 영업단계 완료 ✍️방문유형 미팅 ✍️내용 TL082CDR …" at bounding box center [446, 321] width 579 height 292
click at [336, 211] on span "[PERSON_NAME]" at bounding box center [375, 211] width 133 height 10
drag, startPoint x: 307, startPoint y: 211, endPoint x: 346, endPoint y: 210, distance: 39.3
click at [343, 210] on span "[PERSON_NAME]" at bounding box center [375, 211] width 133 height 10
click at [309, 207] on span "[PERSON_NAME]" at bounding box center [375, 211] width 133 height 10
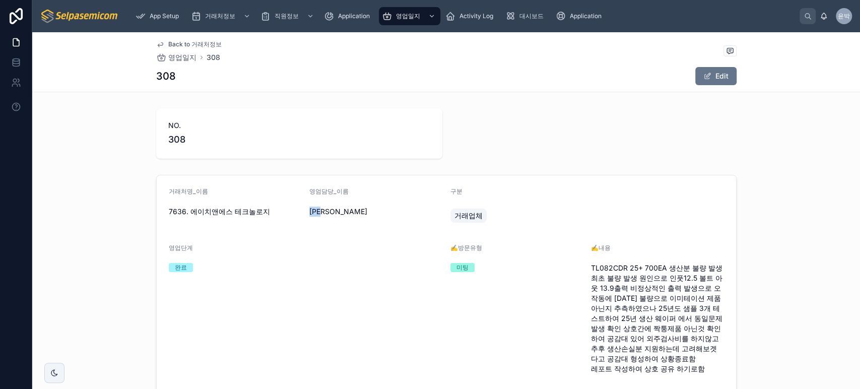
drag, startPoint x: 302, startPoint y: 210, endPoint x: 328, endPoint y: 210, distance: 26.2
click at [328, 210] on form "거래처명_이름 7636. 에이치앤에스 테크놀로지 영엄담당_이름 박윤호 구분 거래업체 영업단계 완료 ✍️방문유형 미팅 ✍️내용 TL082CDR …" at bounding box center [446, 321] width 579 height 292
click at [331, 210] on span "[PERSON_NAME]" at bounding box center [375, 211] width 133 height 10
